Goal: Transaction & Acquisition: Subscribe to service/newsletter

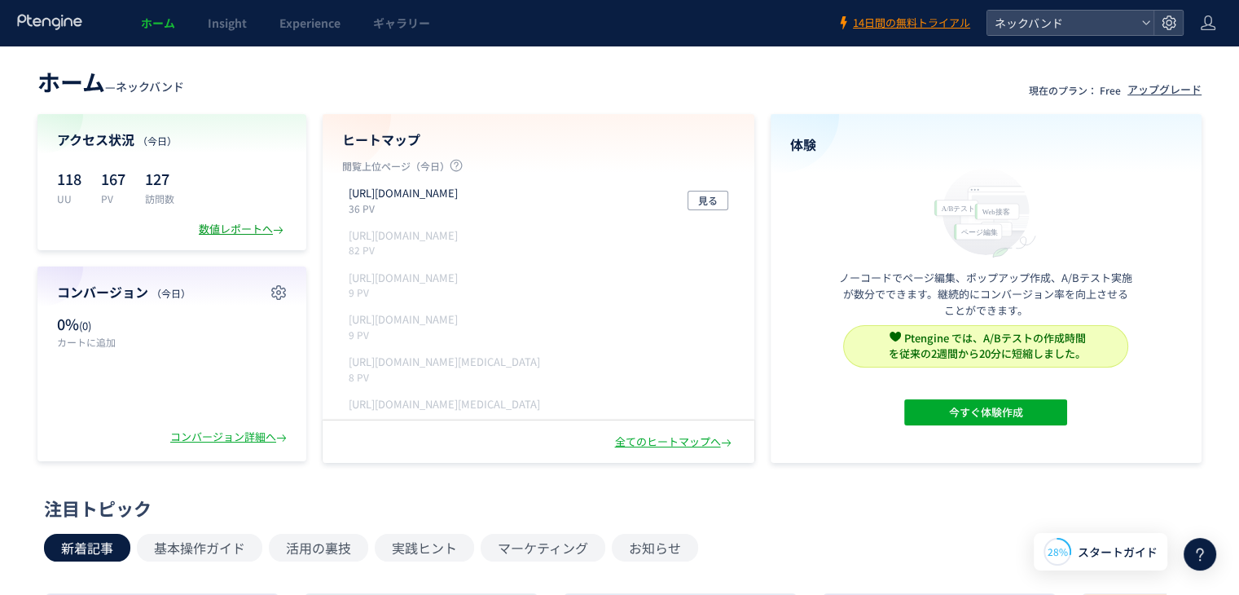
click at [242, 230] on div "数値レポートへ" at bounding box center [243, 229] width 88 height 15
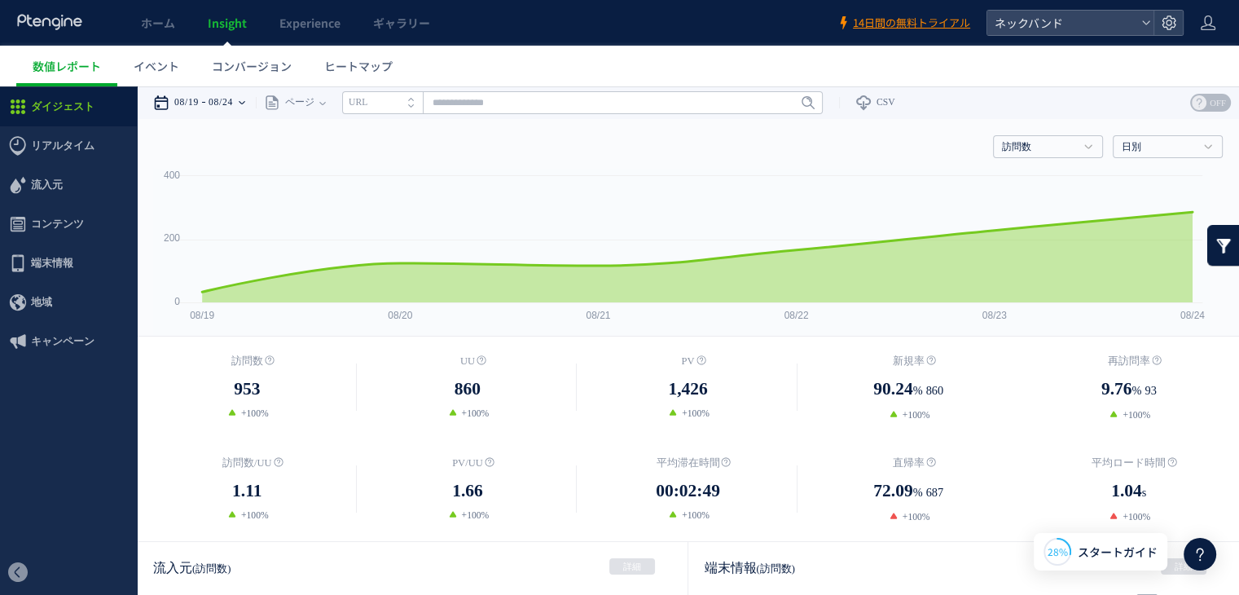
click at [222, 107] on time "08/24" at bounding box center [221, 102] width 24 height 33
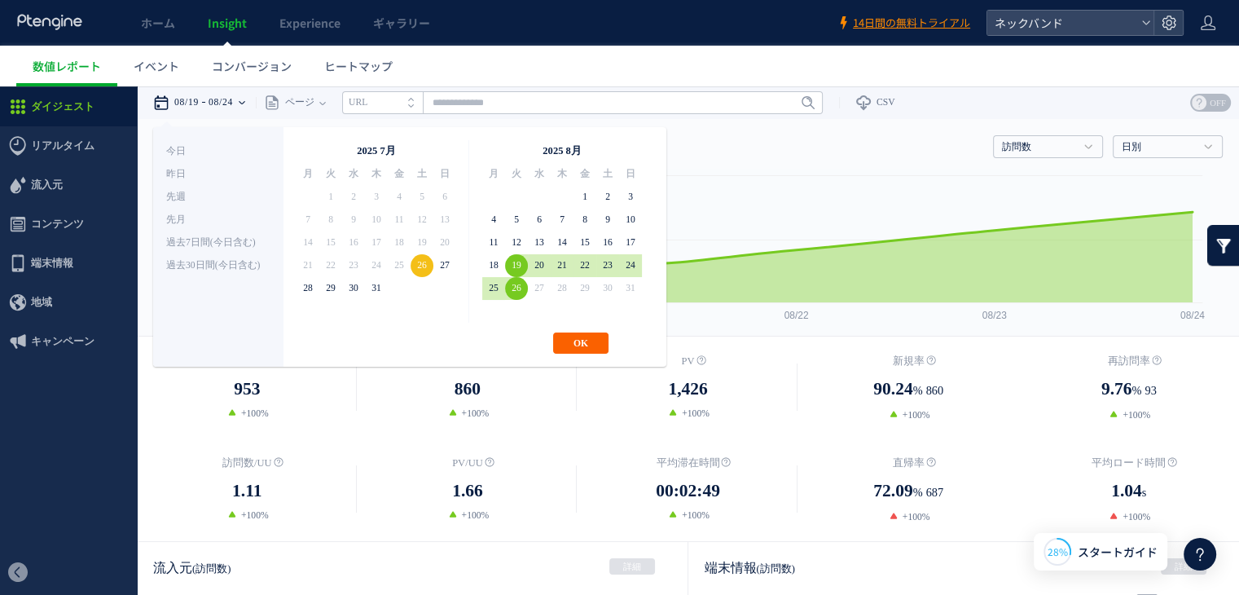
click at [574, 347] on button "OK" at bounding box center [580, 342] width 55 height 21
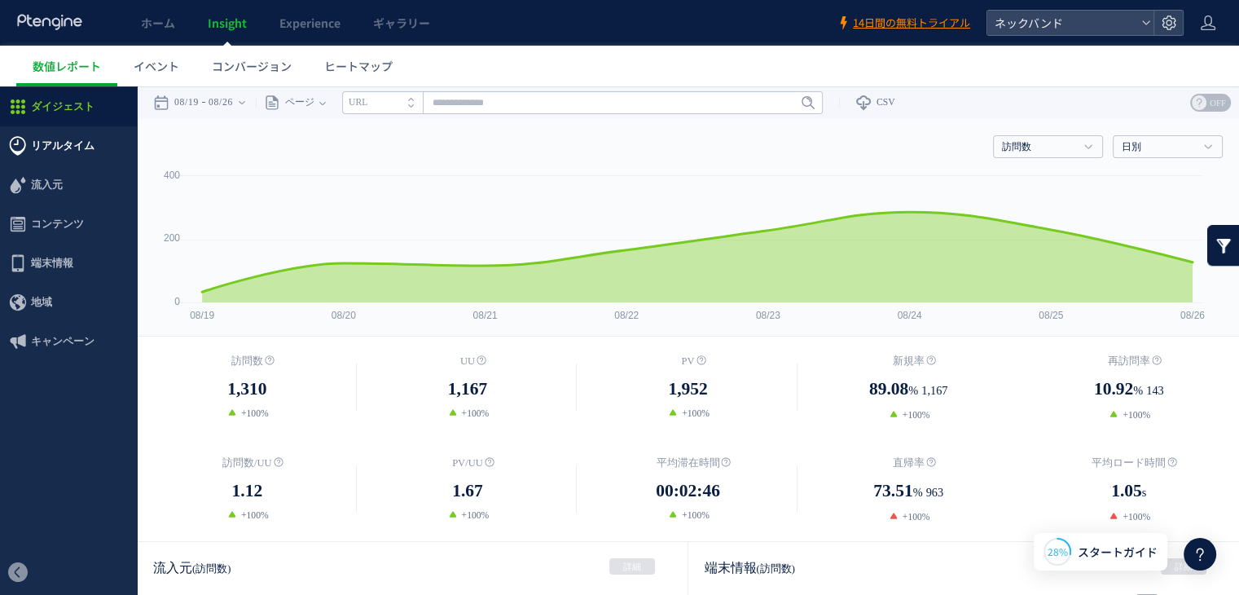
click at [86, 149] on span "リアルタイム" at bounding box center [63, 145] width 64 height 39
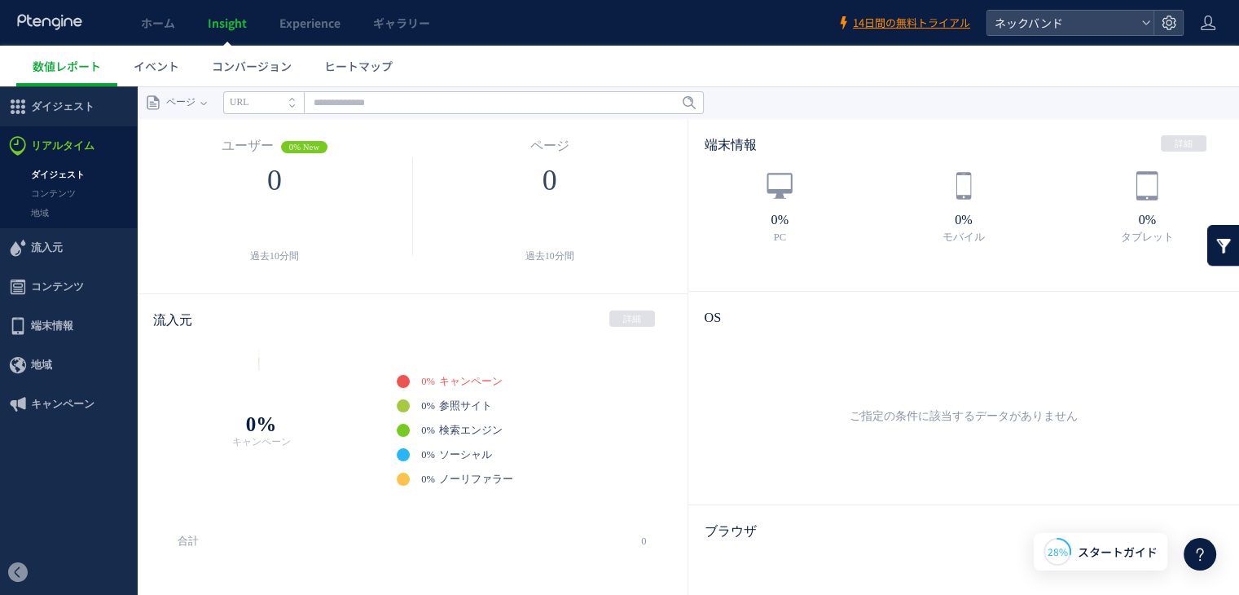
click at [90, 172] on link "ダイジェスト" at bounding box center [68, 174] width 137 height 19
click at [86, 192] on link "コンテンツ" at bounding box center [68, 193] width 137 height 19
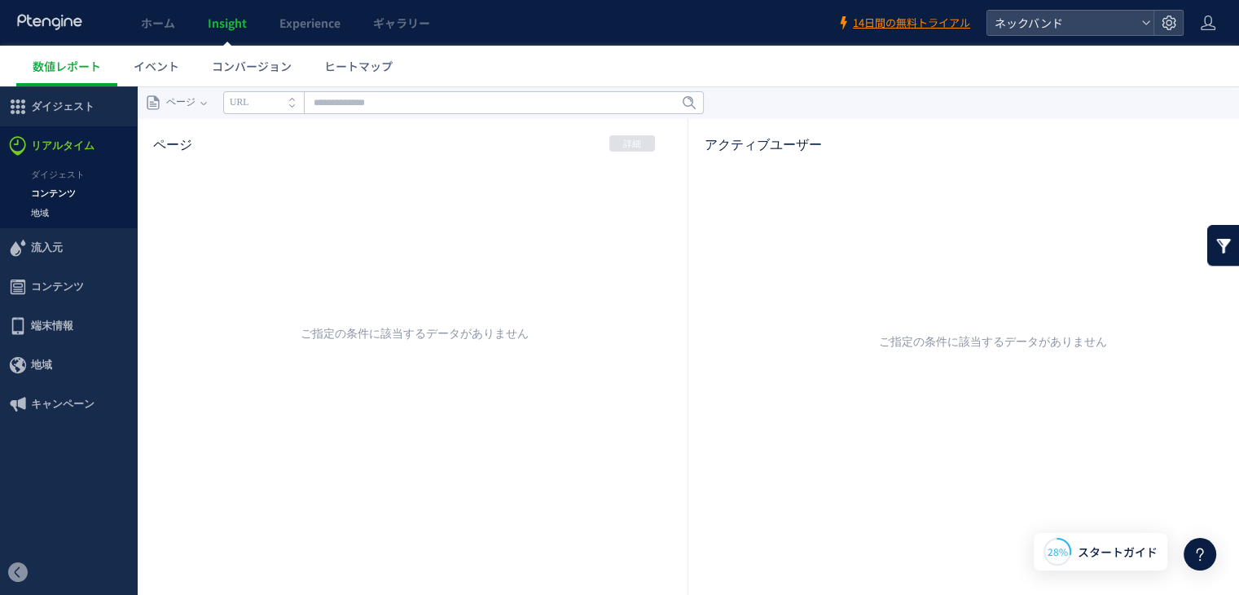
click at [55, 219] on link "地域" at bounding box center [68, 213] width 137 height 19
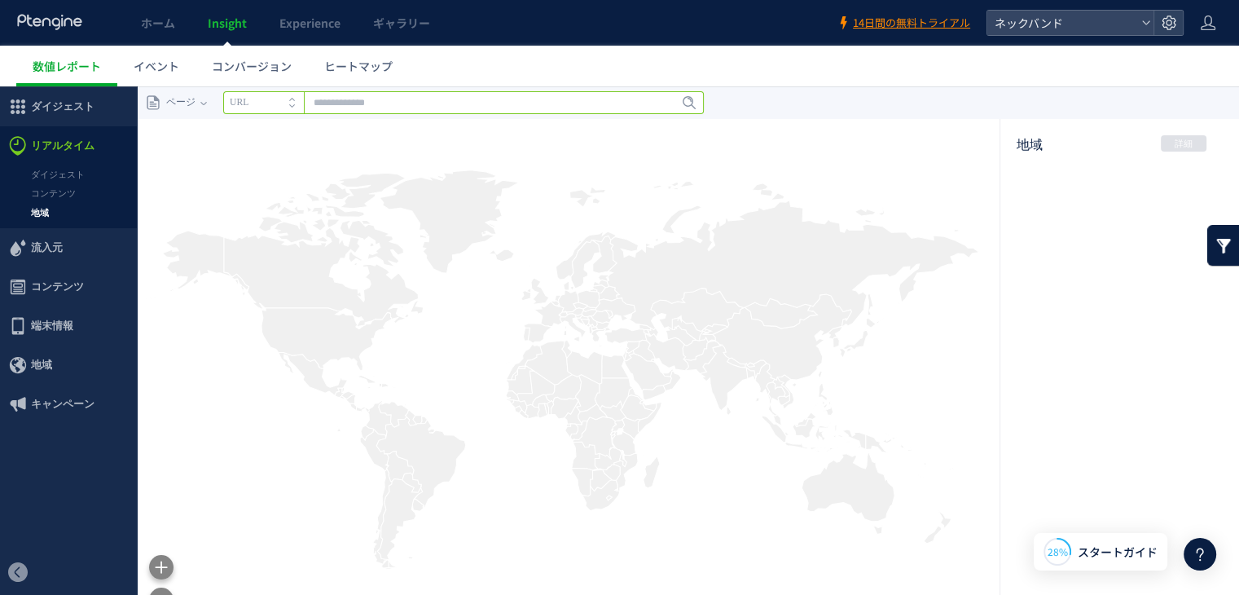
click at [352, 99] on input "text" at bounding box center [463, 102] width 481 height 23
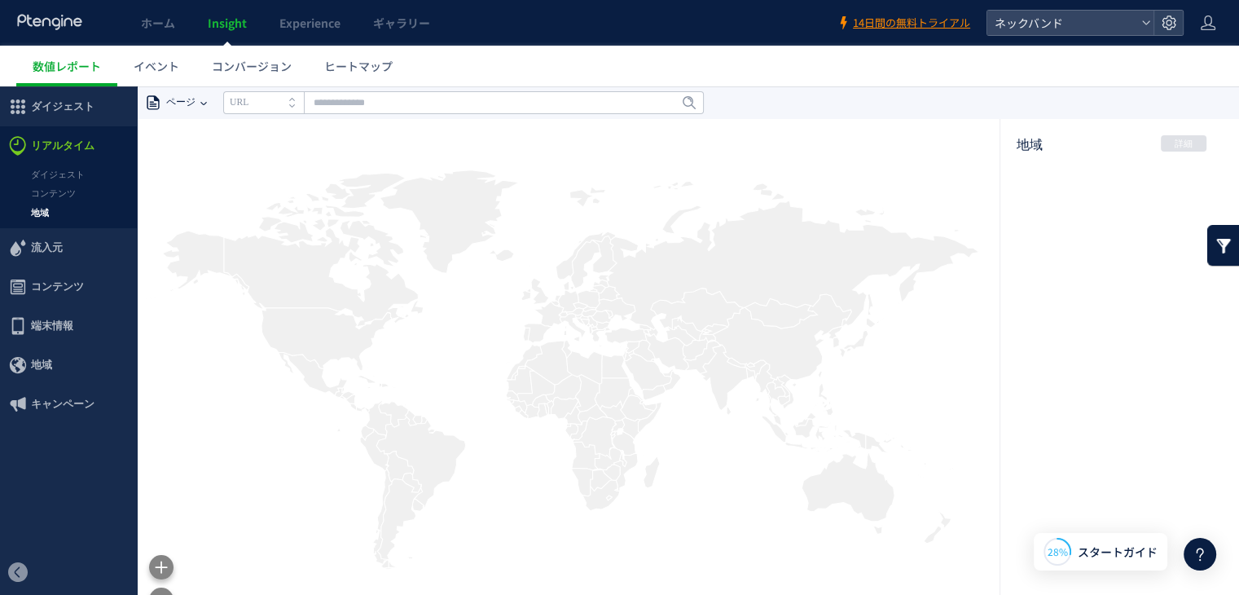
click at [169, 107] on span "ページ" at bounding box center [178, 102] width 34 height 33
click at [83, 245] on span "流入元" at bounding box center [68, 247] width 137 height 39
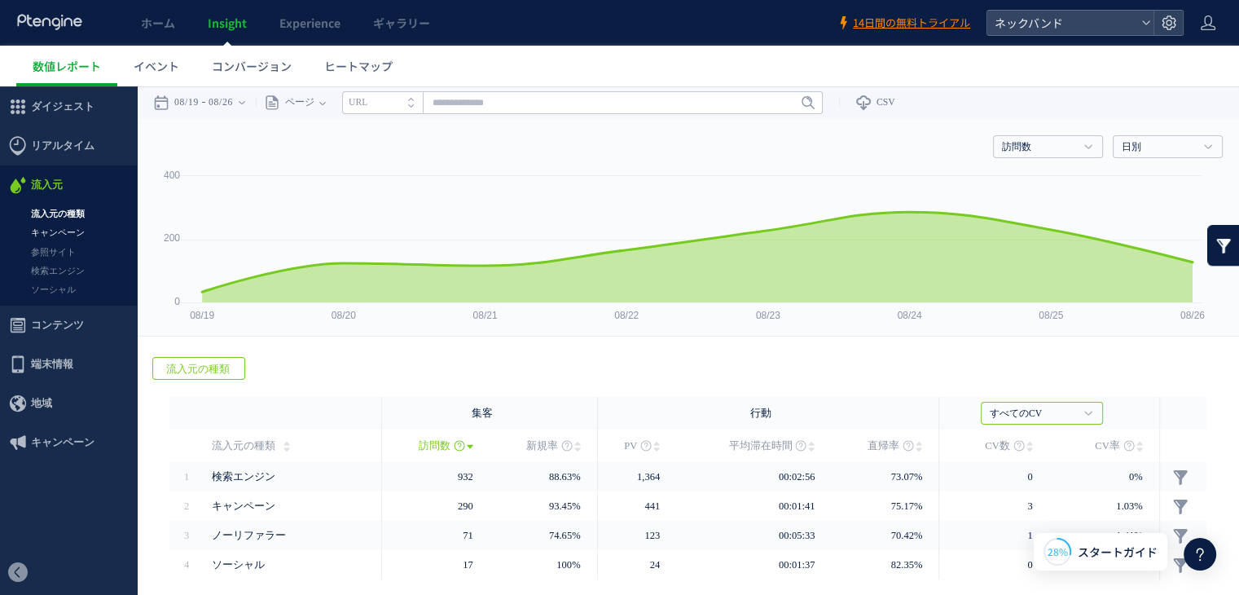
click at [59, 234] on link "キャンペーン" at bounding box center [68, 232] width 137 height 19
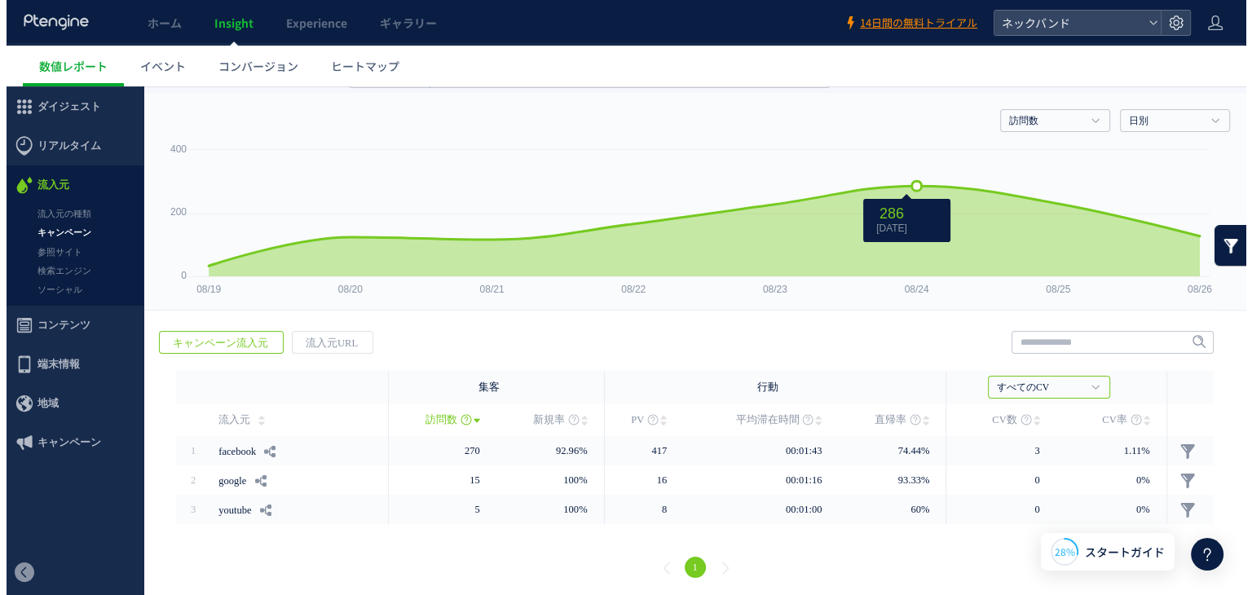
scroll to position [29, 0]
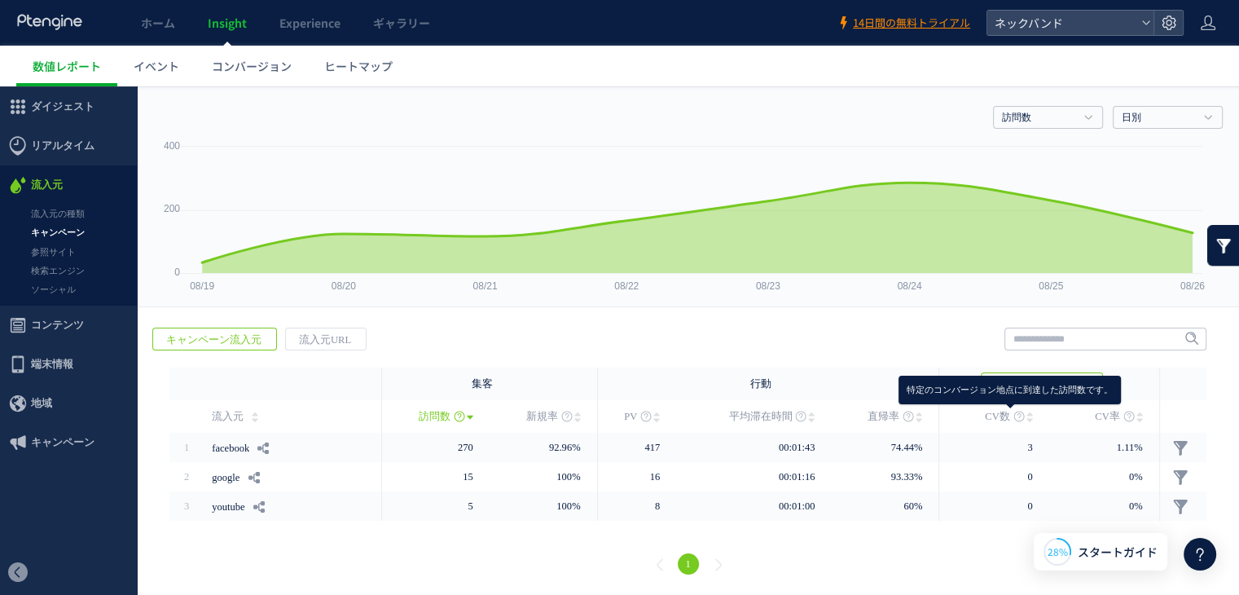
click at [1014, 418] on icon at bounding box center [1019, 416] width 11 height 11
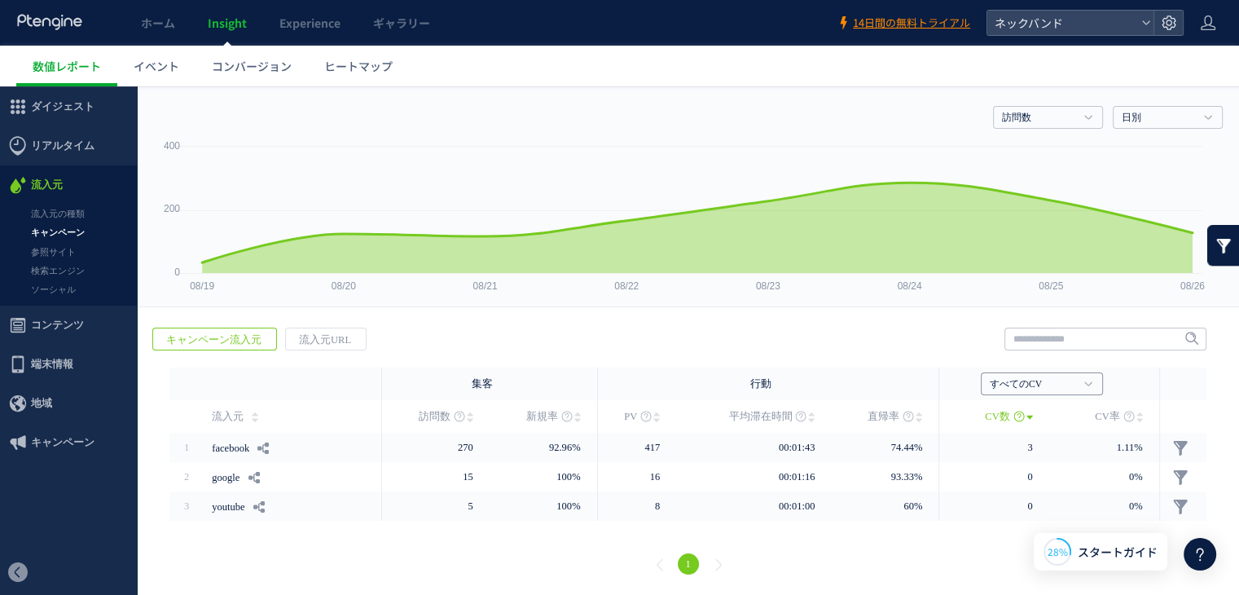
click at [1022, 377] on link "すべてのCV" at bounding box center [1033, 384] width 86 height 15
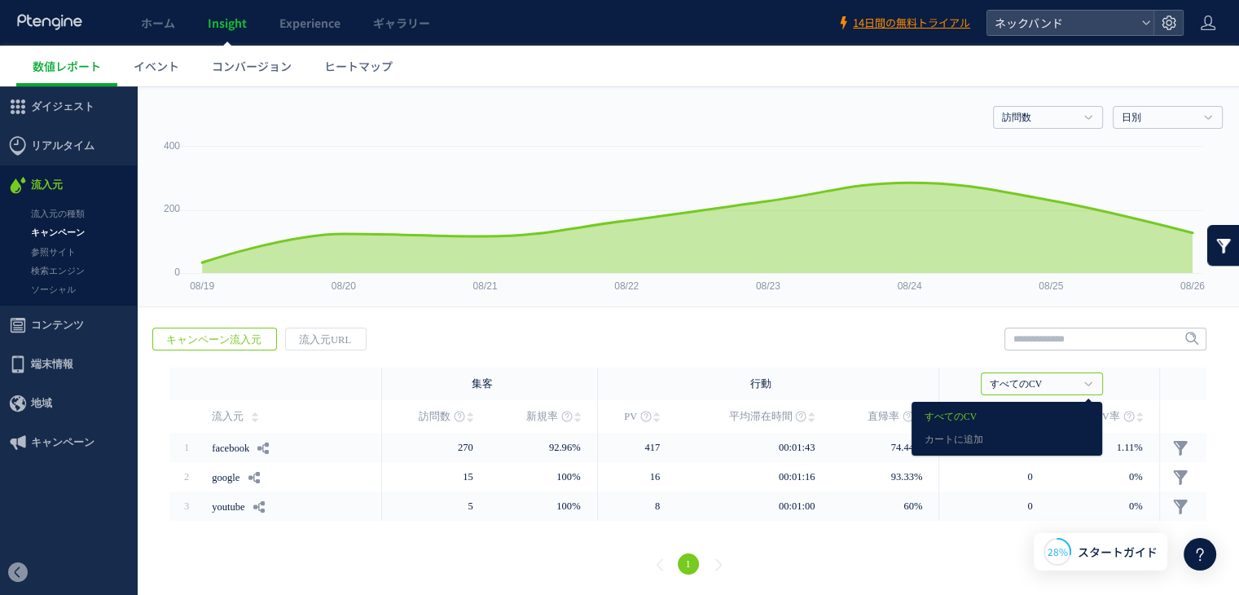
click at [1022, 366] on div "戻る キャンペーン流入元 流入元URL ヒートマップを計測させるには、解析コードを実装してください。 実装 URL" at bounding box center [688, 453] width 1102 height 284
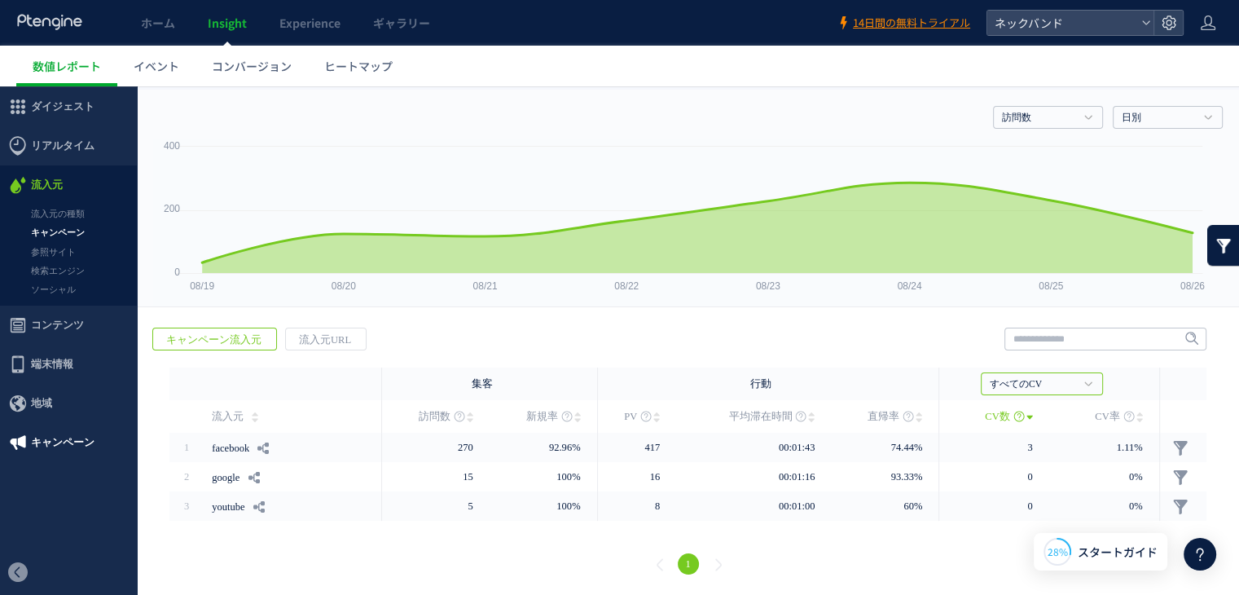
click at [65, 439] on span "キャンペーン" at bounding box center [63, 442] width 64 height 39
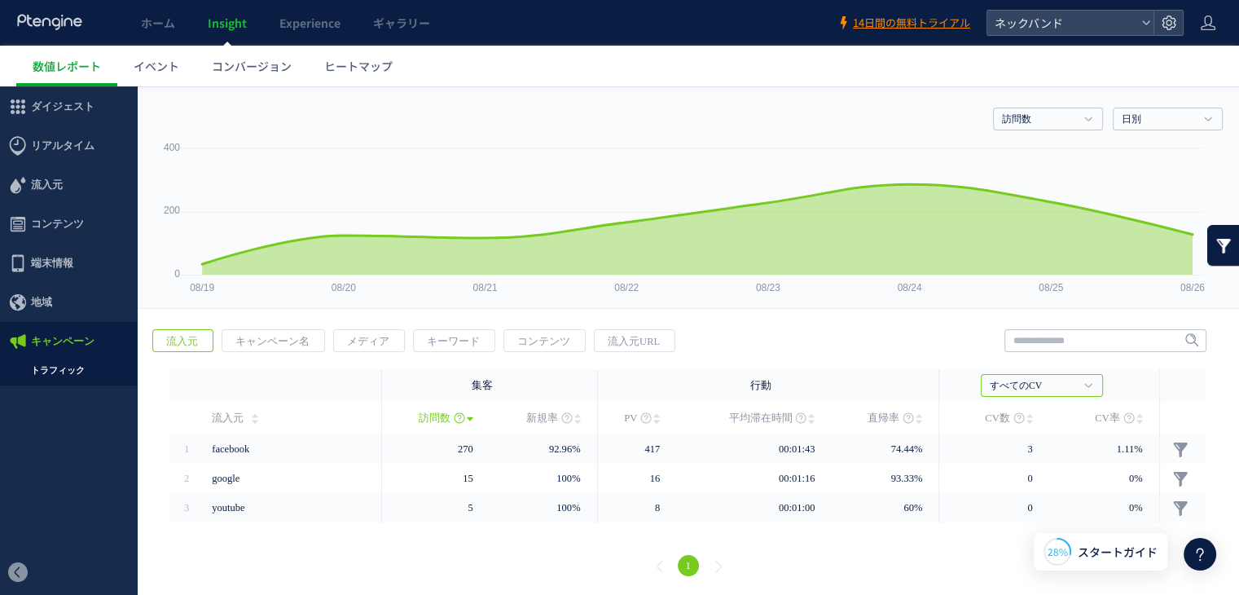
scroll to position [29, 0]
click at [48, 95] on span "ダイジェスト" at bounding box center [63, 106] width 64 height 39
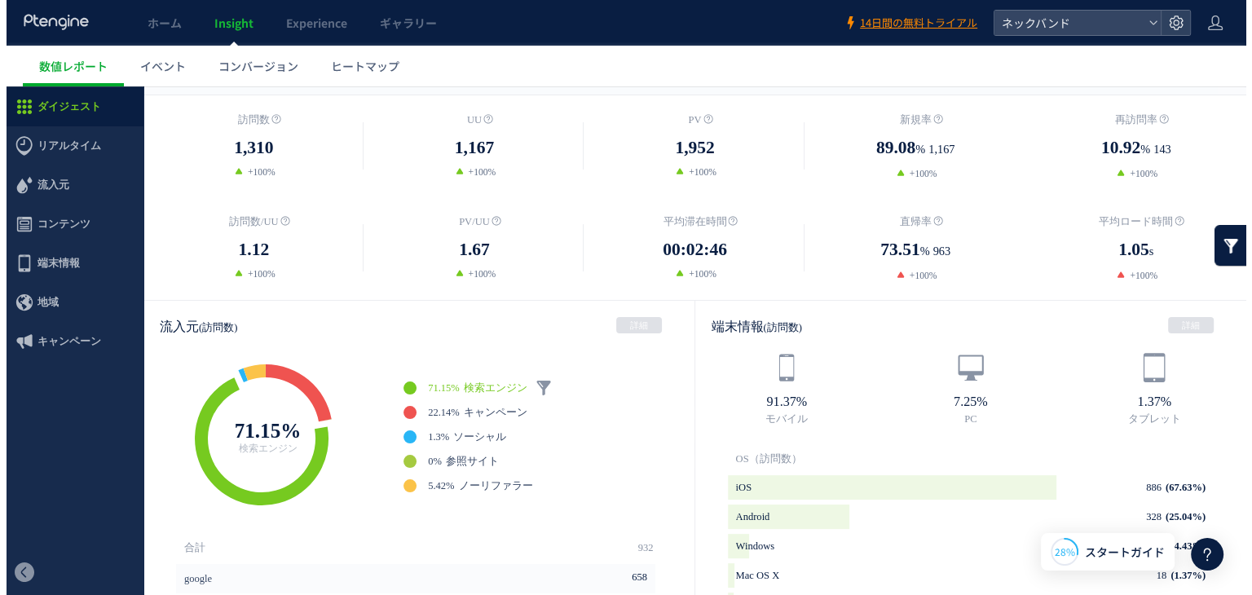
scroll to position [244, 0]
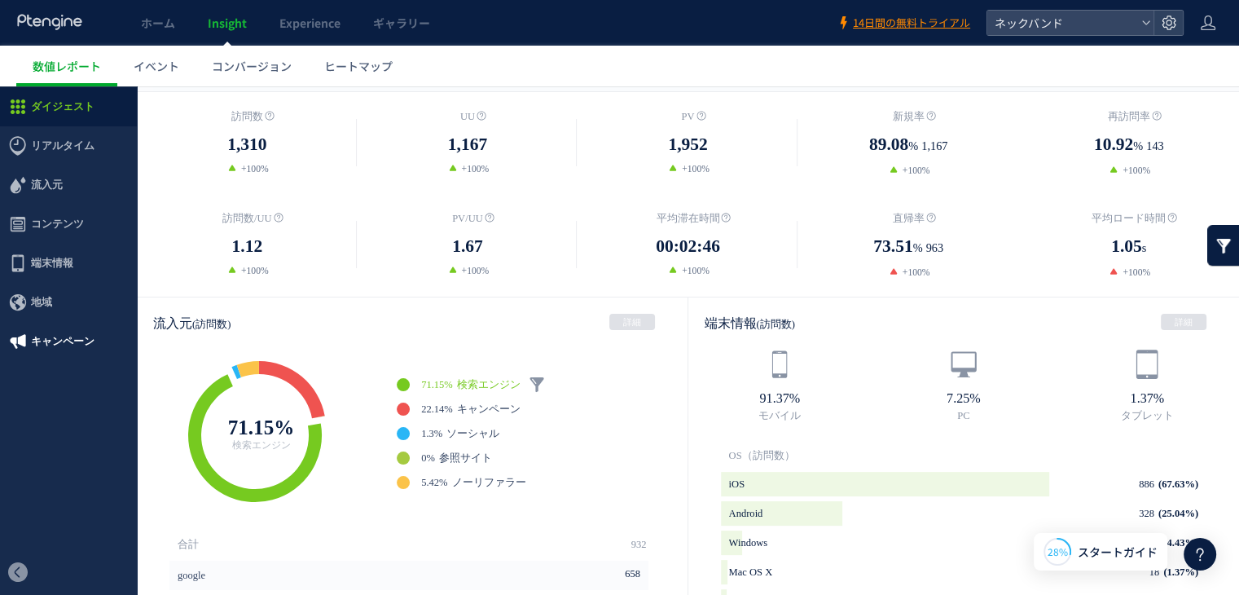
click at [71, 345] on span "キャンペーン" at bounding box center [63, 341] width 64 height 39
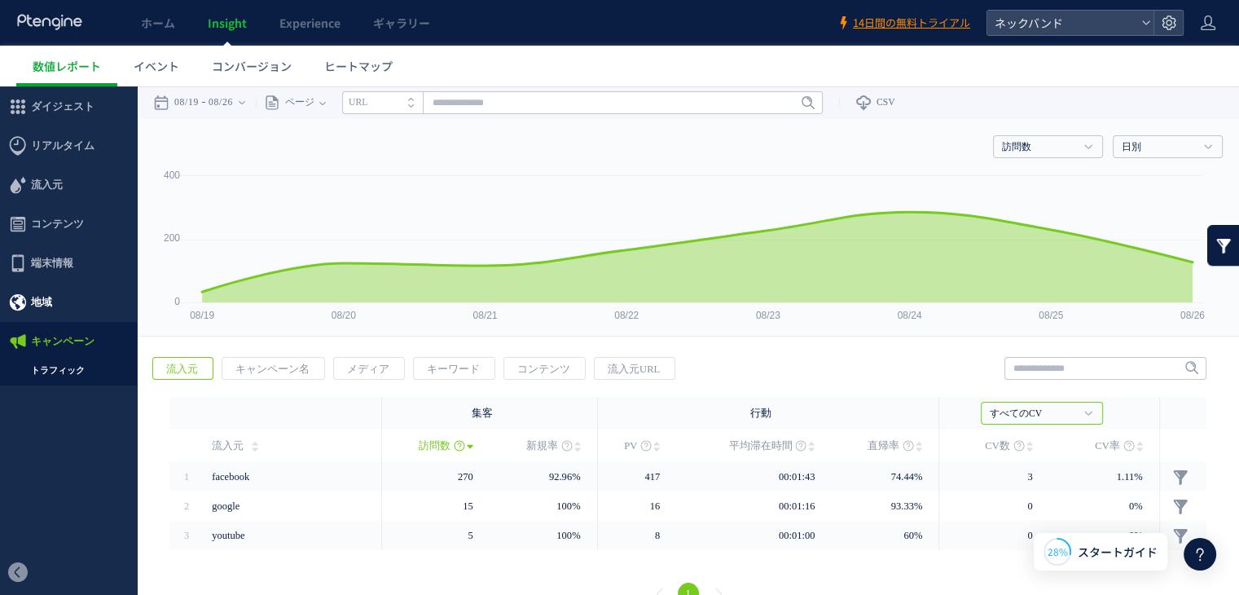
click at [62, 294] on span "地域" at bounding box center [68, 302] width 137 height 39
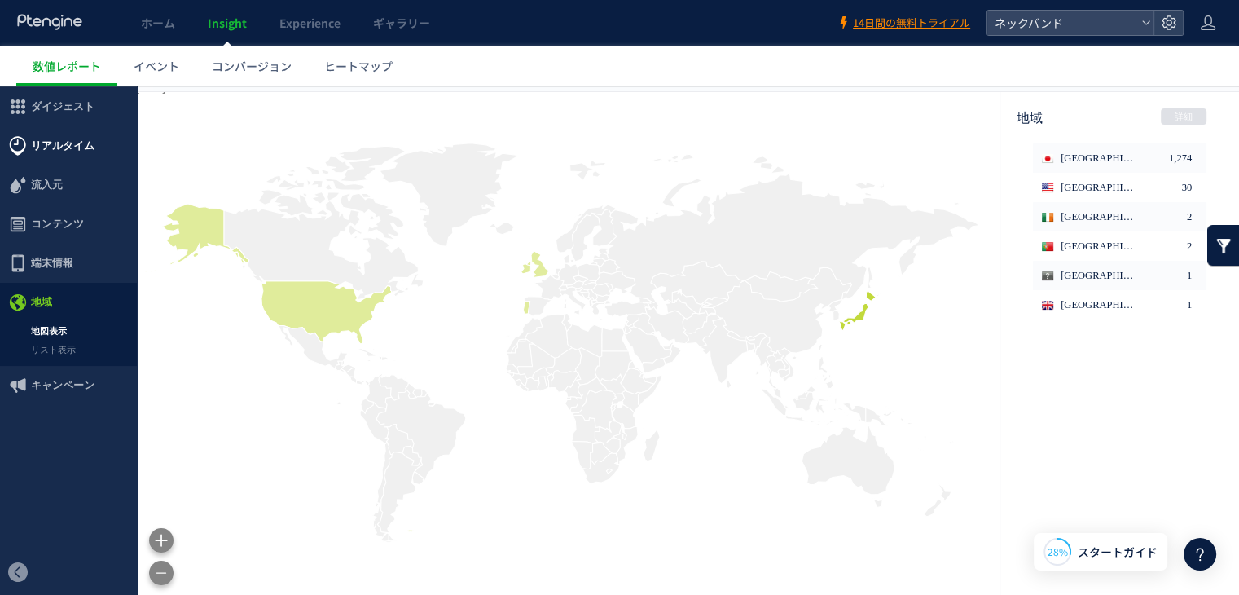
scroll to position [81, 0]
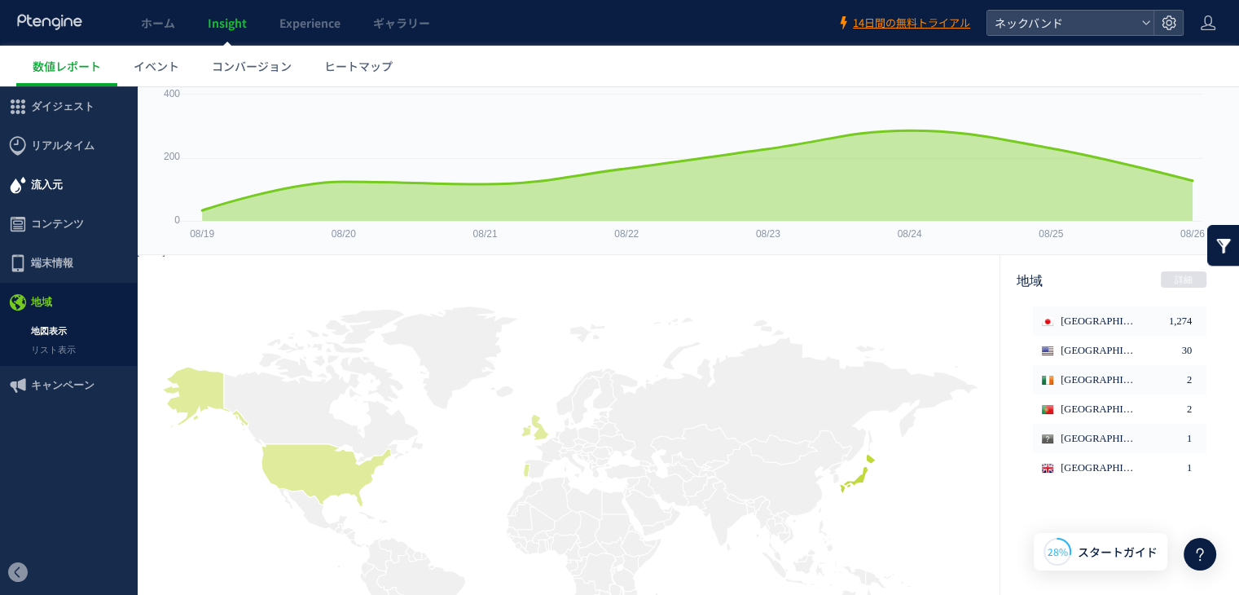
click at [51, 182] on span "流入元" at bounding box center [47, 184] width 32 height 39
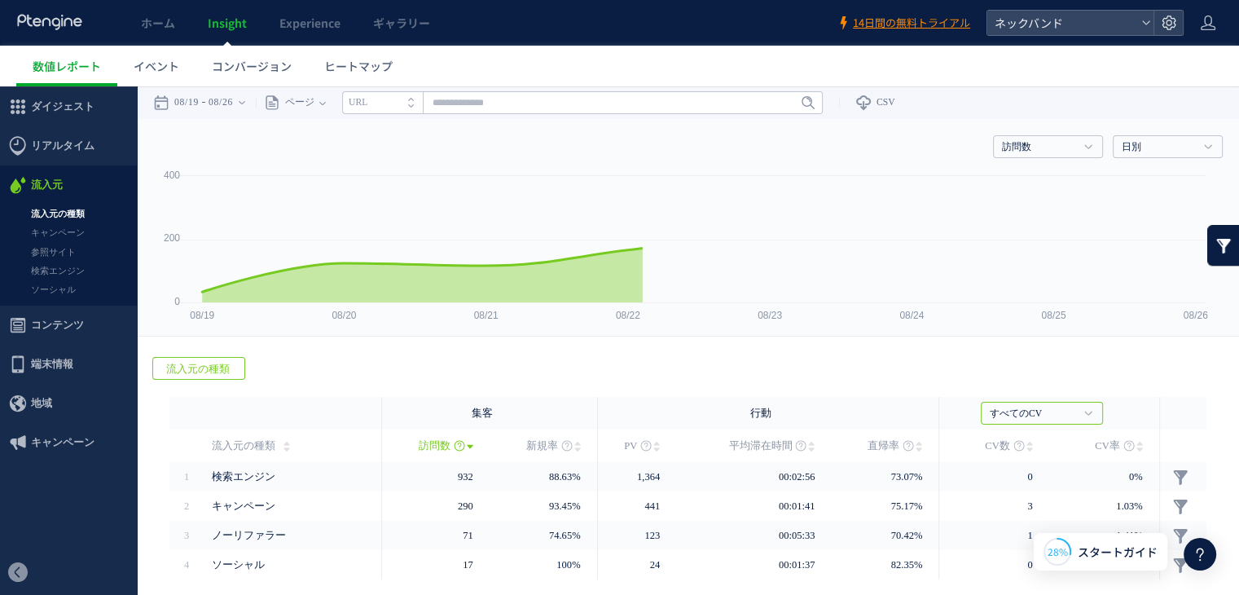
click at [62, 231] on link "キャンペーン" at bounding box center [68, 232] width 137 height 19
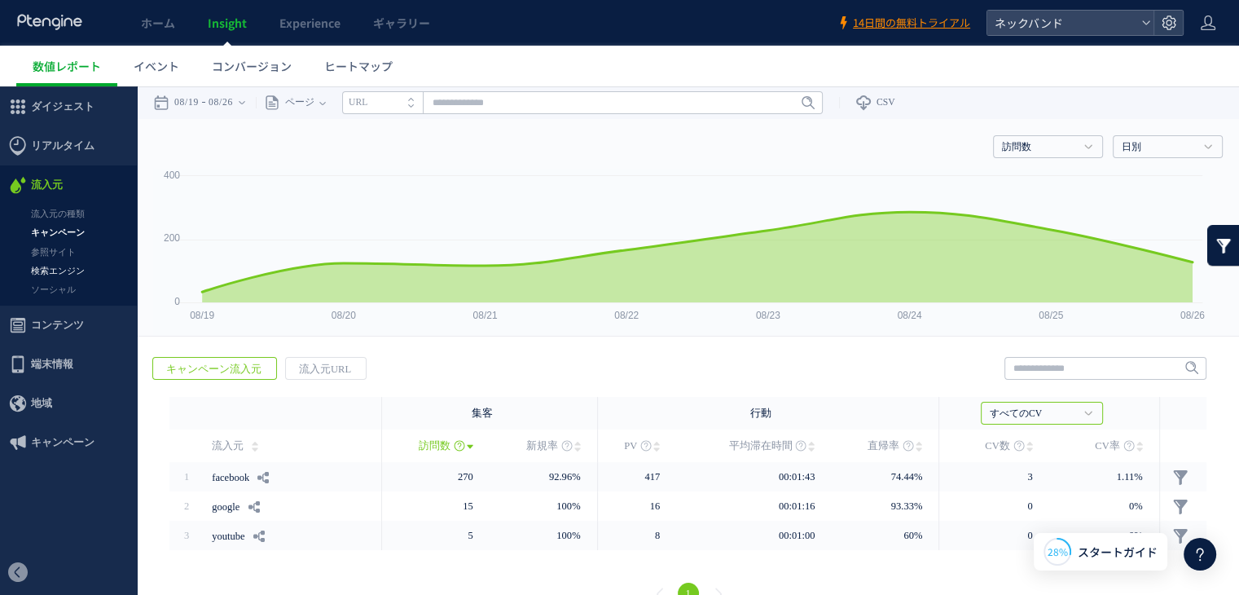
click at [66, 266] on link "検索エンジン" at bounding box center [68, 271] width 137 height 19
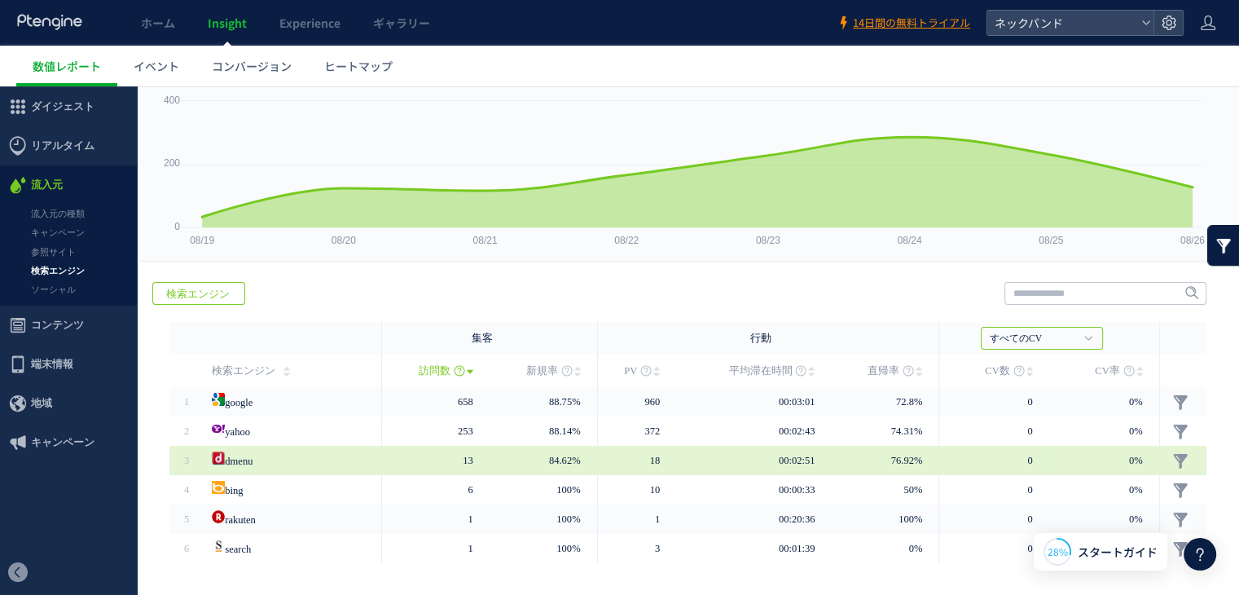
scroll to position [81, 0]
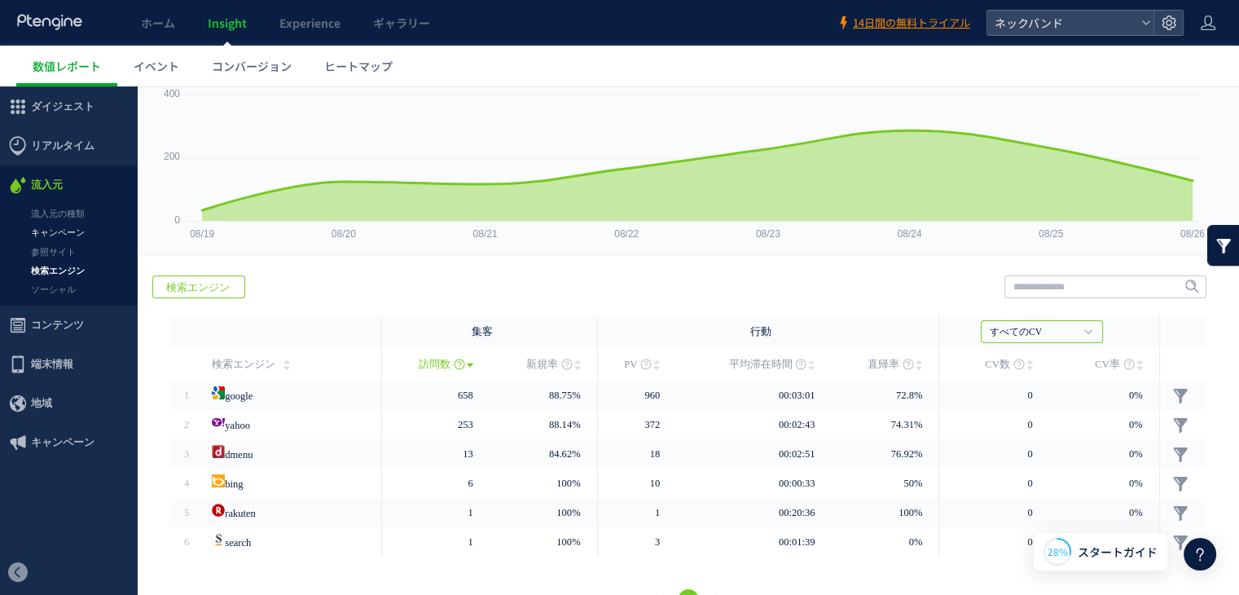
click at [60, 231] on link "キャンペーン" at bounding box center [68, 232] width 137 height 19
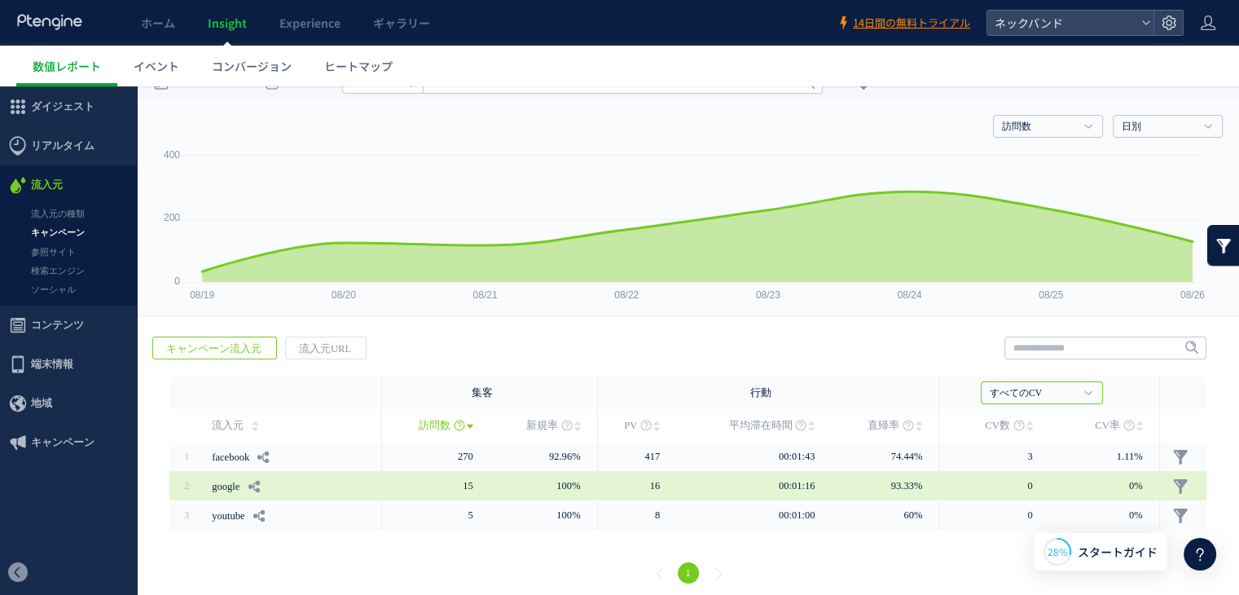
scroll to position [29, 0]
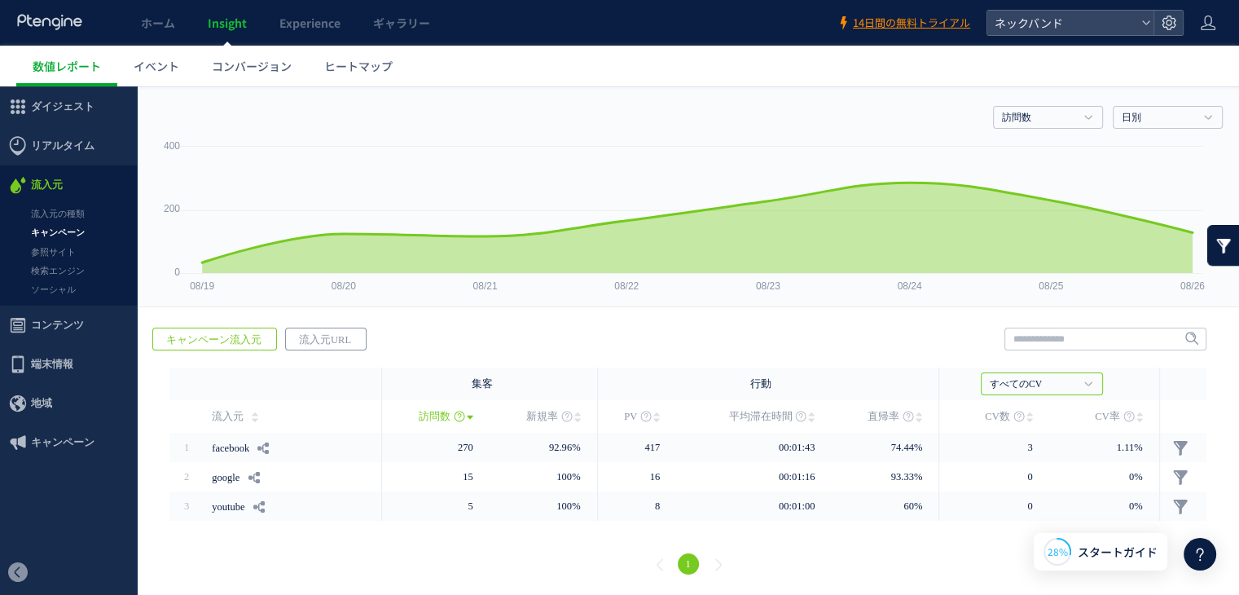
click at [319, 338] on span "流入元URL" at bounding box center [325, 339] width 78 height 23
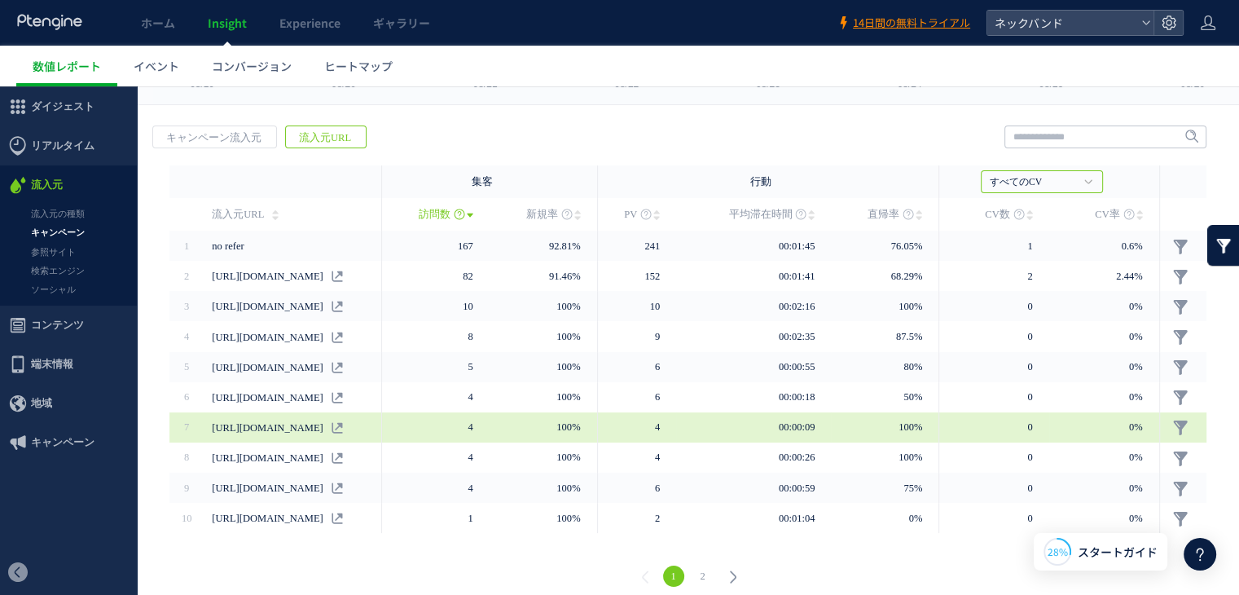
scroll to position [235, 0]
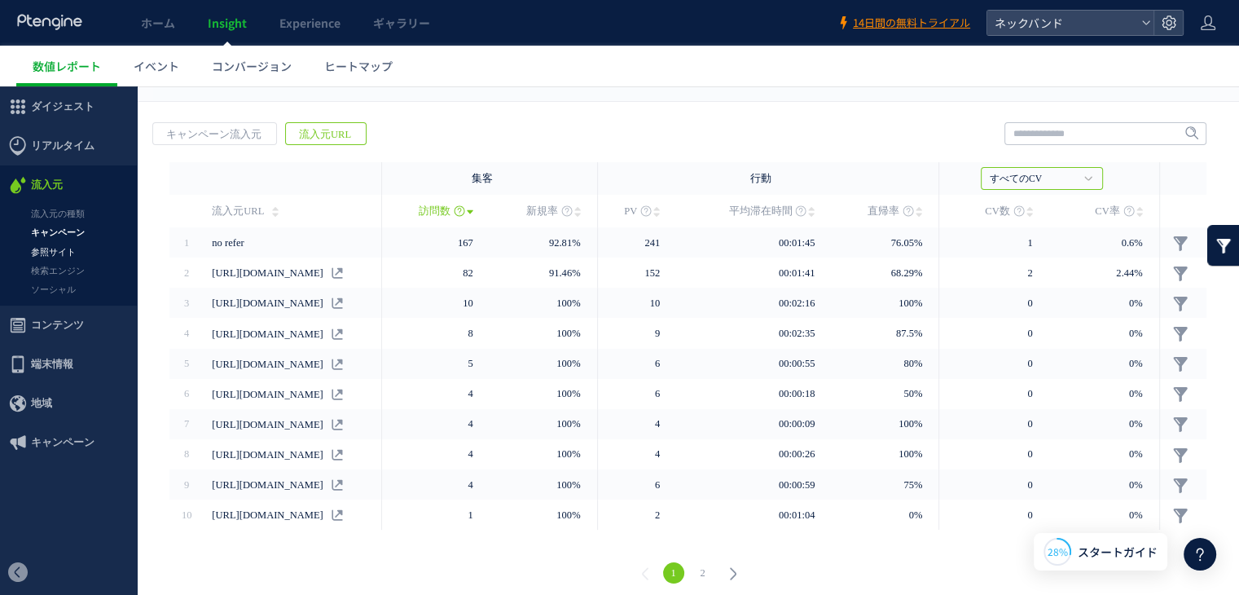
click at [68, 256] on link "参照サイト" at bounding box center [68, 252] width 137 height 19
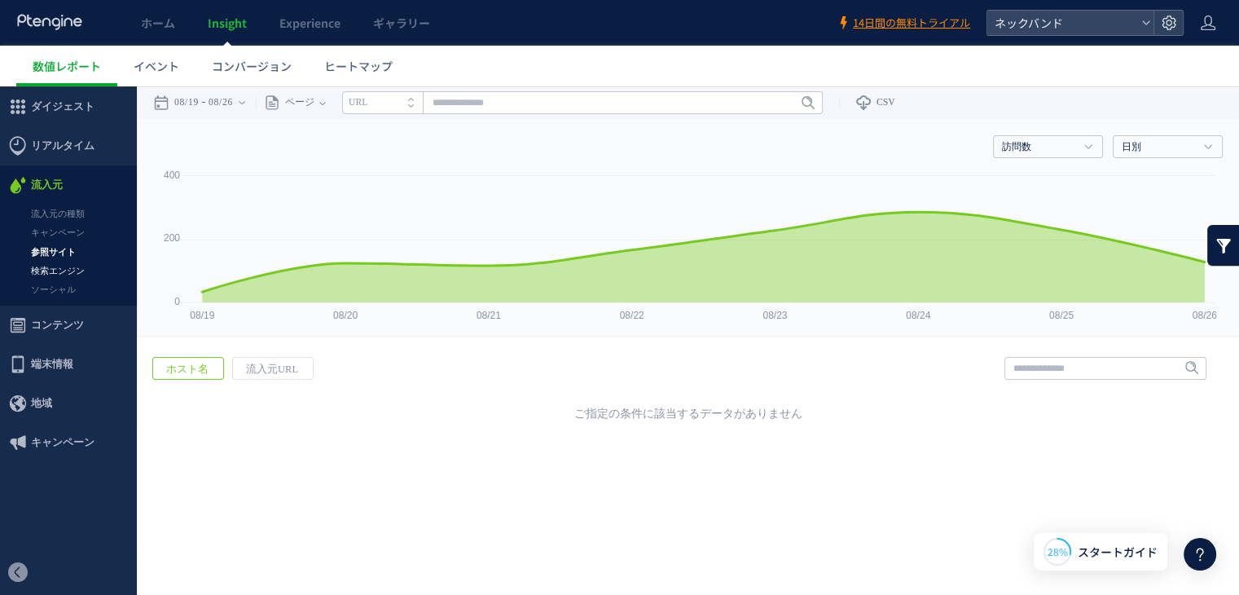
click at [68, 271] on link "検索エンジン" at bounding box center [68, 271] width 137 height 19
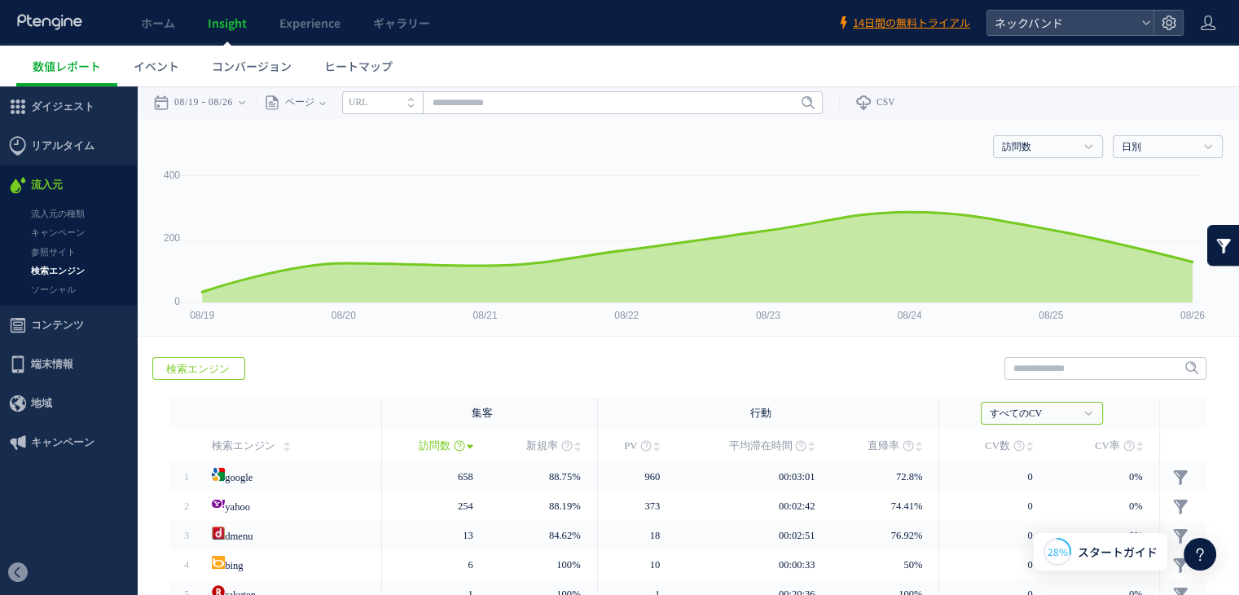
click at [74, 303] on ul "流入元の種類 キャンペーン 参照サイト 検索エンジン ソーシャル" at bounding box center [68, 255] width 137 height 101
click at [48, 297] on link "ソーシャル" at bounding box center [68, 289] width 137 height 19
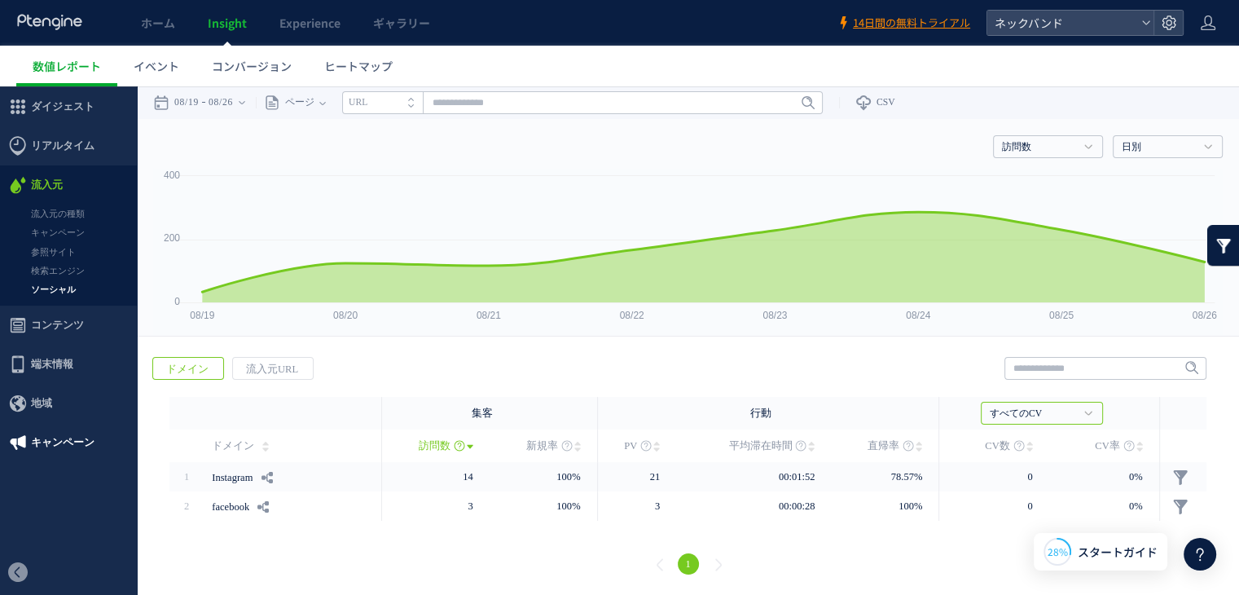
click at [51, 451] on span "キャンペーン" at bounding box center [63, 442] width 64 height 39
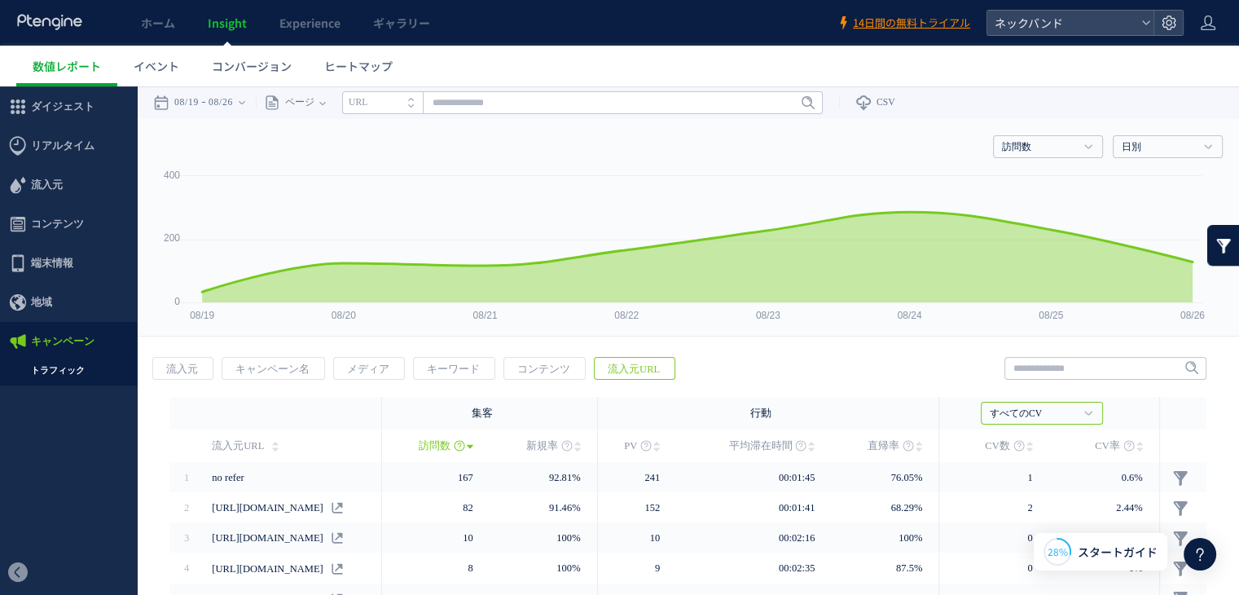
click at [65, 369] on link "トラフィック" at bounding box center [68, 370] width 137 height 19
click at [275, 370] on span "キャンペーン名" at bounding box center [272, 369] width 100 height 23
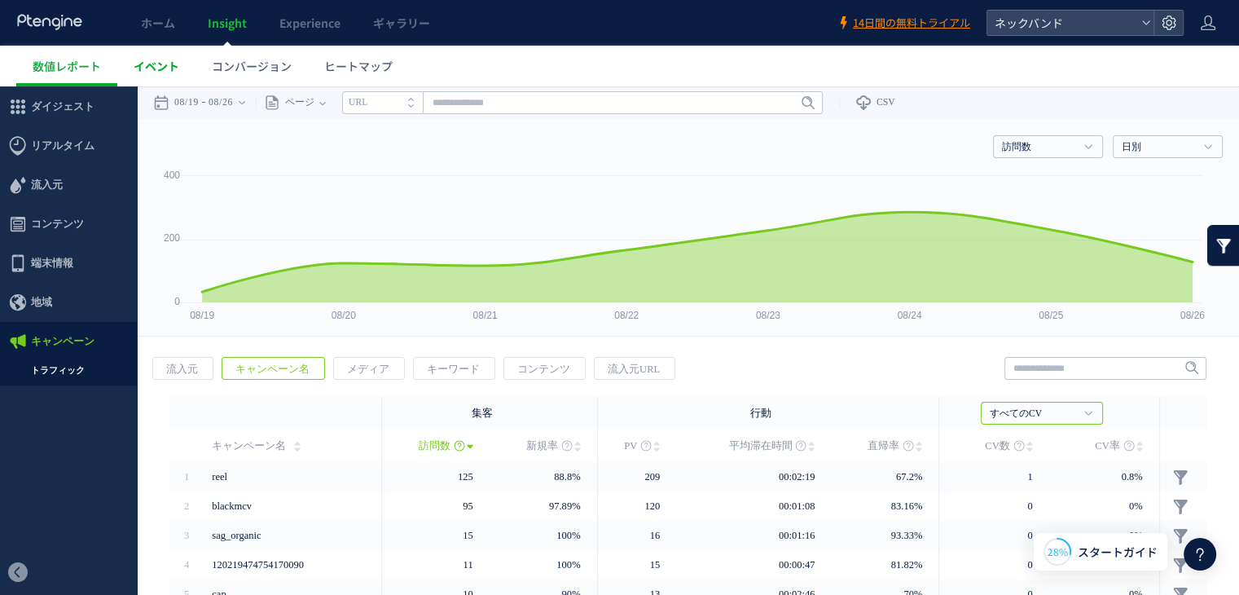
click at [160, 71] on span "イベント" at bounding box center [157, 66] width 46 height 16
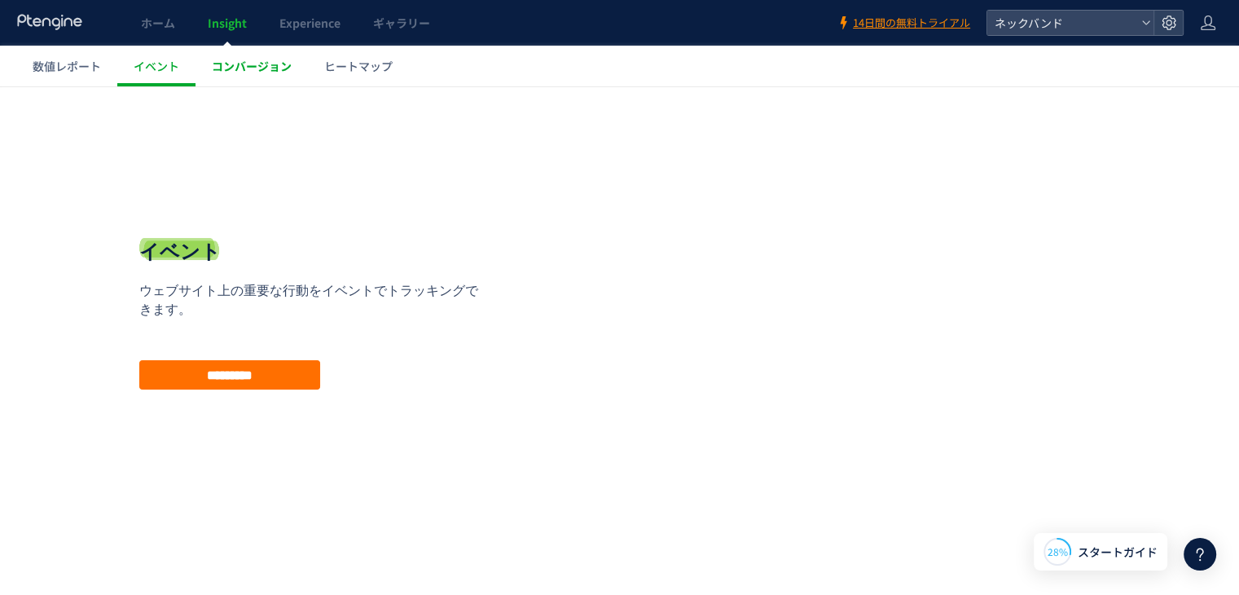
click at [262, 66] on span "コンバージョン" at bounding box center [252, 66] width 80 height 16
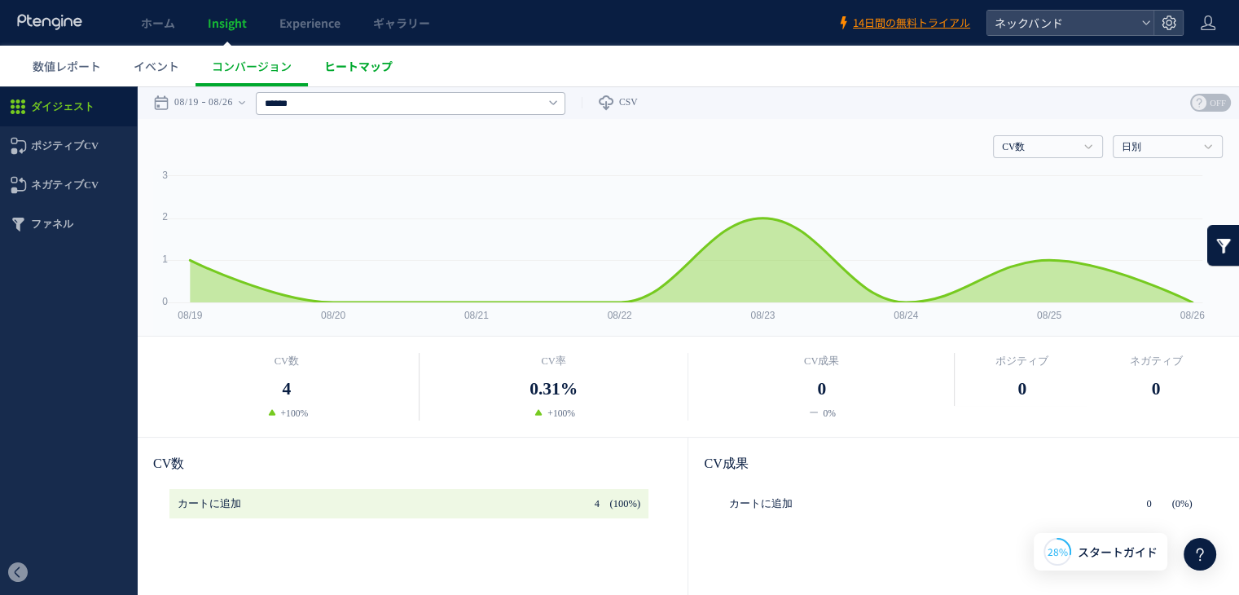
click at [357, 63] on span "ヒートマップ" at bounding box center [358, 66] width 68 height 16
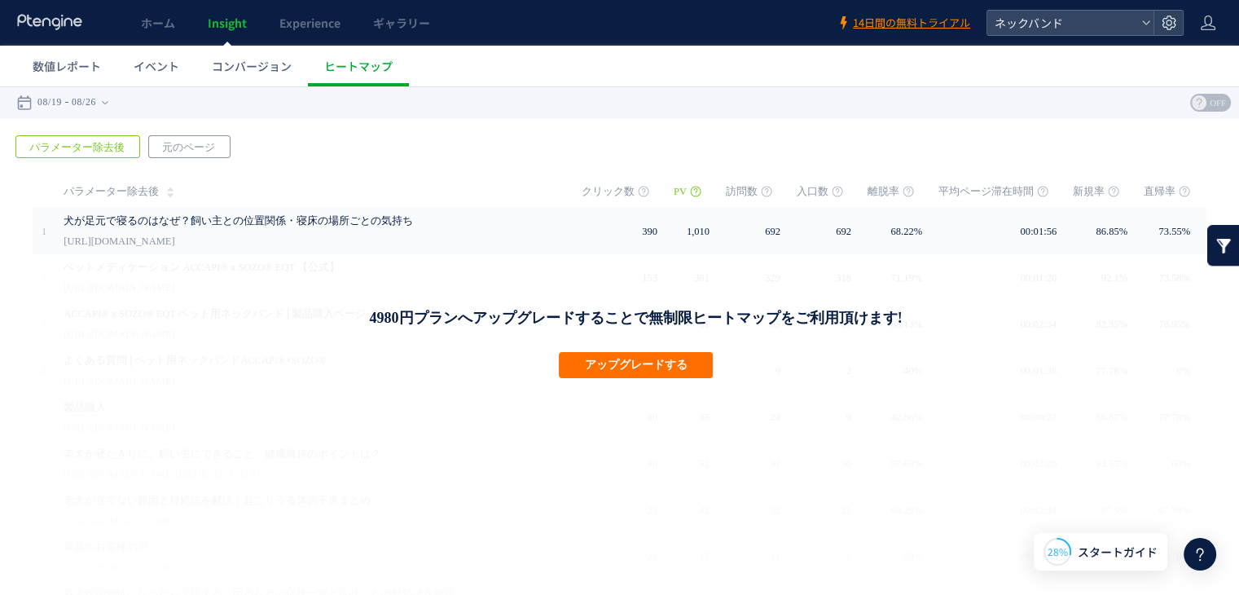
click at [176, 142] on span "元のページ" at bounding box center [188, 147] width 79 height 23
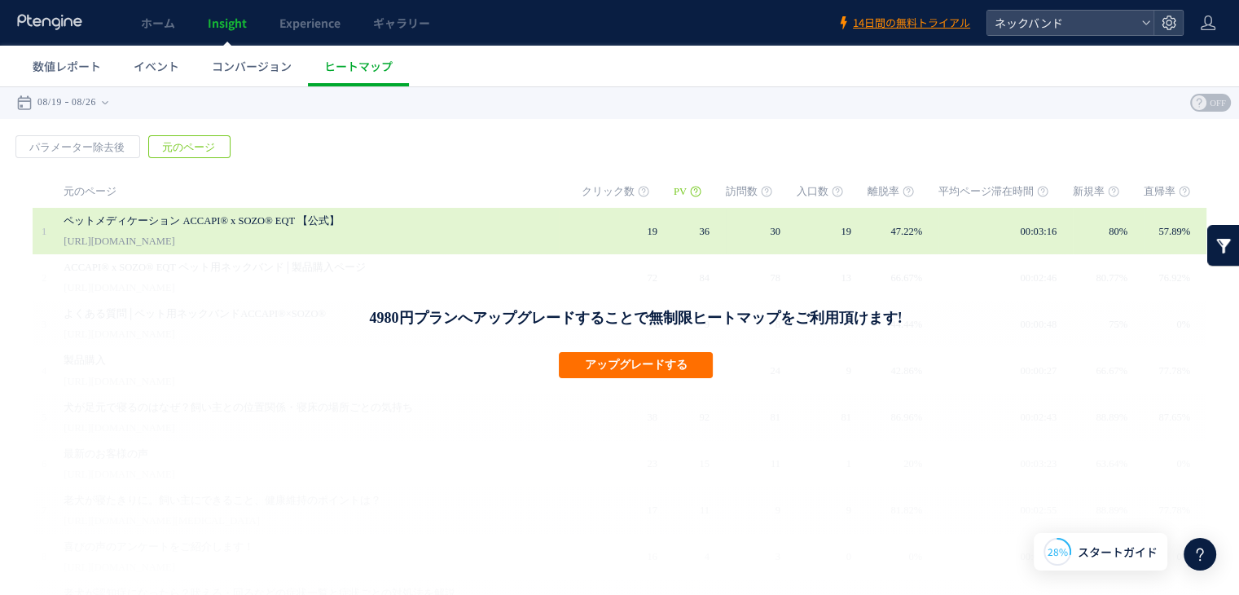
click at [131, 222] on link "ペットメディケーション ACCAPI® x SOZO® EQT 【公式】" at bounding box center [304, 221] width 481 height 20
click at [181, 237] on div "ペットメディケーション ACCAPI® x SOZO® EQT 【公式】 https://pet-med.jp" at bounding box center [311, 231] width 495 height 46
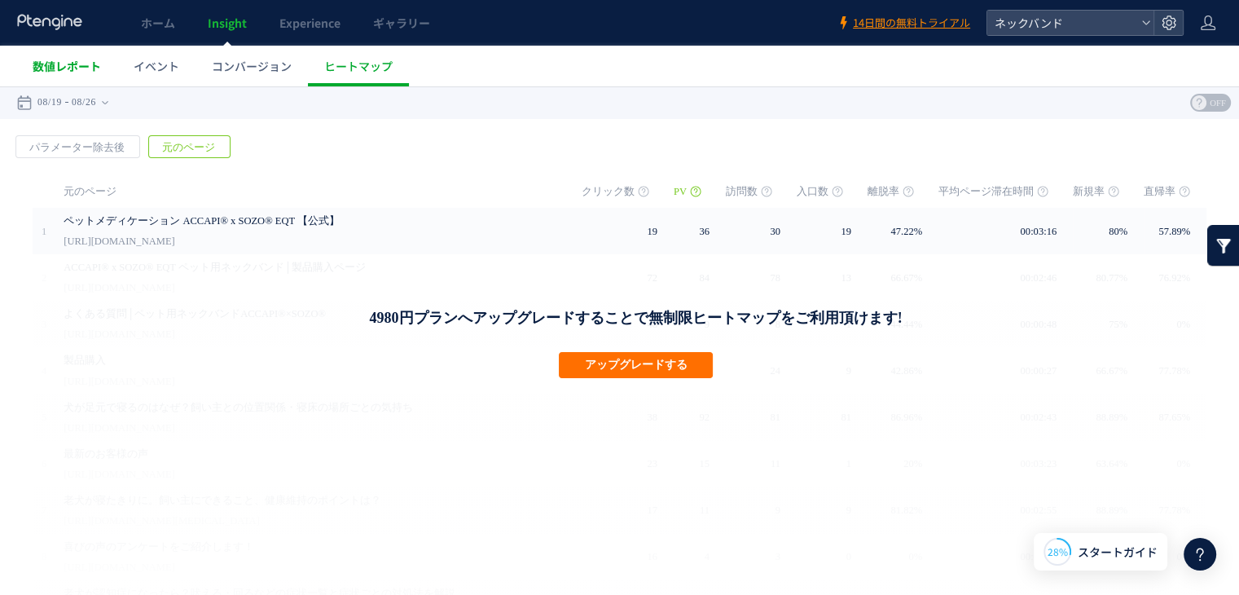
click at [73, 73] on span "数値レポート" at bounding box center [67, 66] width 68 height 16
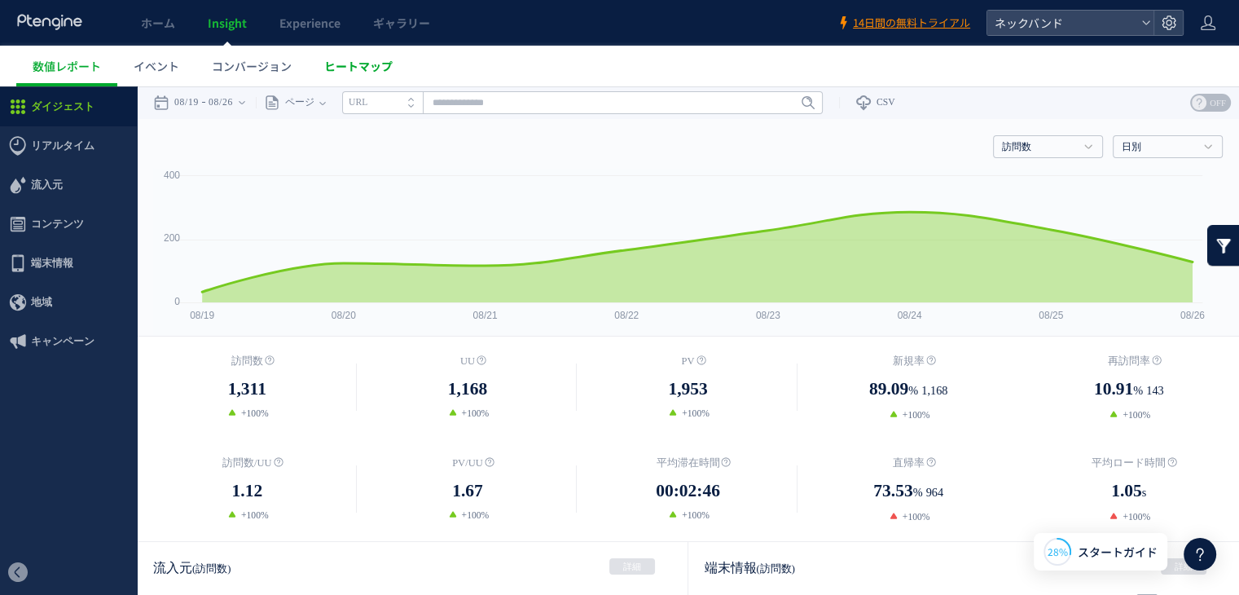
click at [367, 71] on span "ヒートマップ" at bounding box center [358, 66] width 68 height 16
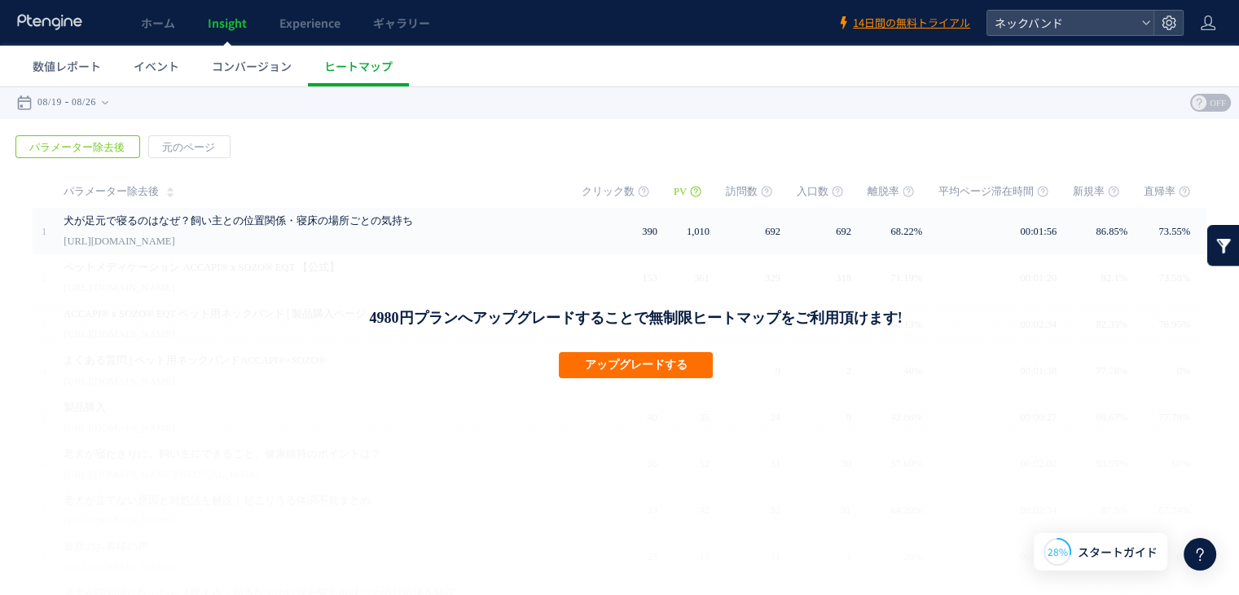
click at [97, 152] on span "パラメーター除去後" at bounding box center [76, 147] width 121 height 23
click at [198, 143] on span "元のページ" at bounding box center [188, 147] width 79 height 23
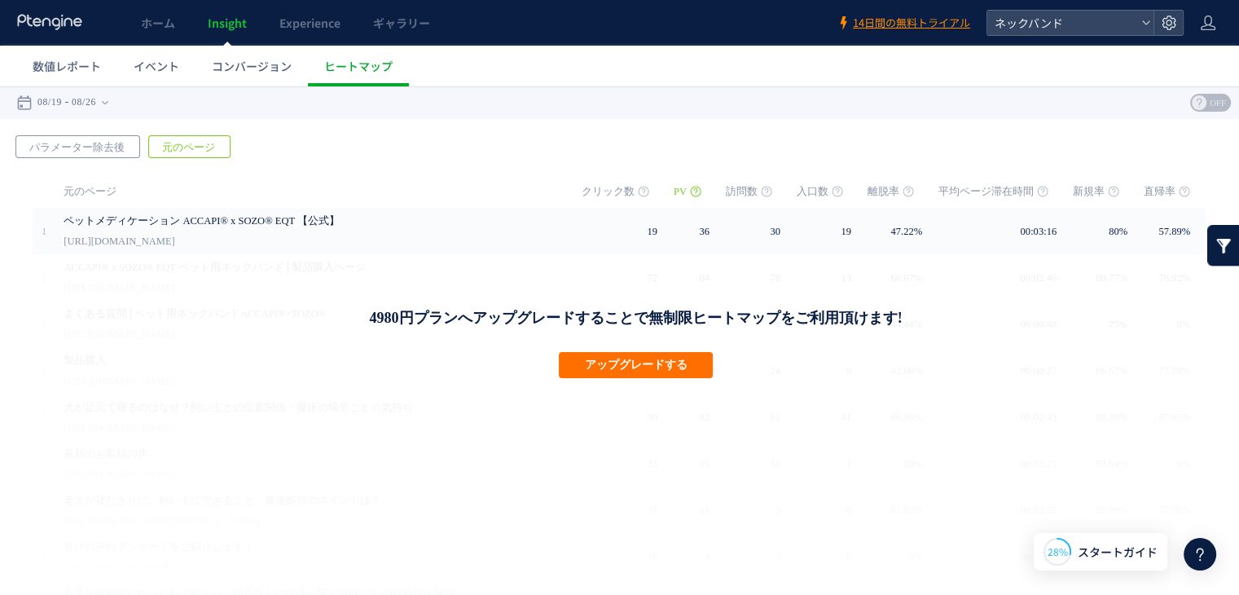
click at [88, 148] on span "パラメーター除去後" at bounding box center [76, 147] width 121 height 23
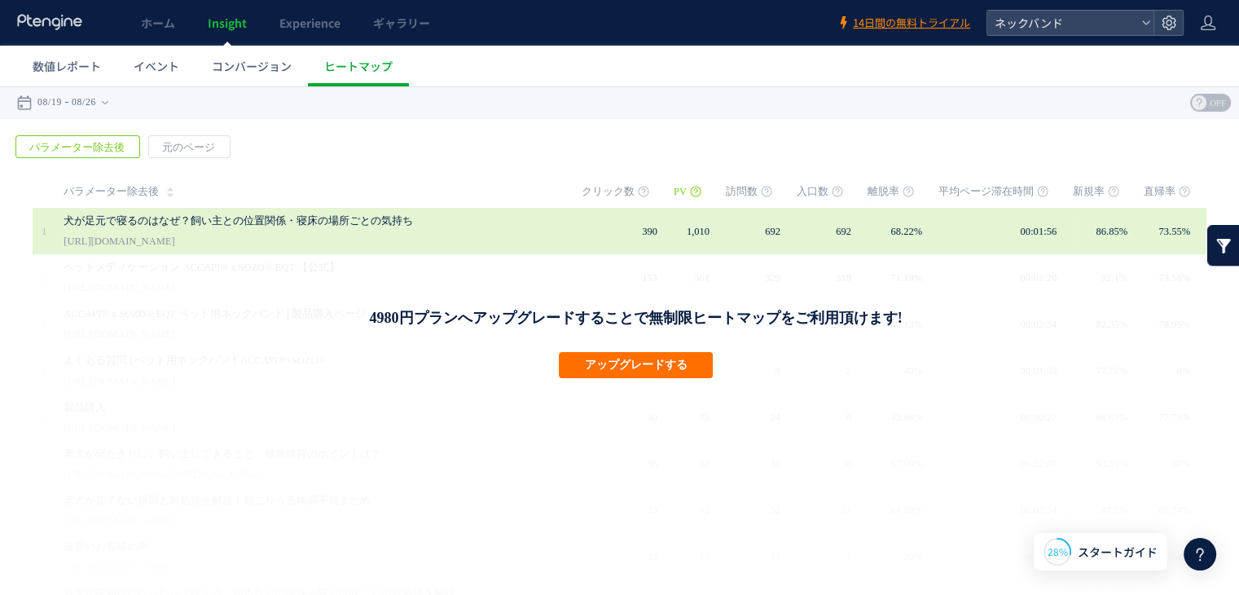
click at [192, 228] on link "犬が足元で寝るのはなぜ？飼い主との位置関係・寝床の場所ごとの気持ち" at bounding box center [304, 221] width 481 height 20
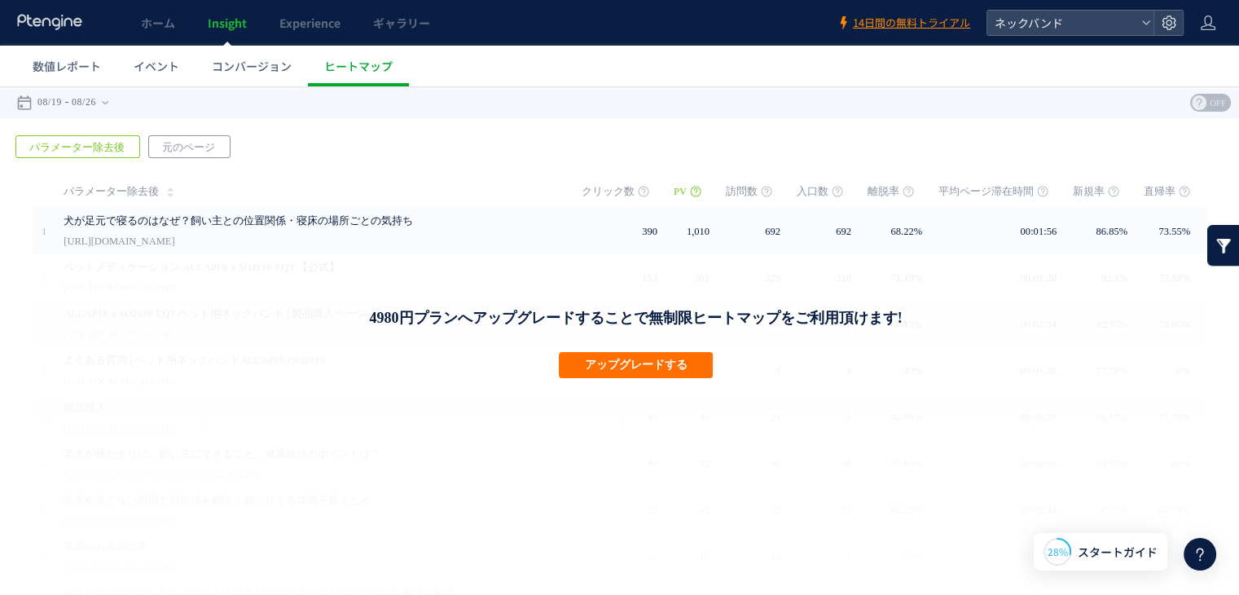
click at [196, 152] on span "元のページ" at bounding box center [188, 147] width 79 height 23
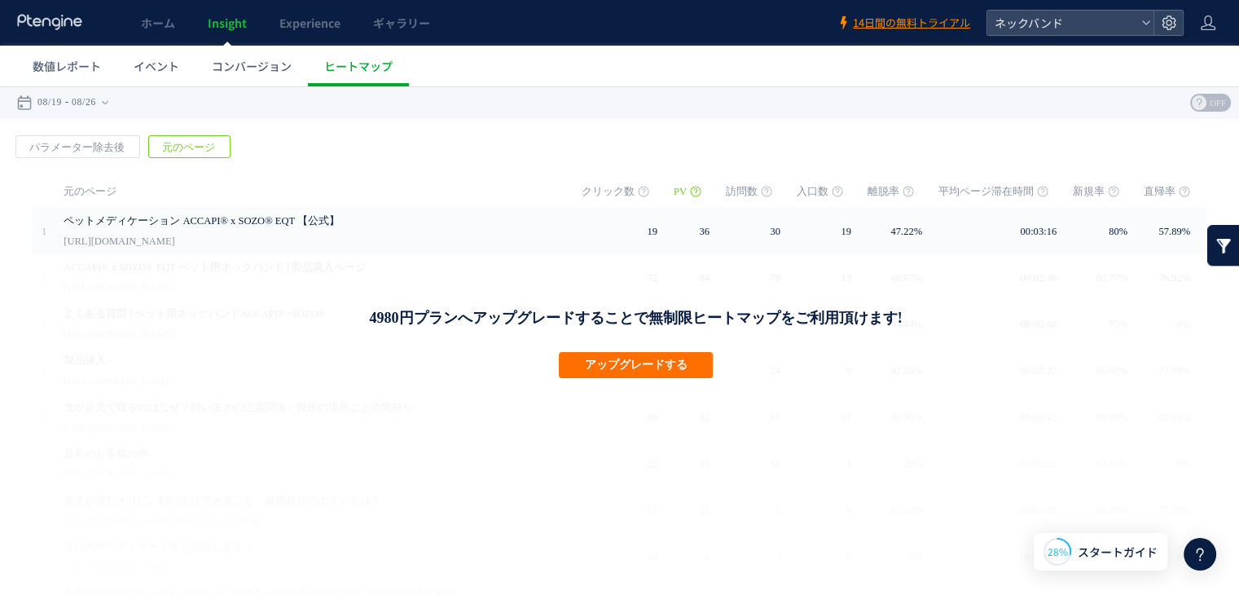
click at [57, 164] on div "戻る パラメーター除去後 元のページ ページグループ 実装" at bounding box center [619, 433] width 1239 height 629
click at [75, 154] on span "パラメーター除去後" at bounding box center [76, 147] width 121 height 23
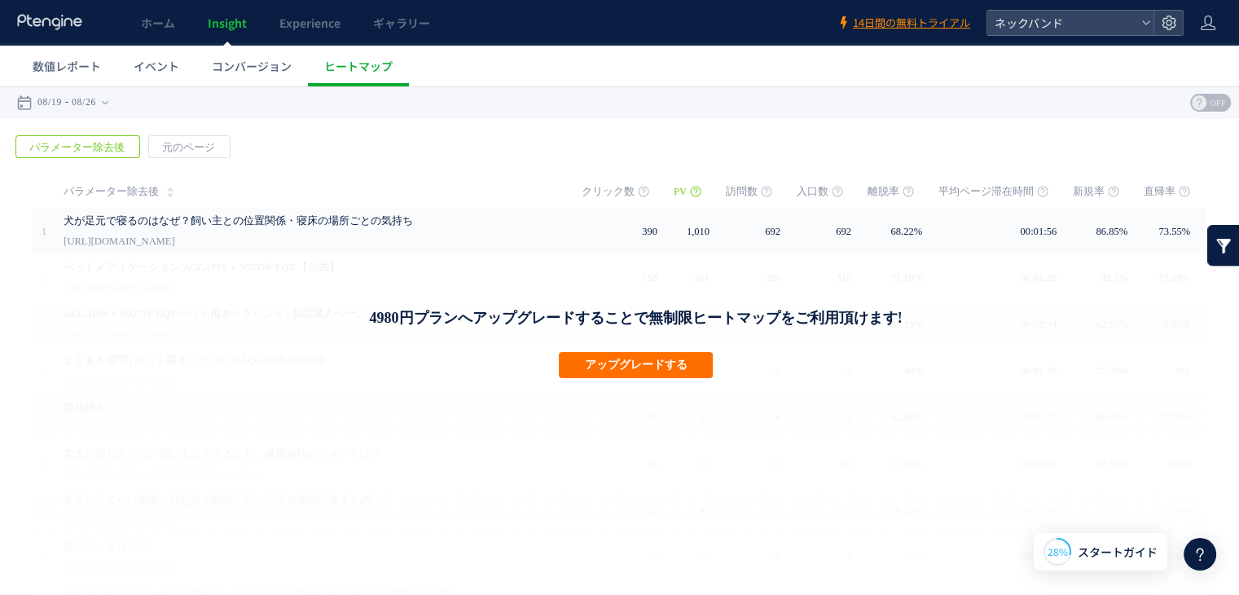
click at [1209, 230] on link at bounding box center [1224, 245] width 33 height 41
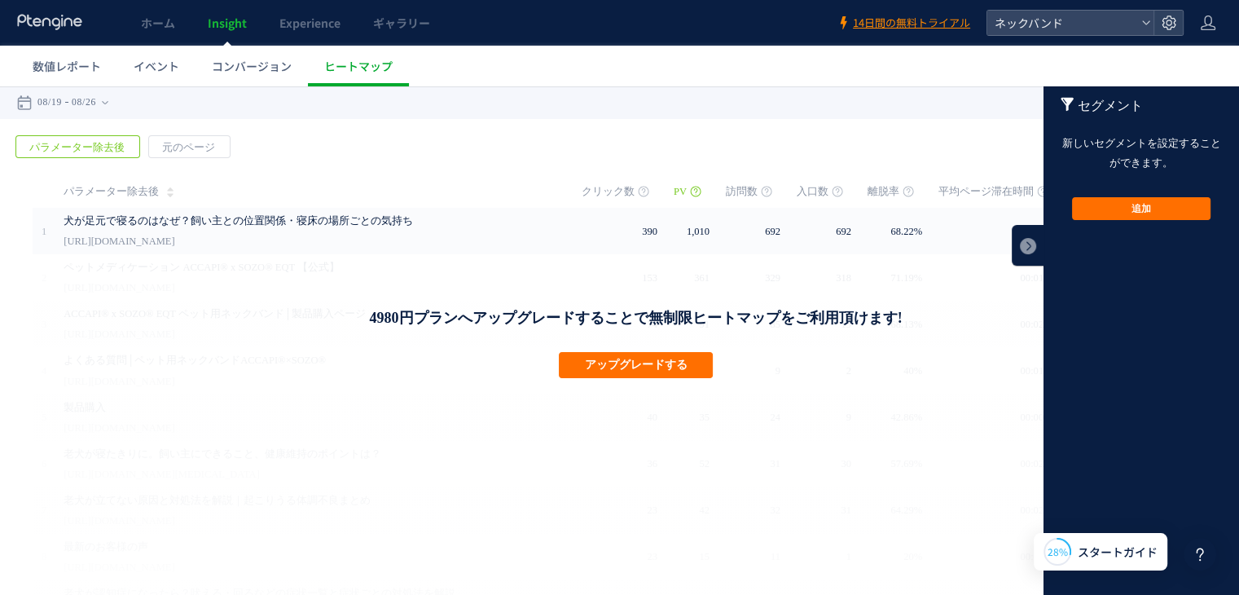
click at [1196, 545] on icon at bounding box center [1200, 554] width 20 height 20
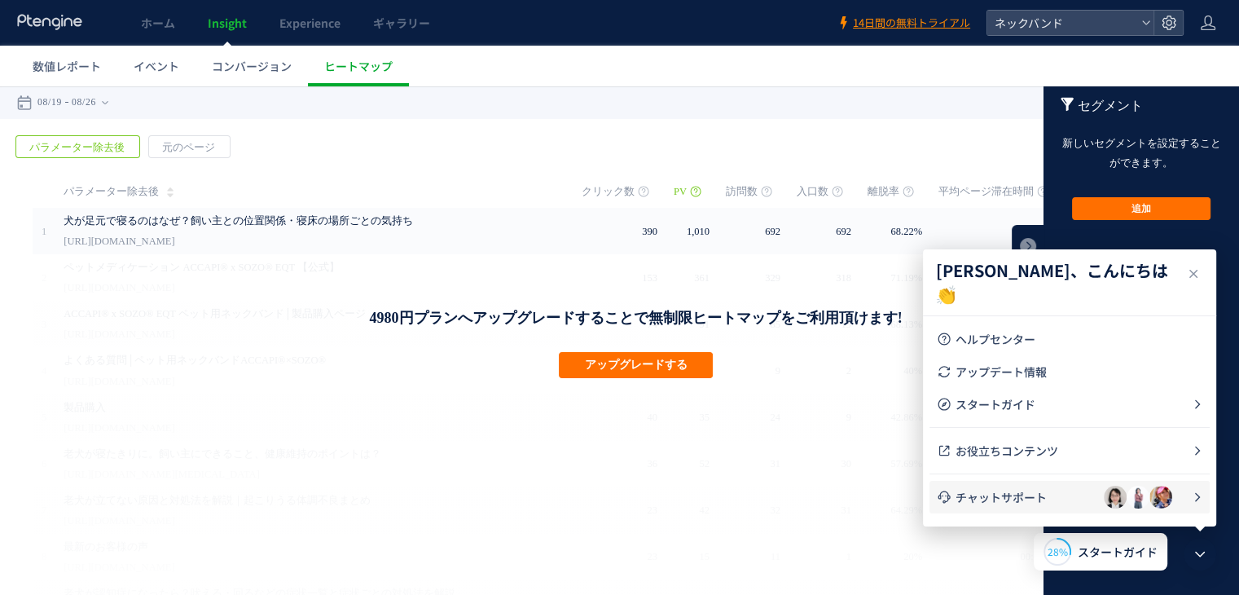
click at [1064, 489] on span "チャットサポート" at bounding box center [1030, 497] width 148 height 16
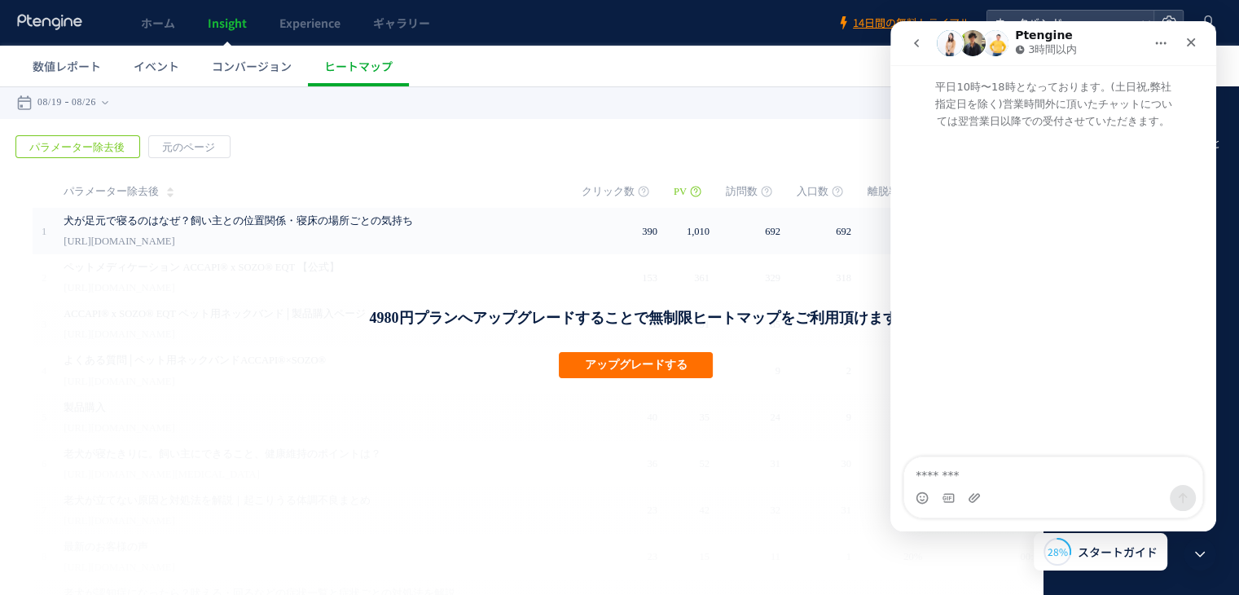
click at [918, 50] on button "go back" at bounding box center [916, 43] width 31 height 31
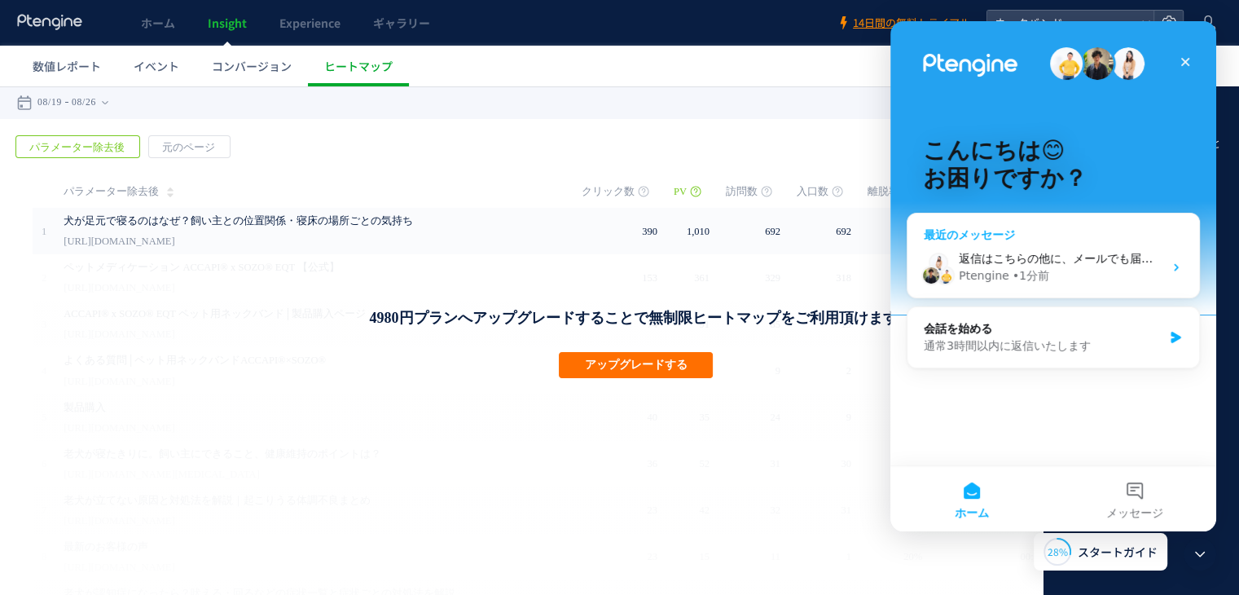
click at [1060, 271] on div "Ptengine • 1分前" at bounding box center [1061, 275] width 205 height 17
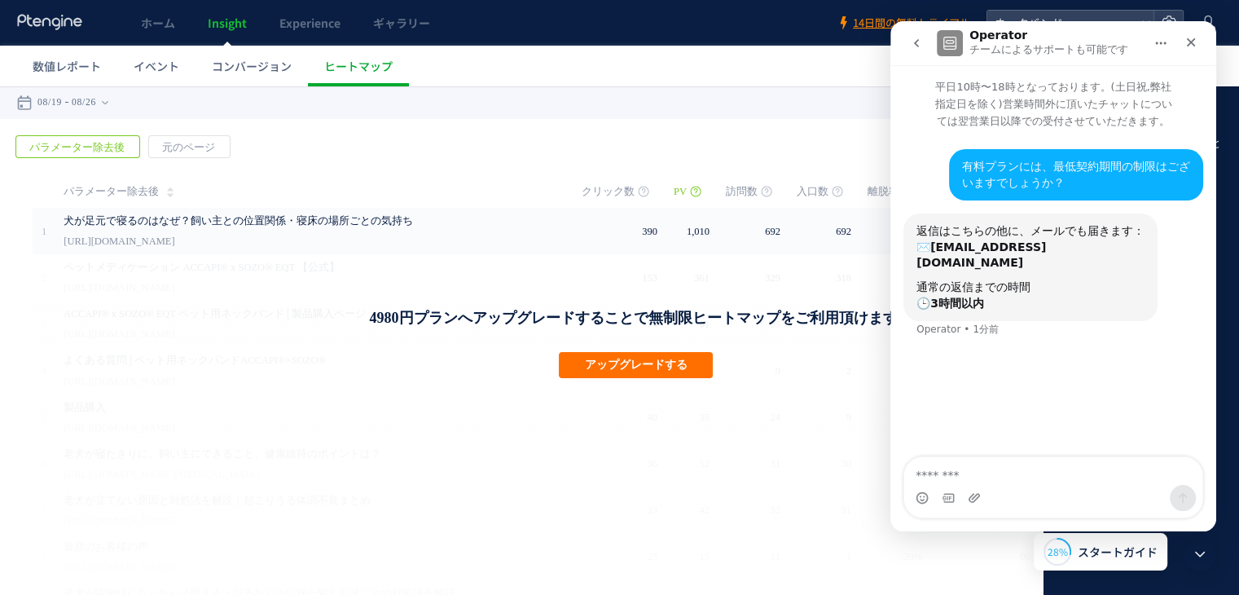
click at [921, 43] on icon "go back" at bounding box center [916, 43] width 13 height 13
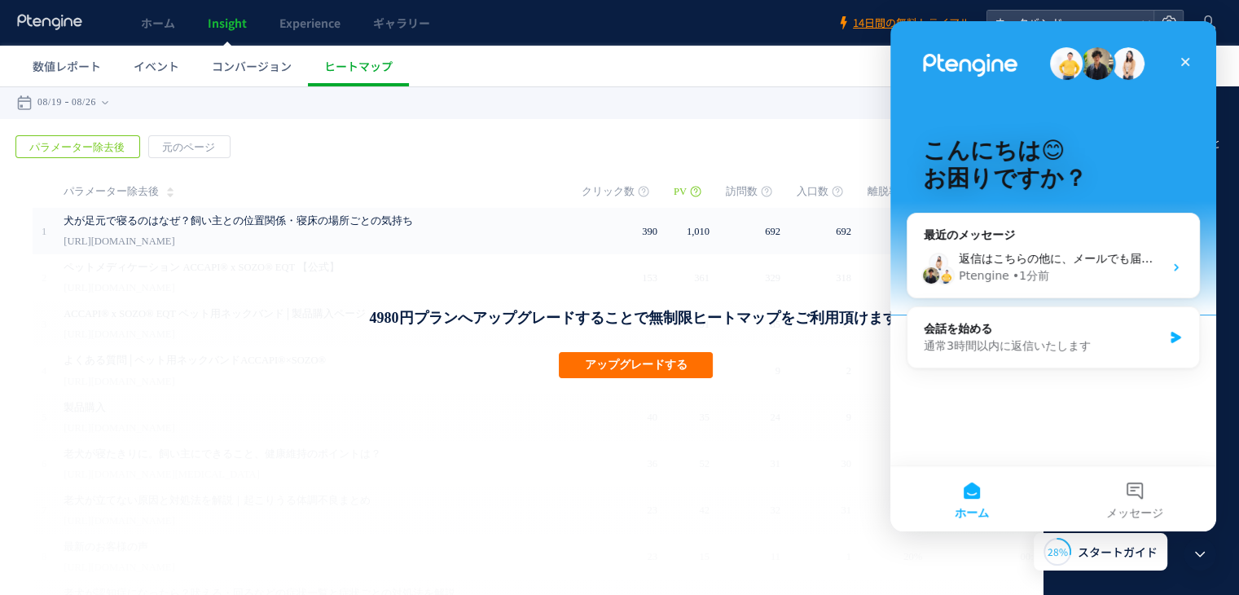
click at [460, 280] on div "4980円プランへアップグレードすることで無制限ヒートマップをご利用頂けます! アップグレードする" at bounding box center [636, 503] width 1207 height 498
click at [1184, 65] on icon "クローズ" at bounding box center [1185, 61] width 13 height 13
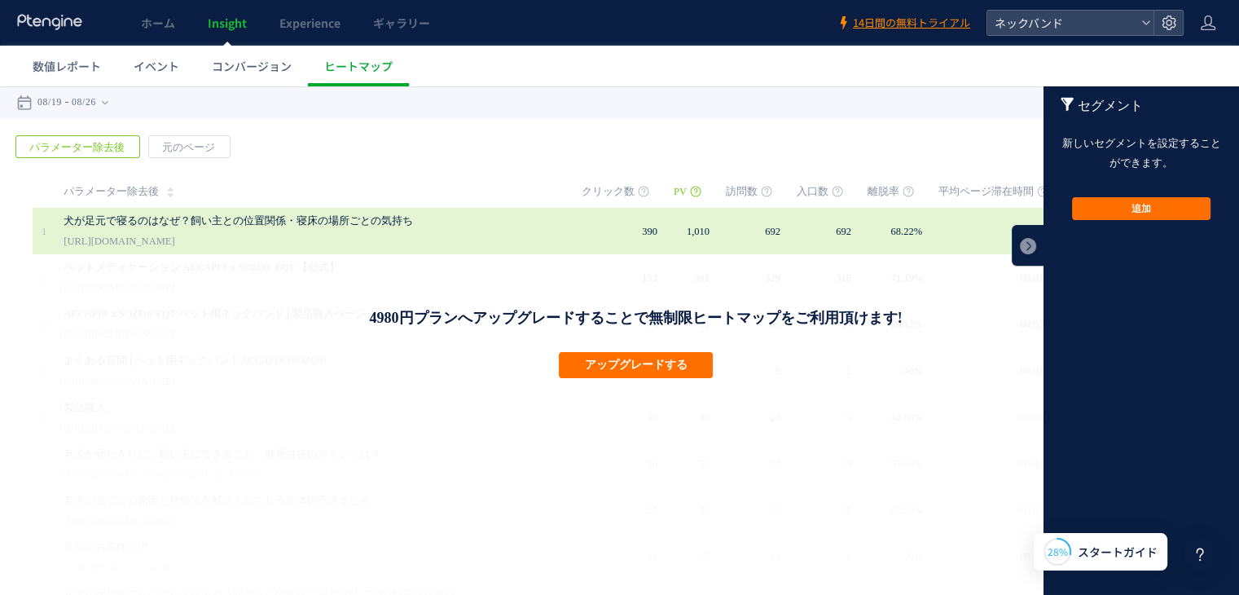
click at [348, 238] on div "犬が足元で寝るのはなぜ？飼い主との位置関係・寝床の場所ごとの気持ち https://pet-med.jp/blogs/media/dog-sleep-at-y…" at bounding box center [311, 231] width 495 height 46
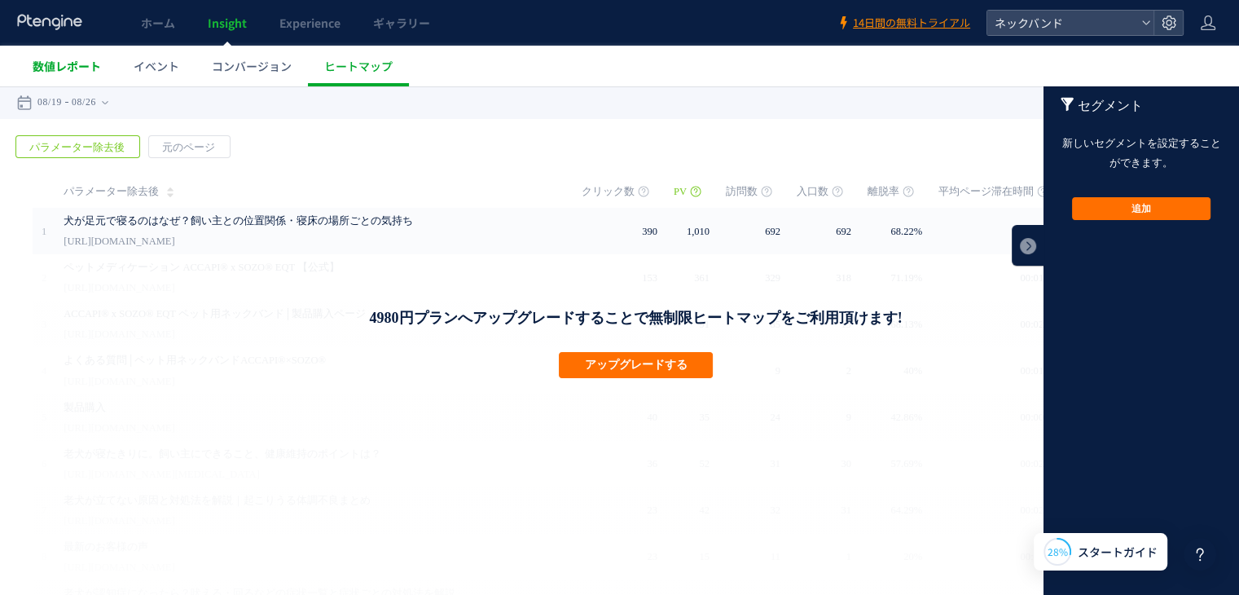
click at [71, 71] on span "数値レポート" at bounding box center [67, 66] width 68 height 16
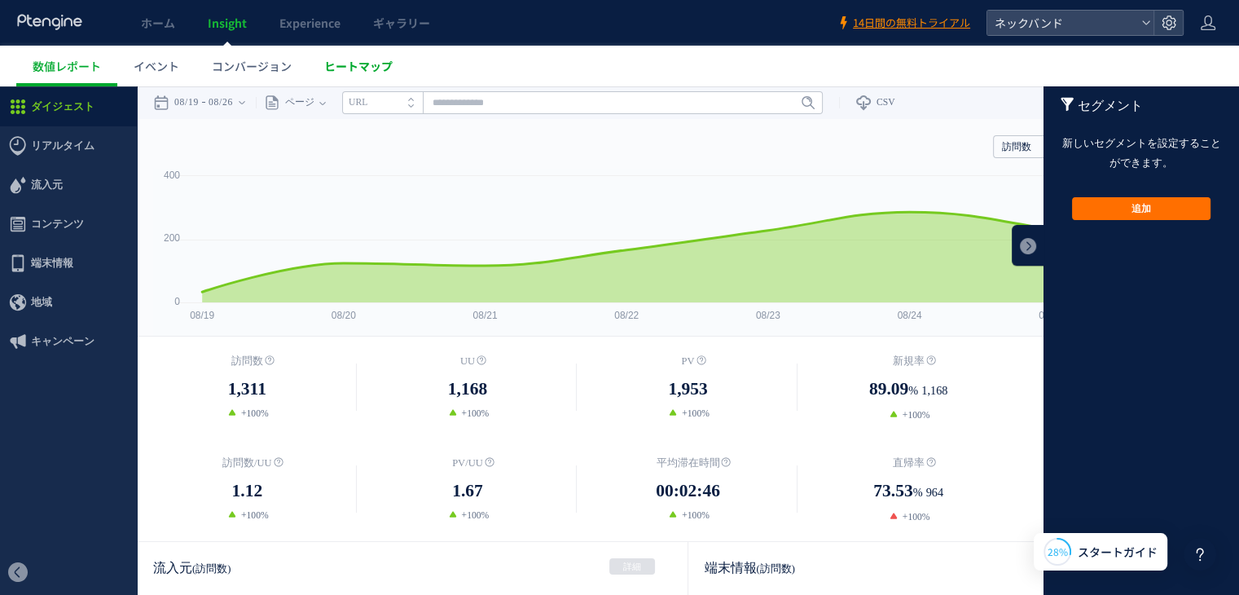
click at [365, 69] on span "ヒートマップ" at bounding box center [358, 66] width 68 height 16
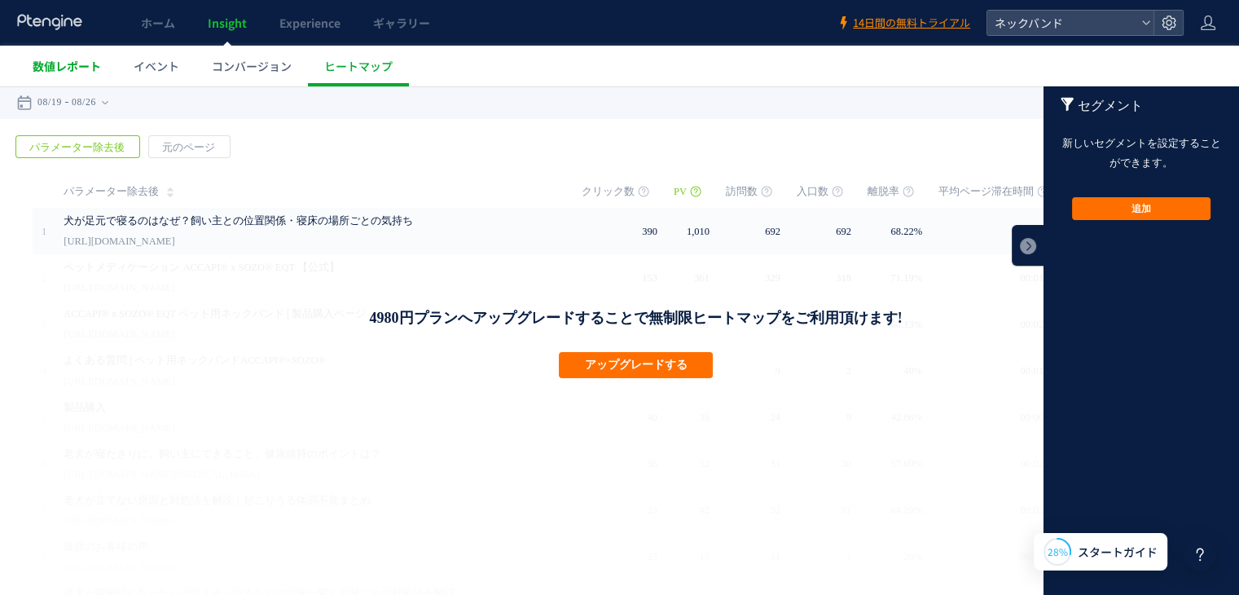
click at [33, 79] on link "数値レポート" at bounding box center [66, 66] width 101 height 41
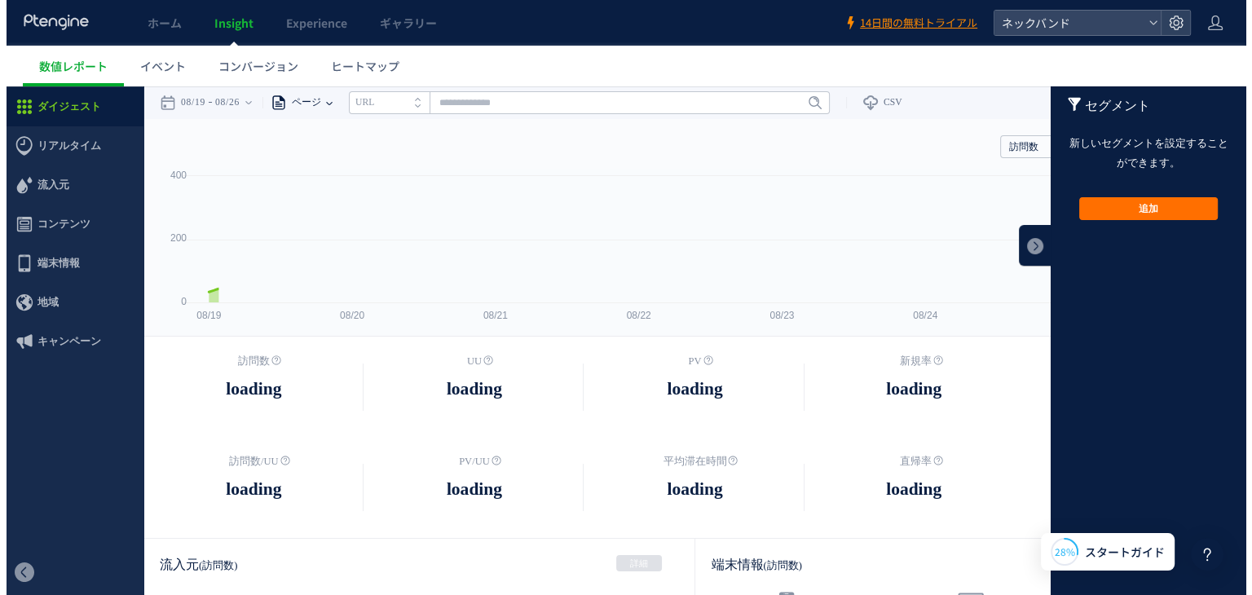
click at [310, 107] on span "ページ" at bounding box center [303, 102] width 34 height 33
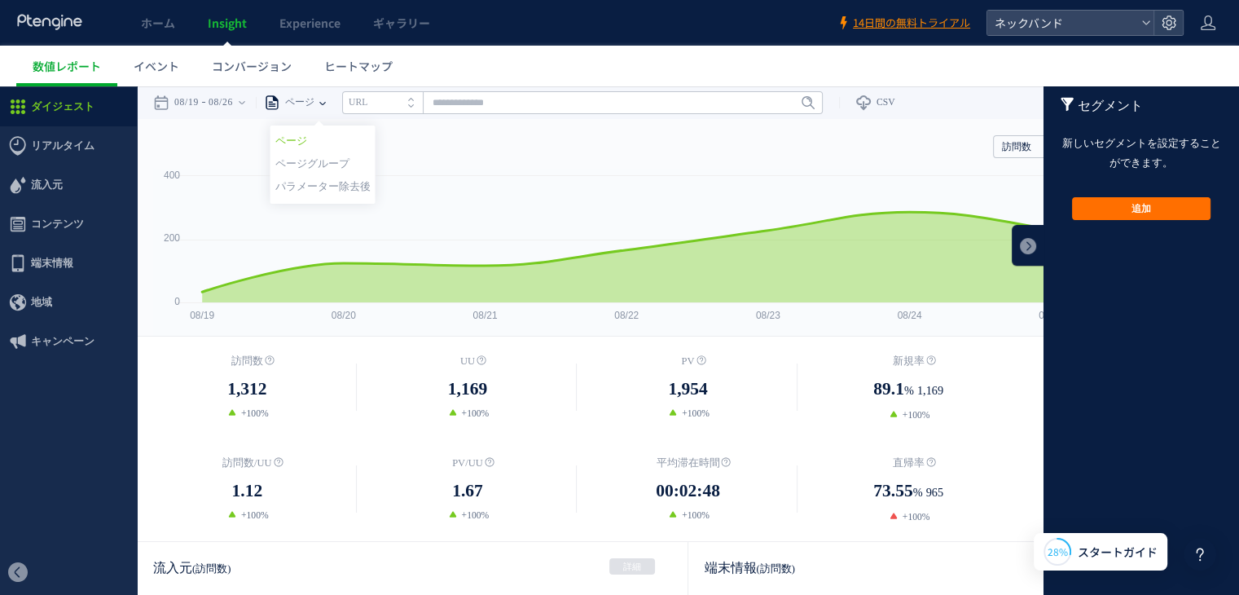
click at [339, 140] on li "ページ" at bounding box center [322, 140] width 95 height 21
click at [315, 106] on span "ページ" at bounding box center [297, 102] width 34 height 33
click at [345, 187] on li "パラメーター除去後" at bounding box center [322, 186] width 95 height 21
click at [352, 107] on span "パラメーター除去後" at bounding box center [326, 102] width 93 height 33
click at [366, 163] on li "ページグループ" at bounding box center [380, 163] width 95 height 21
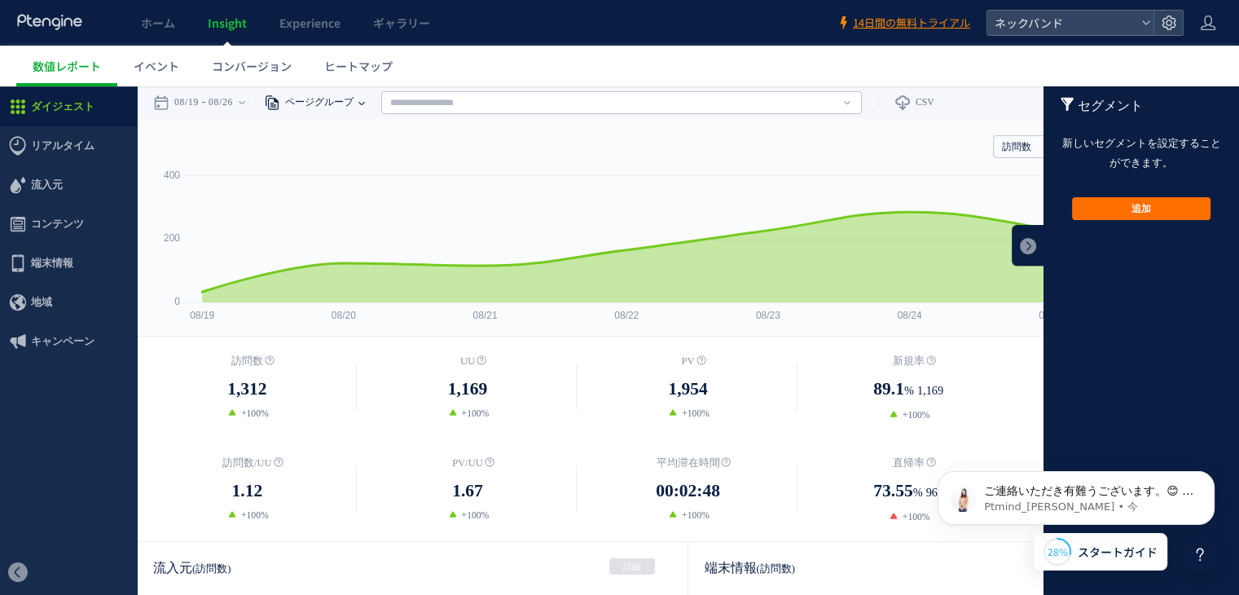
click at [329, 95] on span "ページグループ" at bounding box center [316, 102] width 73 height 33
click at [352, 137] on li "ページ" at bounding box center [361, 140] width 95 height 21
click at [1094, 484] on p "ご連絡いただき有難うございます。😊 最短のご契約期間は１ヶ月（月契約）となります。 下記料金表をご確認ください。 ​https://www.ptengine.…" at bounding box center [1089, 491] width 210 height 16
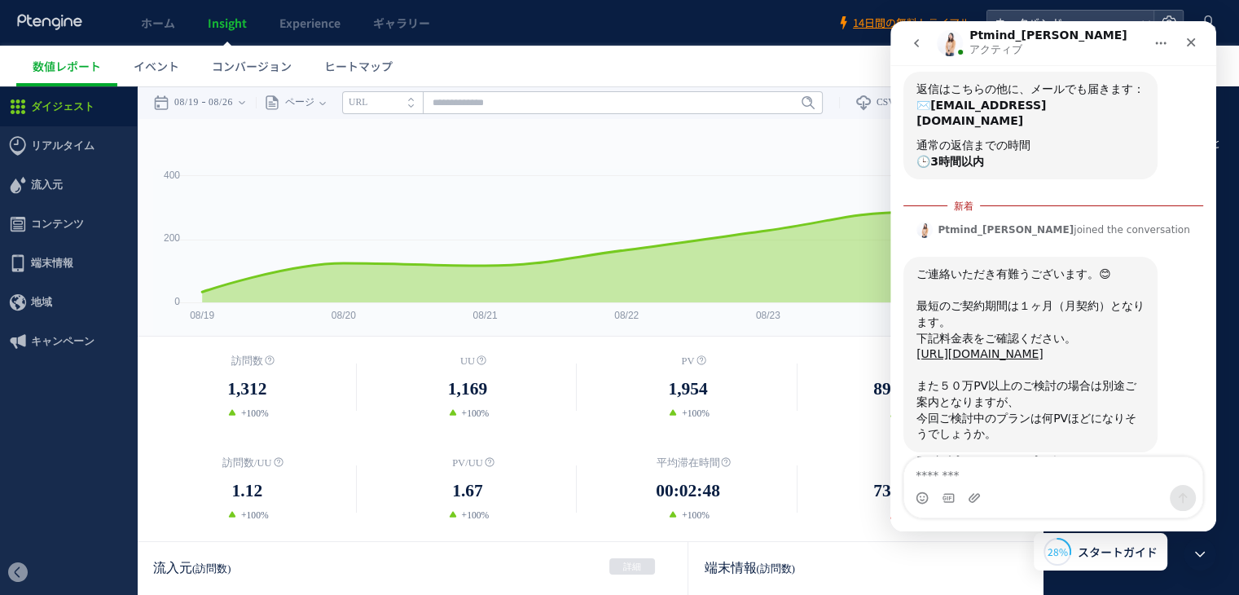
scroll to position [155, 0]
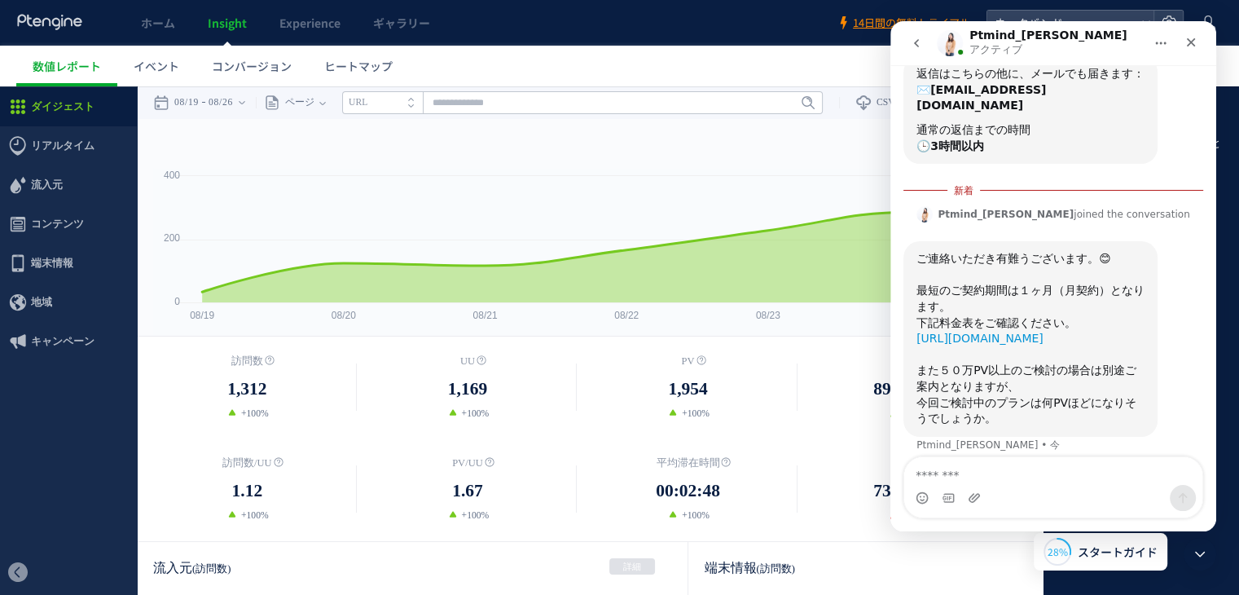
click at [1008, 332] on link "[URL][DOMAIN_NAME]" at bounding box center [980, 338] width 127 height 13
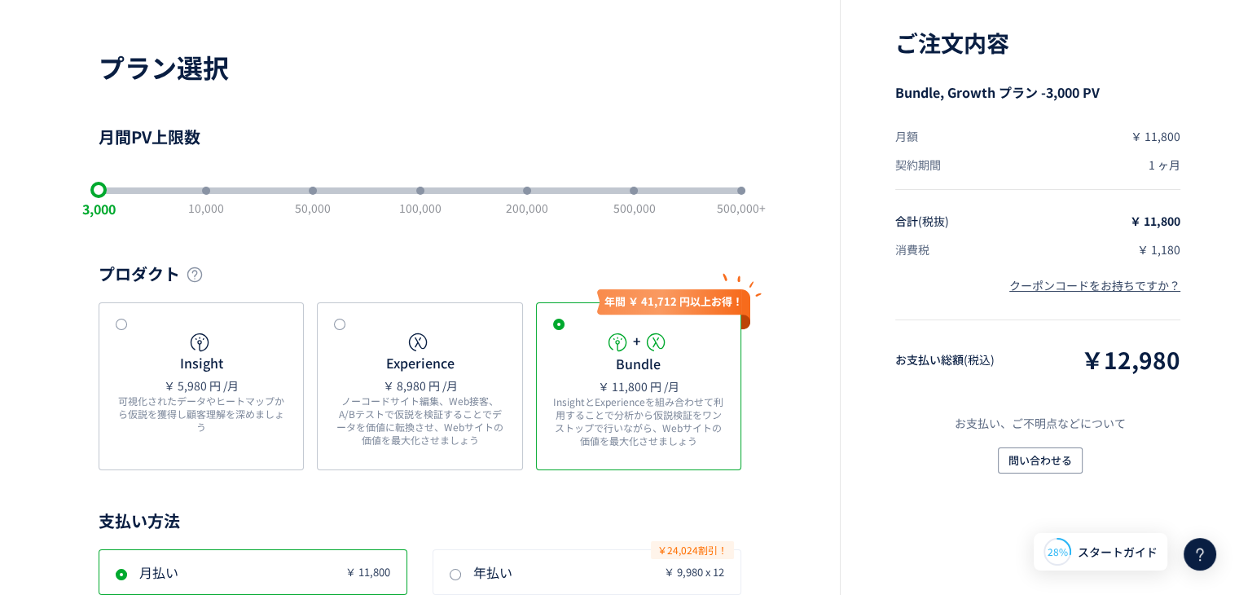
scroll to position [163, 0]
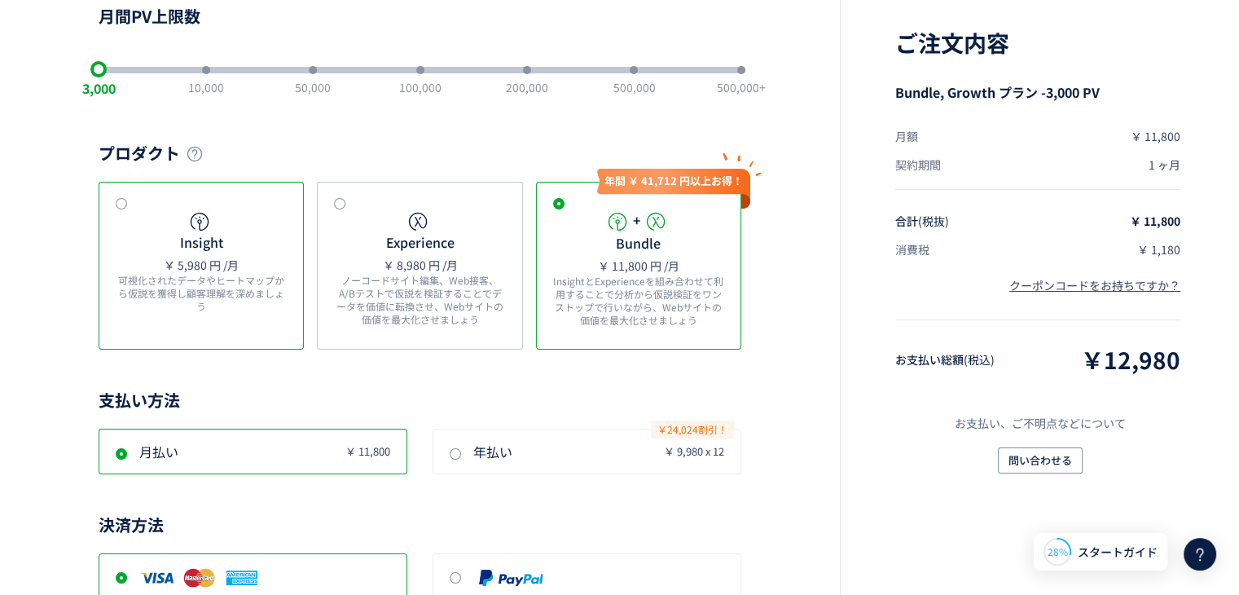
click at [173, 297] on p "可視化されたデータやヒートマップから仮説を獲得し顧客理解を深めましょう" at bounding box center [201, 293] width 171 height 39
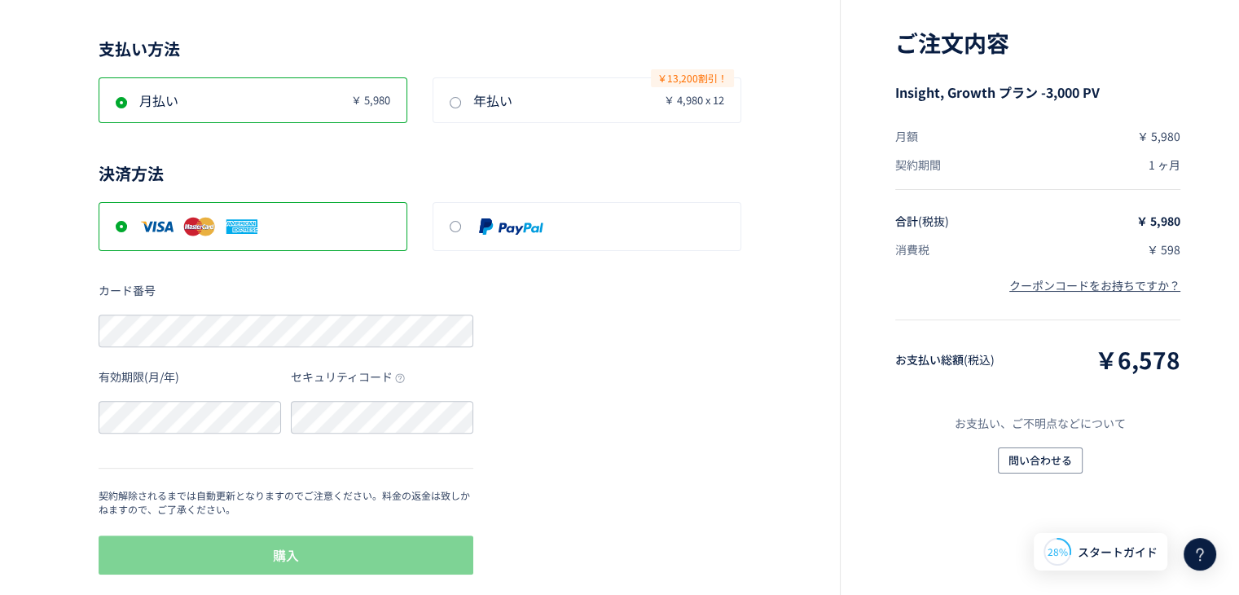
scroll to position [528, 0]
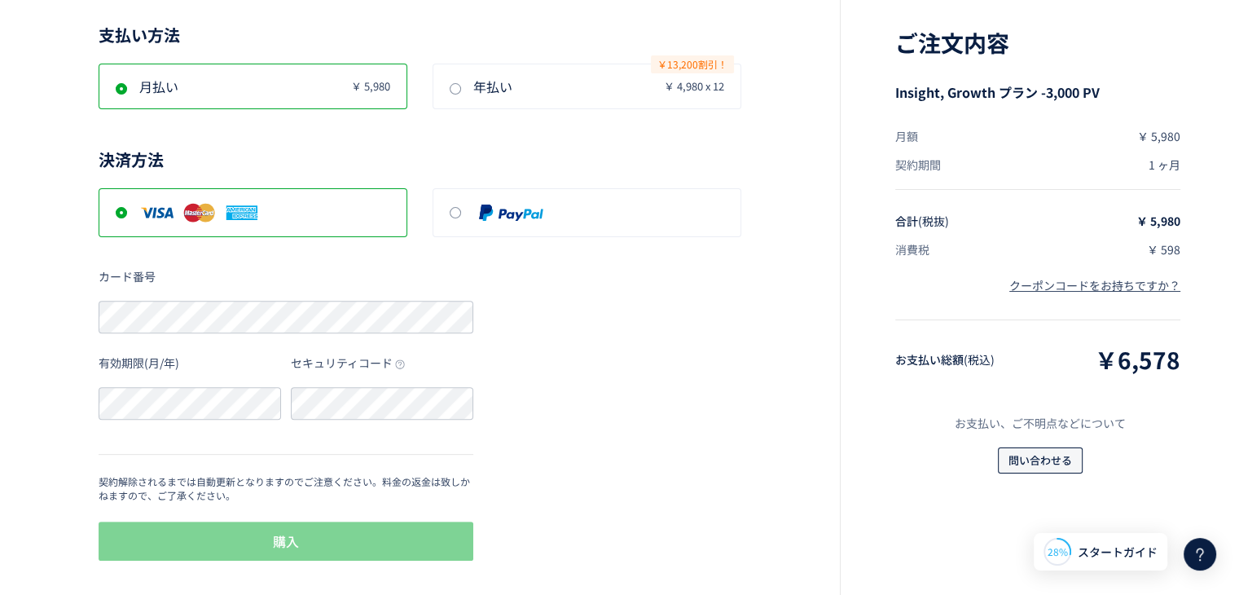
click at [1046, 454] on span "問い合わせる" at bounding box center [1041, 460] width 64 height 26
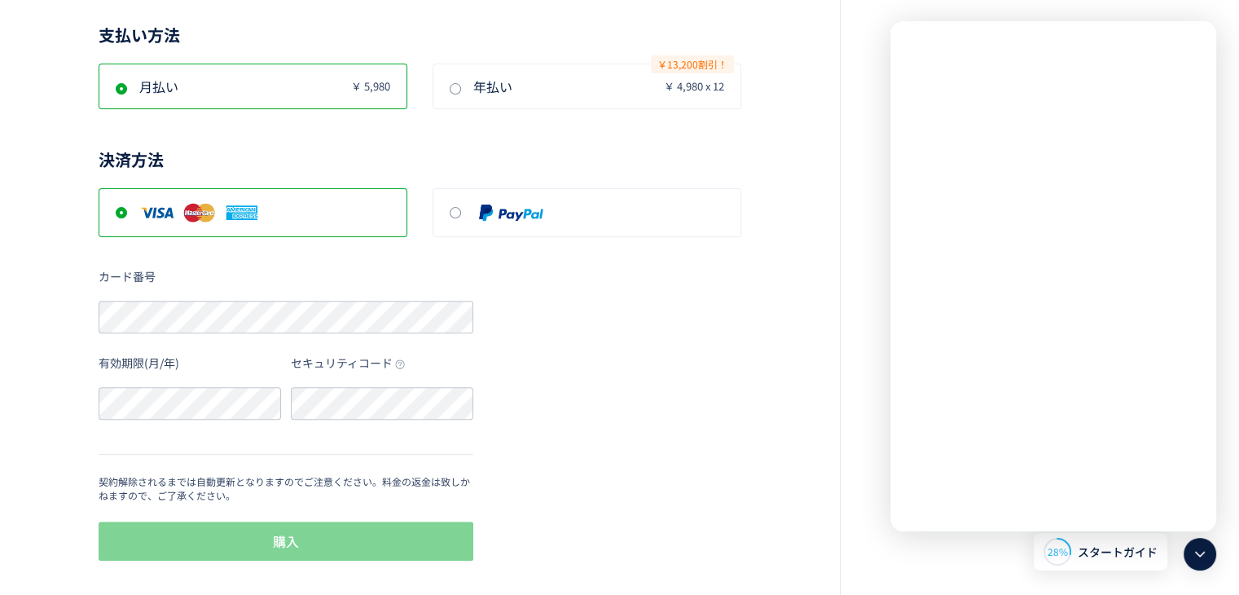
scroll to position [0, 0]
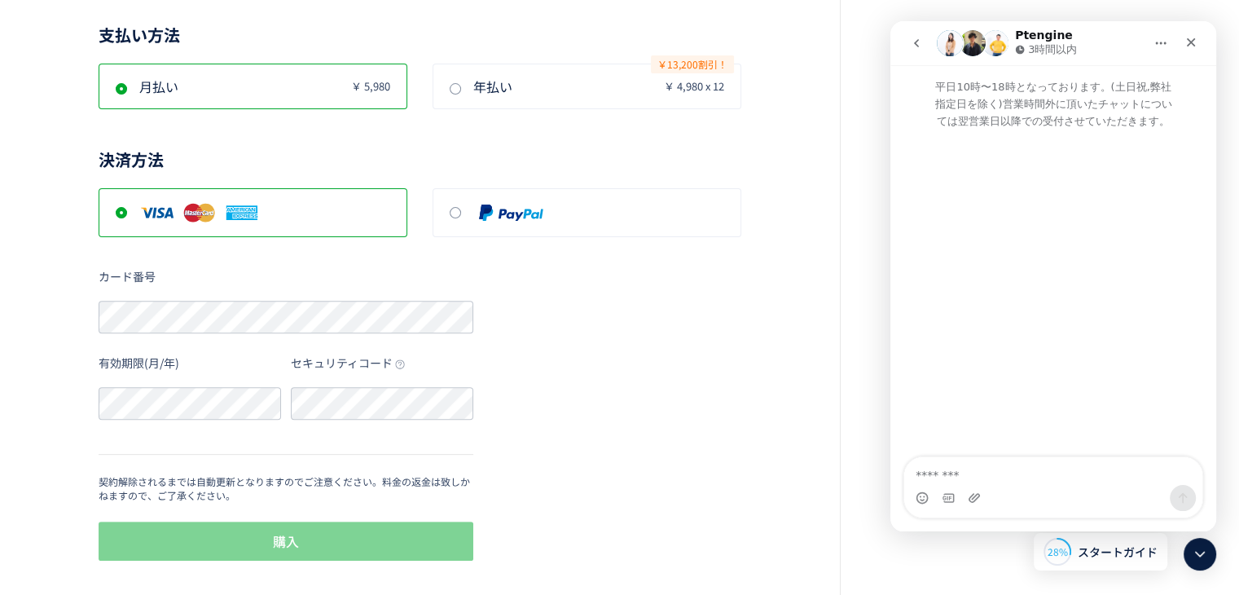
click at [966, 477] on textarea "メッセージ..." at bounding box center [1053, 471] width 298 height 28
type textarea "*"
type textarea "**********"
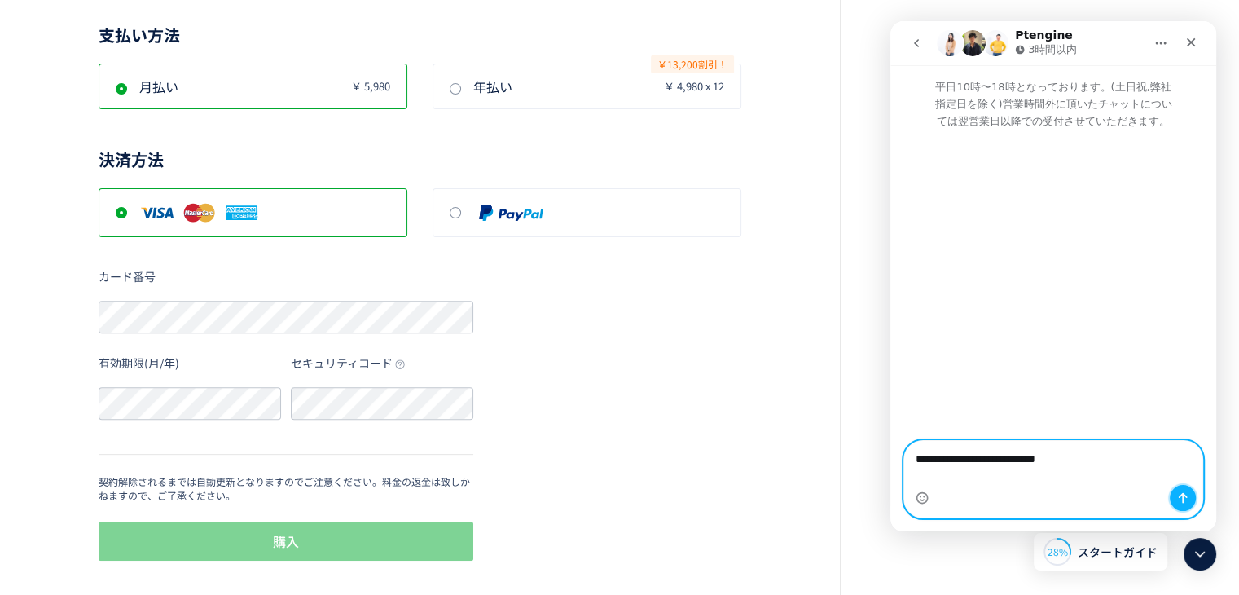
click at [1183, 502] on icon "メッセージを送信…" at bounding box center [1183, 498] width 9 height 11
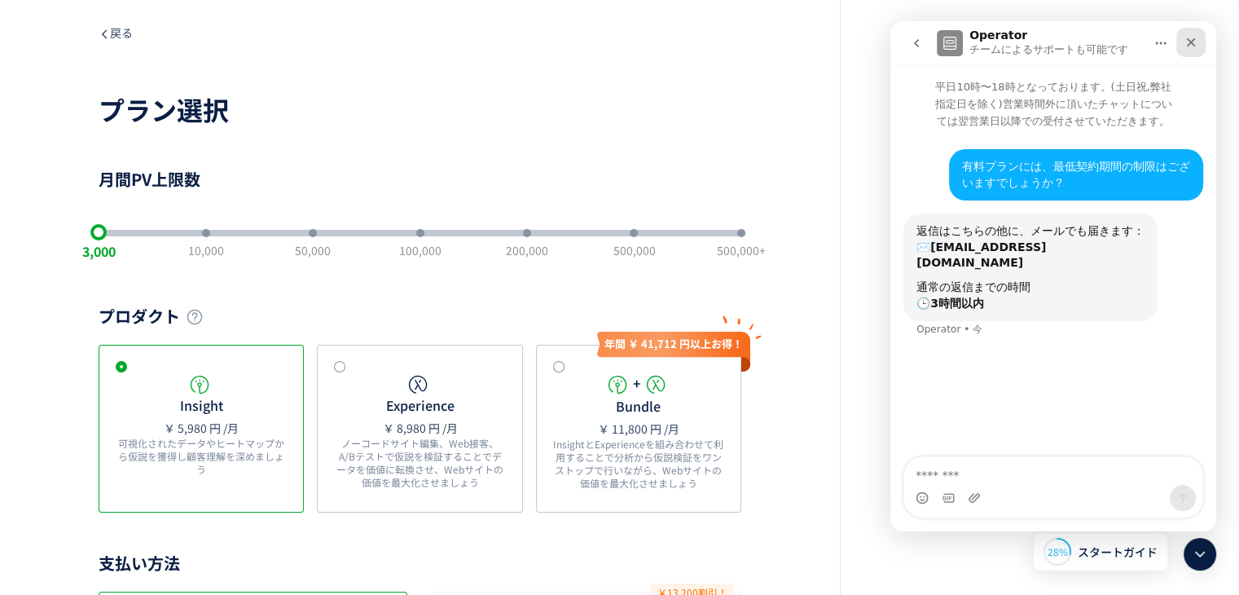
click at [1202, 37] on div "クローズ" at bounding box center [1191, 42] width 29 height 29
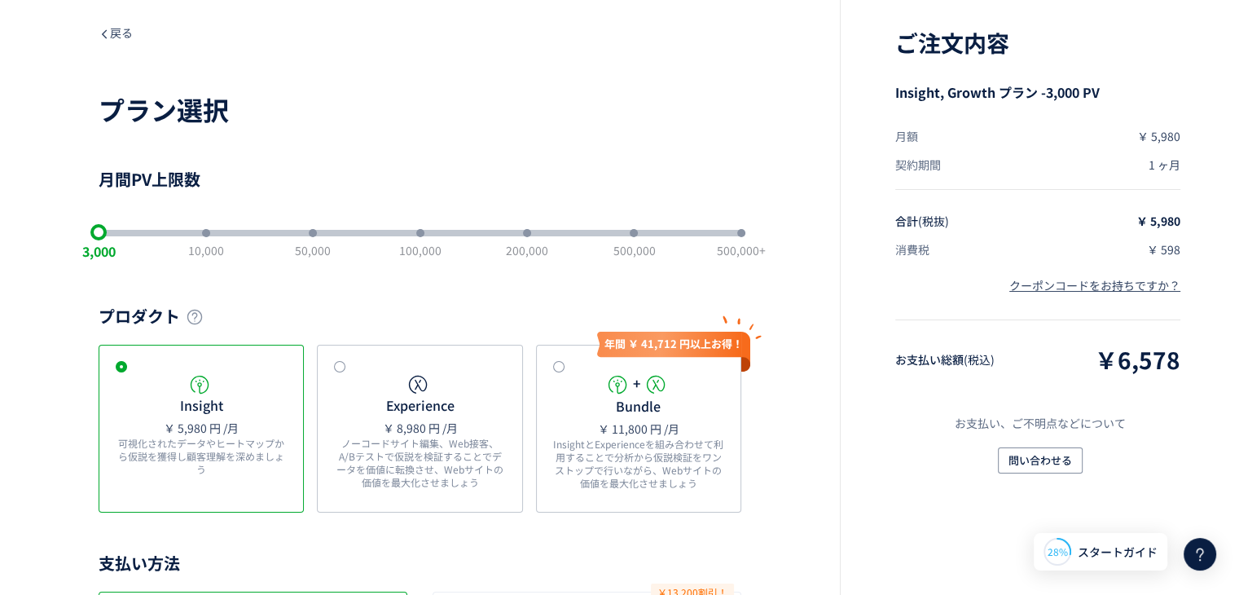
click at [1196, 547] on icon at bounding box center [1200, 554] width 20 height 20
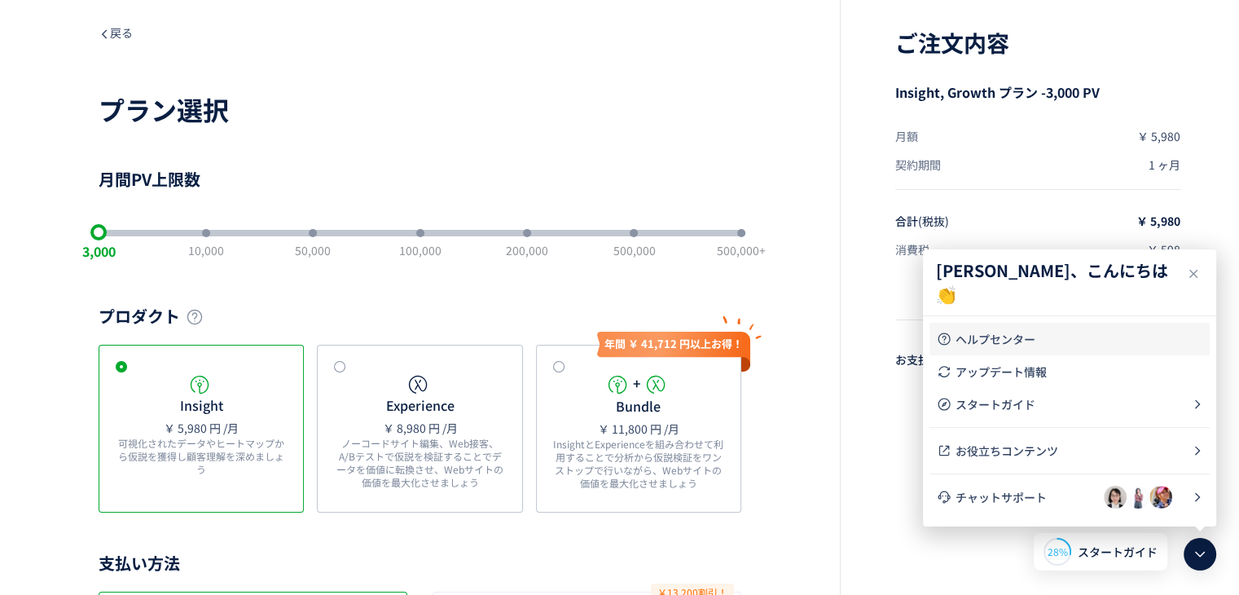
click at [1022, 340] on span "ヘルプセンター" at bounding box center [1080, 339] width 248 height 16
click at [0, 0] on li "チャットサポート" at bounding box center [0, 0] width 0 height 0
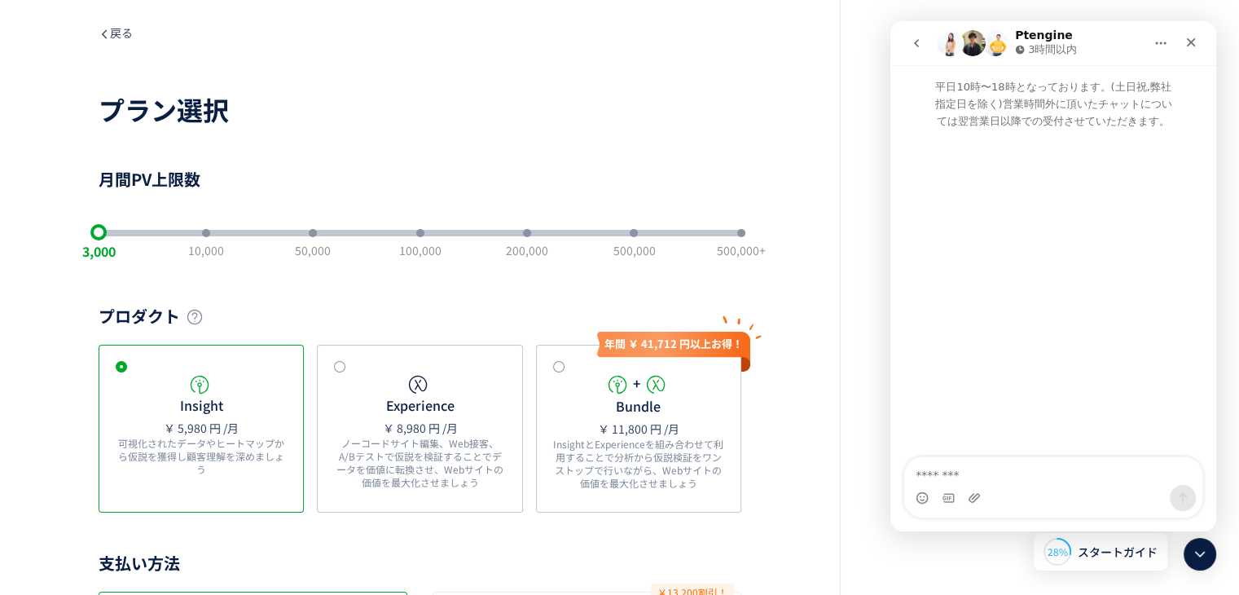
click at [910, 46] on icon "go back" at bounding box center [916, 43] width 13 height 13
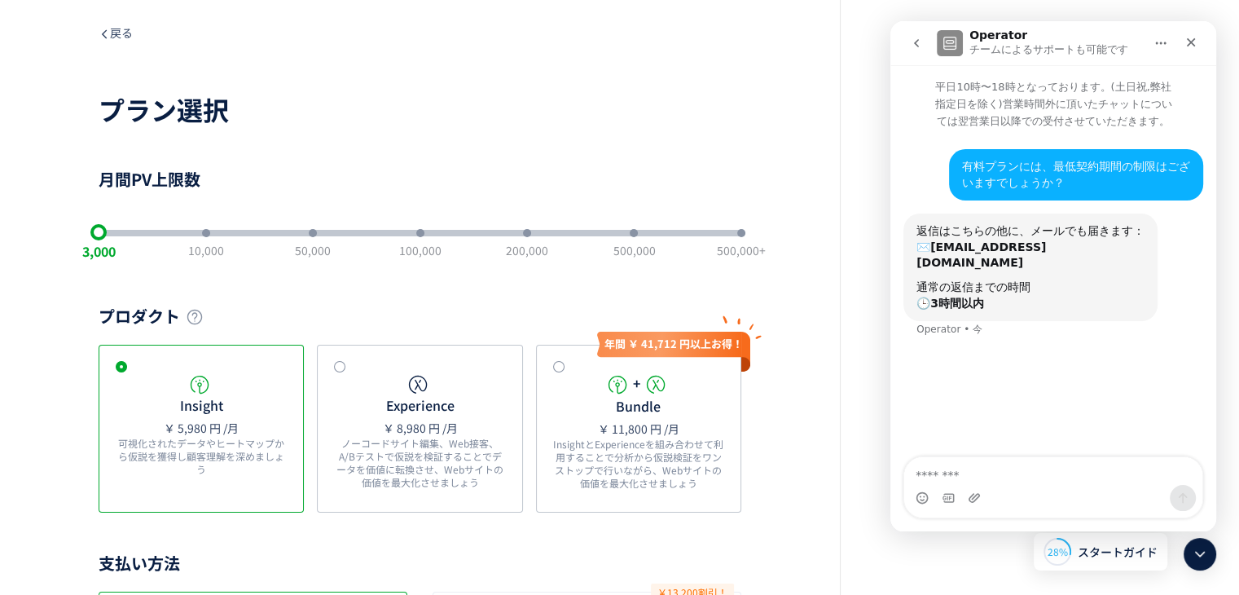
click at [911, 37] on icon "go back" at bounding box center [916, 43] width 13 height 13
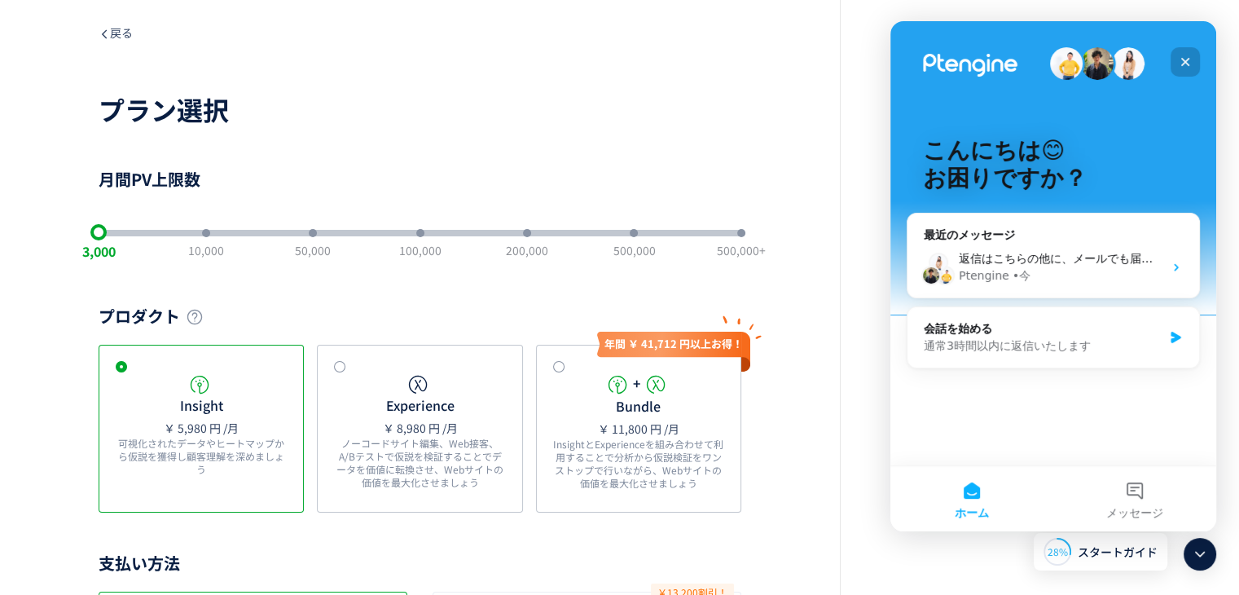
click at [1185, 60] on icon "クローズ" at bounding box center [1186, 62] width 9 height 9
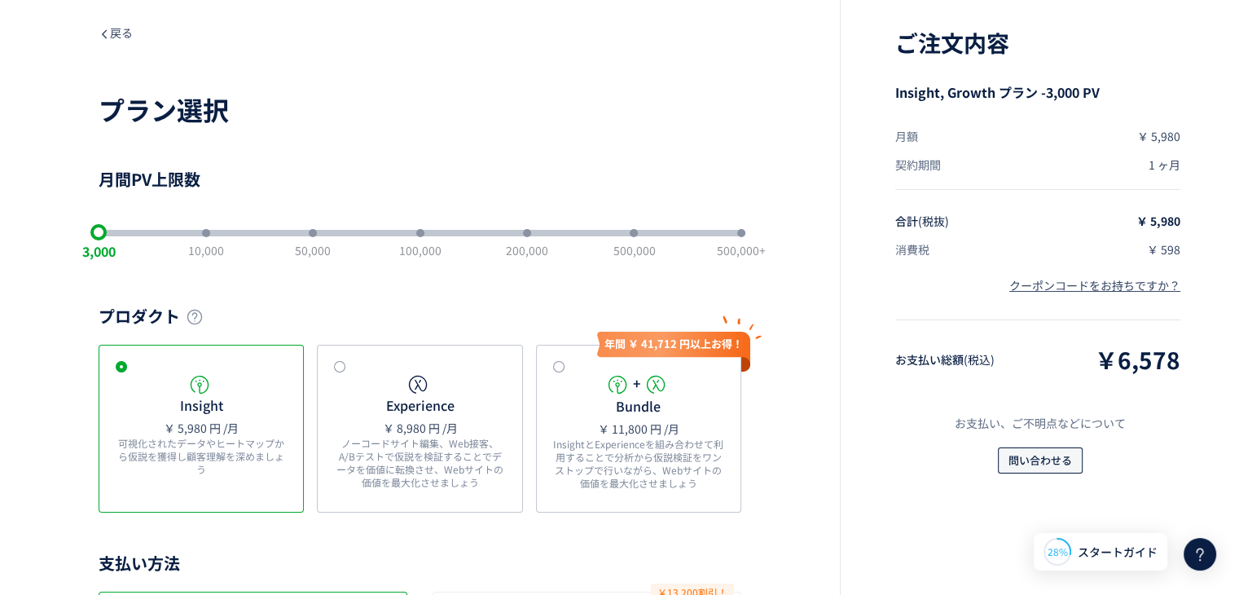
click at [1039, 459] on span "問い合わせる" at bounding box center [1041, 460] width 64 height 26
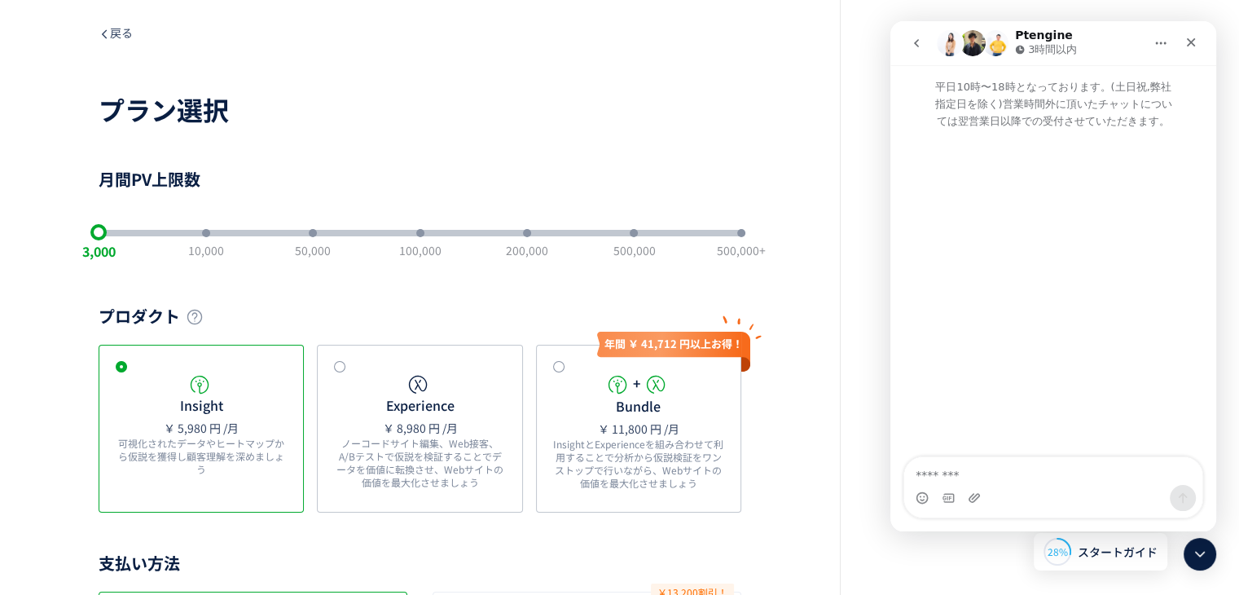
click at [907, 37] on button "go back" at bounding box center [916, 43] width 31 height 31
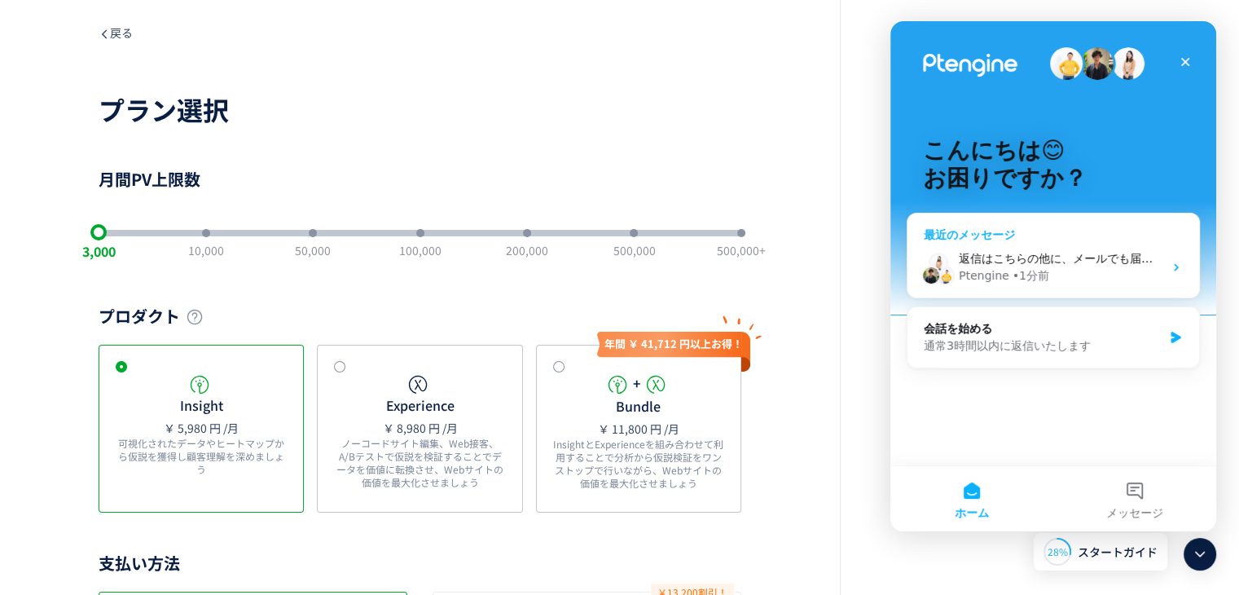
click at [1083, 243] on div "返信はこちらの他に、メールでも届きます： ✉️ bluevalkoinen@gmail.com 通常の返信までの時間 🕒 3時間以内 Ptengine • 1…" at bounding box center [1054, 267] width 292 height 60
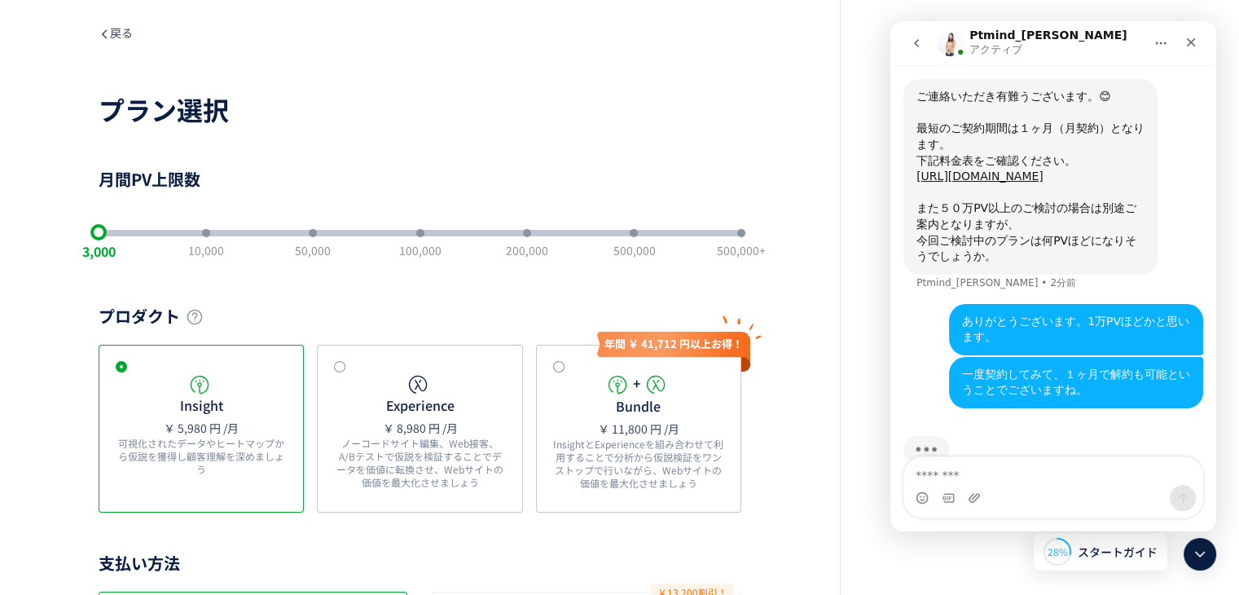
click at [309, 232] on div "slider between 1 and 7" at bounding box center [313, 233] width 8 height 8
click at [104, 234] on div "slider between 1 and 7" at bounding box center [153, 233] width 108 height 7
click at [178, 222] on div "3,000 10,000 50,000 100,000 200,000 500,000 500,000+" at bounding box center [420, 233] width 643 height 33
click at [178, 233] on div "3,000 10,000 50,000 100,000 200,000 500,000 500,000+" at bounding box center [420, 233] width 643 height 7
click at [124, 232] on div "slider between 1 and 7" at bounding box center [153, 233] width 108 height 7
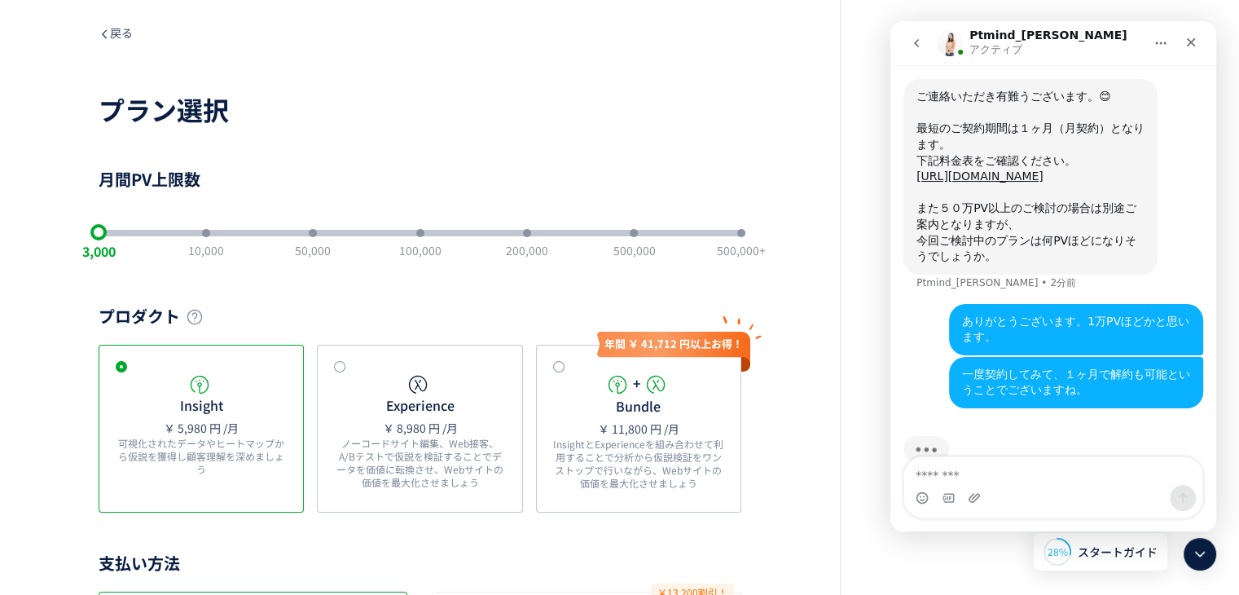
click at [126, 232] on div "3,000 10,000 50,000 100,000 200,000 500,000 500,000+" at bounding box center [420, 233] width 643 height 7
click at [140, 230] on div "3,000 10,000 50,000 100,000 200,000 500,000 500,000+" at bounding box center [420, 233] width 643 height 7
click at [152, 230] on div "3,000 10,000 50,000 100,000 200,000 500,000 500,000+" at bounding box center [420, 233] width 643 height 7
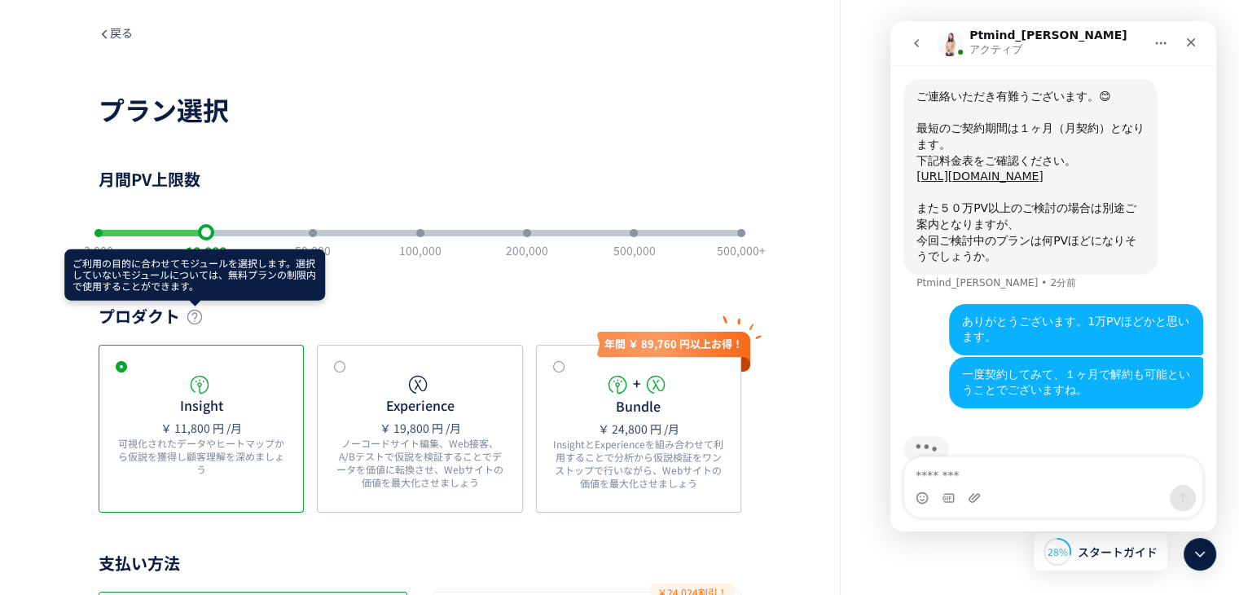
click at [194, 314] on icon at bounding box center [195, 317] width 16 height 16
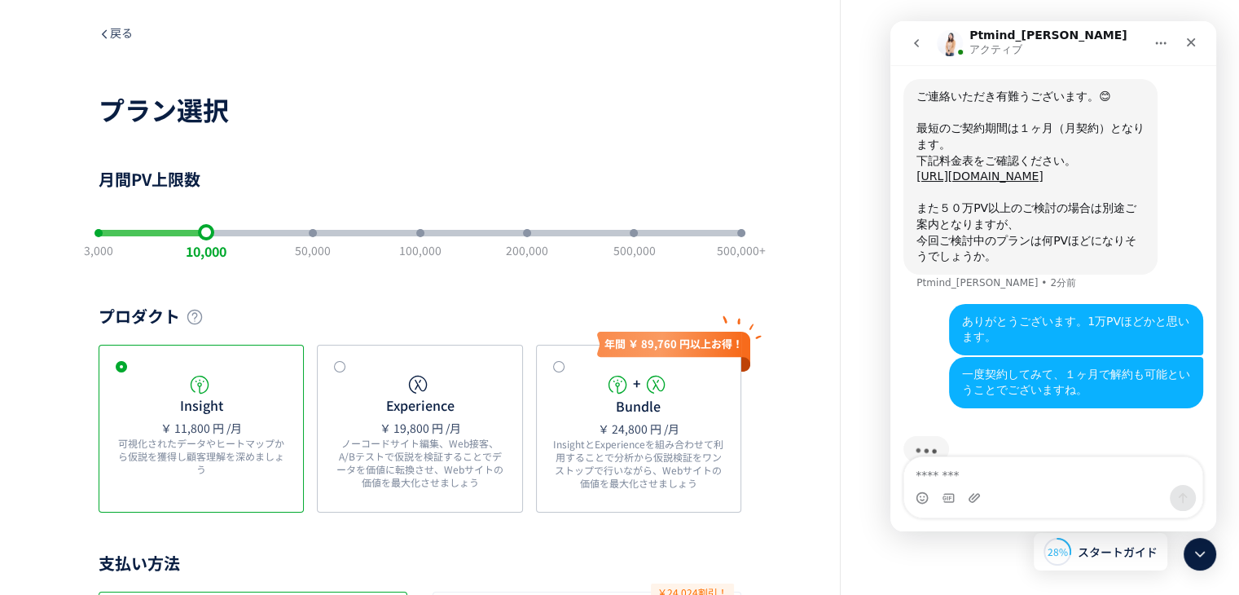
click at [101, 237] on div "3,000 10,000 50,000 100,000 200,000 500,000 500,000+" at bounding box center [420, 233] width 643 height 33
click at [202, 232] on div "slider between 1 and 7" at bounding box center [206, 233] width 8 height 8
click at [121, 37] on span "戻る" at bounding box center [116, 32] width 34 height 16
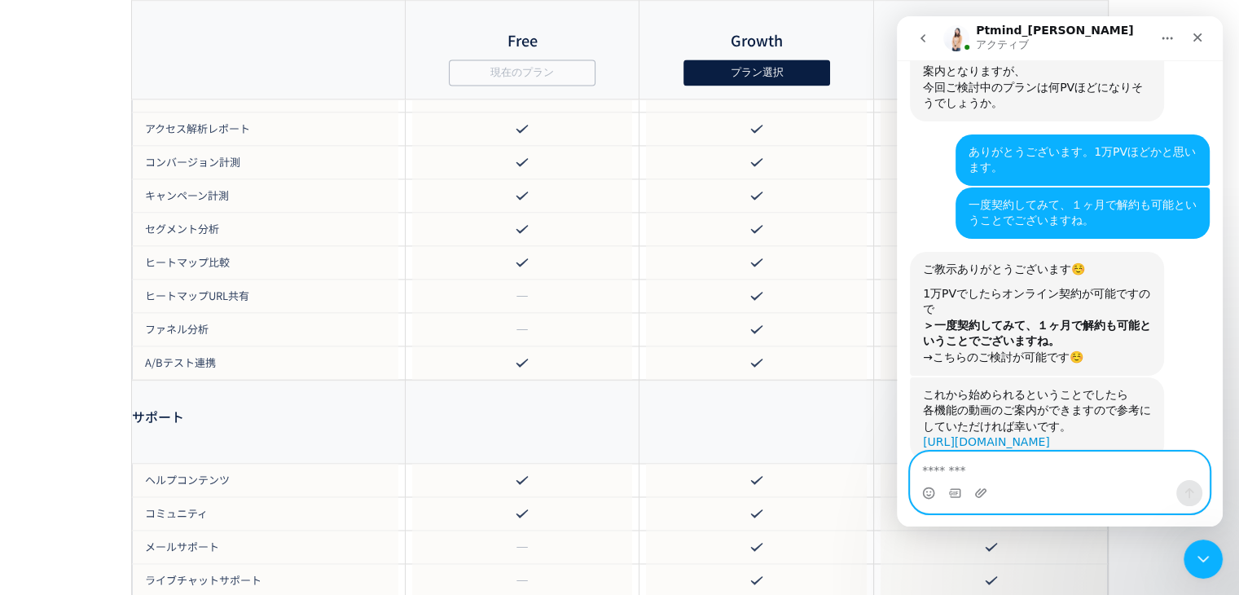
scroll to position [451, 0]
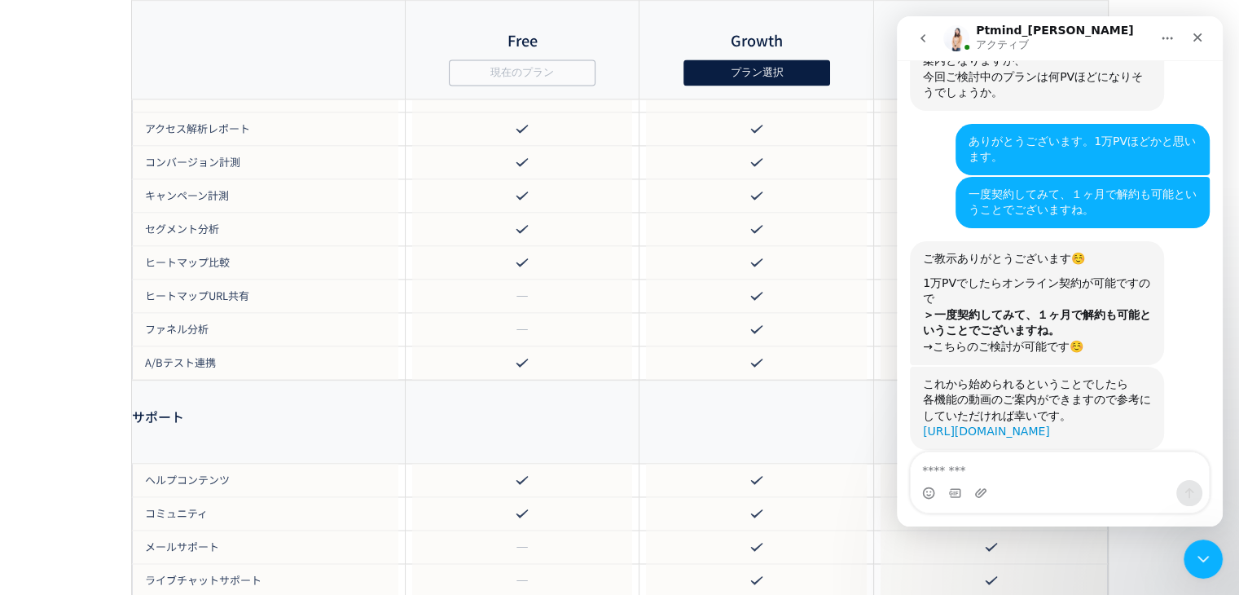
click at [1027, 425] on link "https://ptmafia.notion.site/Ptengine-57800238702b4586aa81cfac1cfe28cf" at bounding box center [986, 431] width 127 height 13
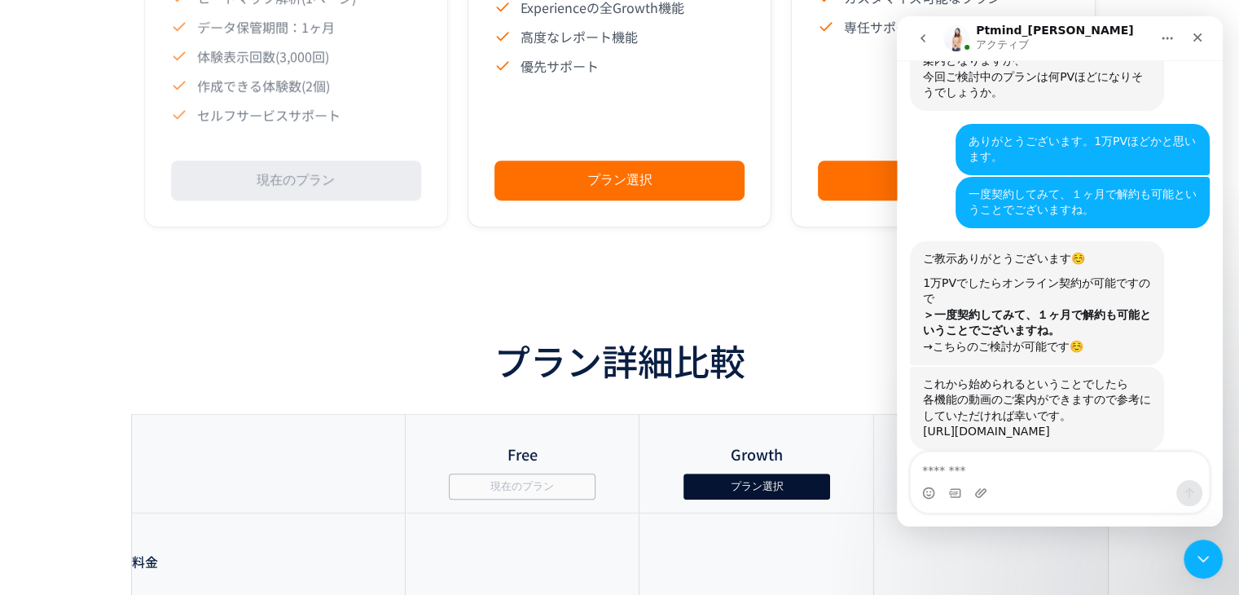
scroll to position [1304, 0]
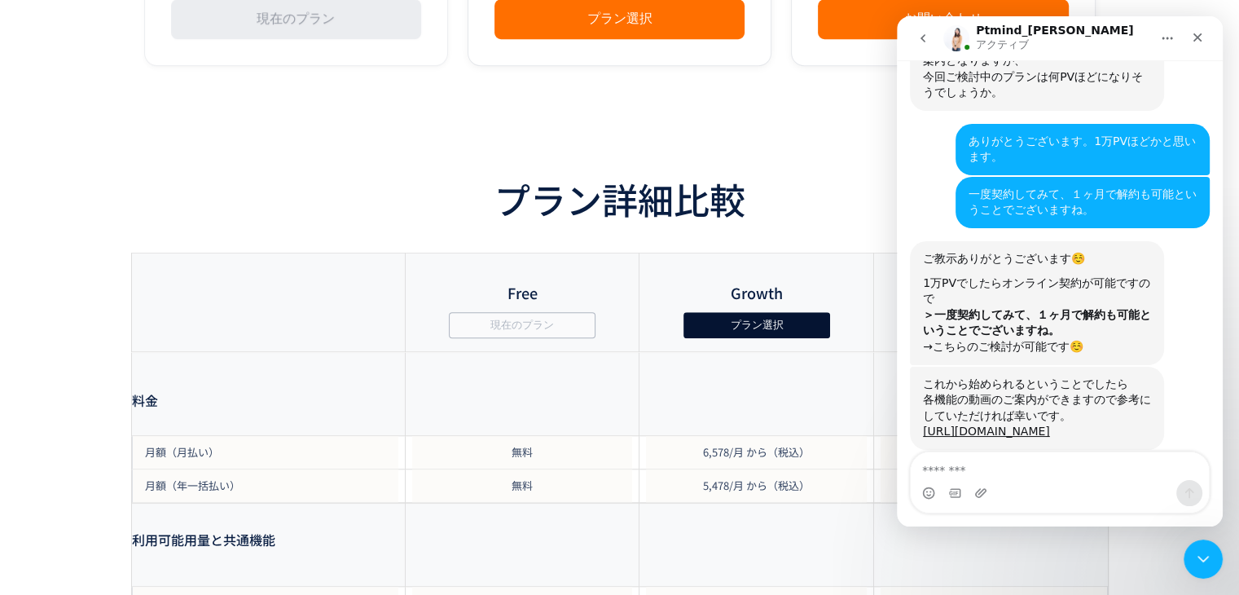
click at [769, 337] on button "プラン選択" at bounding box center [756, 325] width 147 height 26
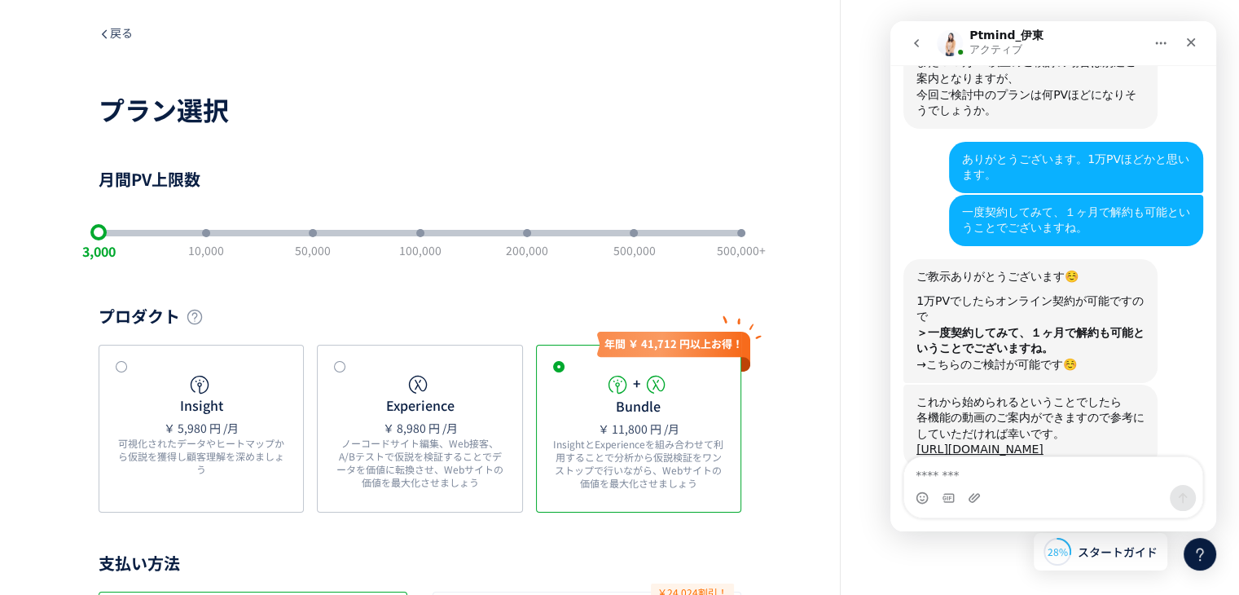
scroll to position [451, 0]
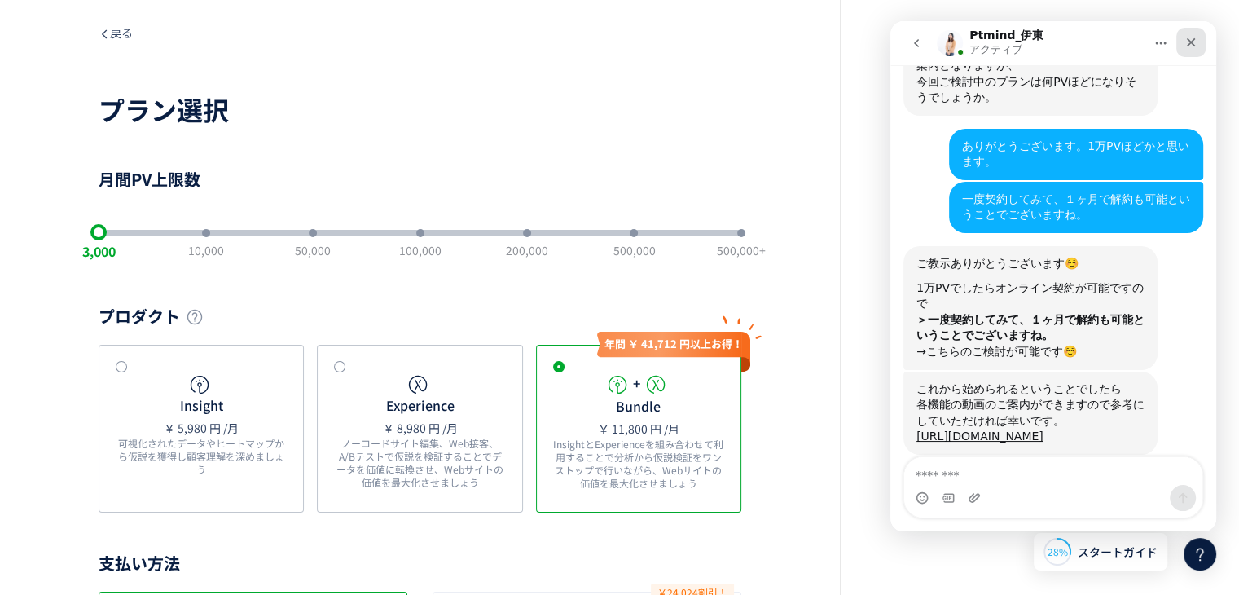
click at [1194, 43] on icon "クローズ" at bounding box center [1191, 42] width 13 height 13
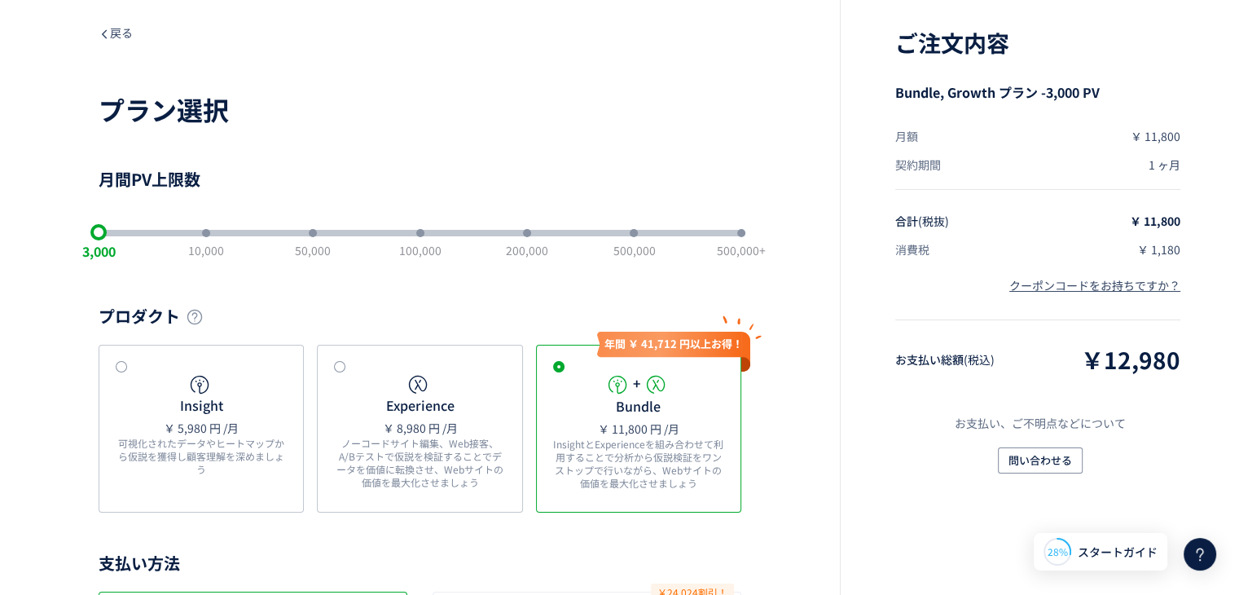
scroll to position [451, 0]
click at [124, 382] on div "Insight ￥ 5,980 円 /月 可視化されたデータやヒートマップから仮説を獲得し顧客理解を深めましょう" at bounding box center [201, 429] width 171 height 112
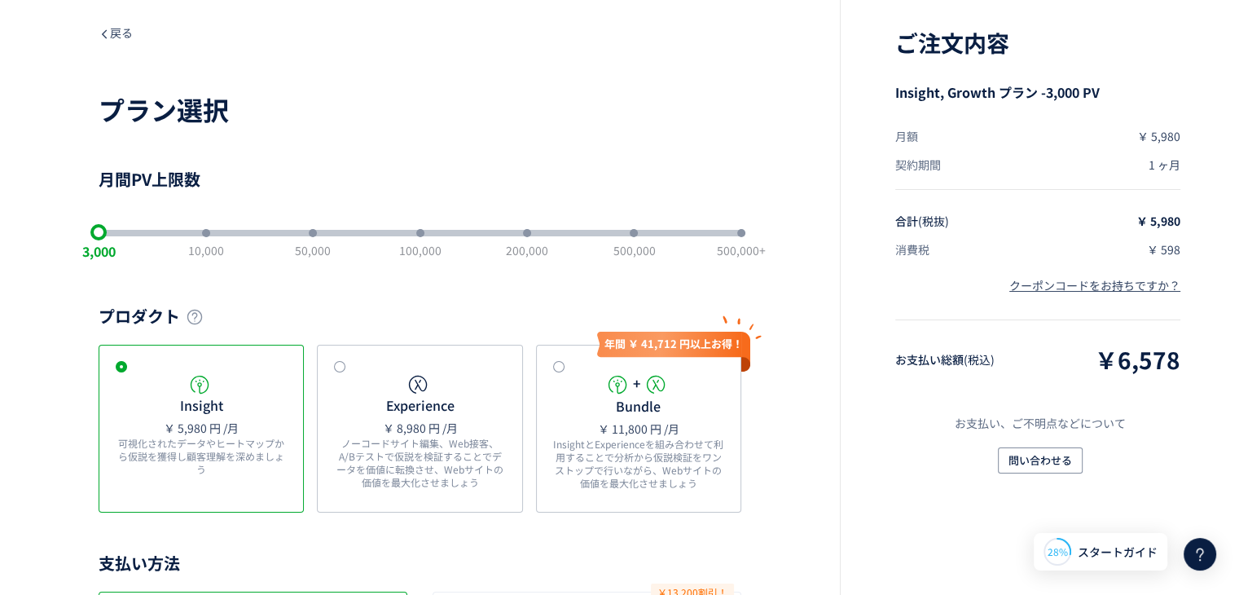
click at [148, 222] on div "3,000 10,000 50,000 100,000 200,000 500,000 500,000+" at bounding box center [420, 233] width 643 height 33
click at [148, 236] on div "3,000 10,000 50,000 100,000 200,000 500,000 500,000+" at bounding box center [420, 233] width 643 height 33
click at [148, 235] on div "3,000 10,000 50,000 100,000 200,000 500,000 500,000+" at bounding box center [420, 233] width 643 height 7
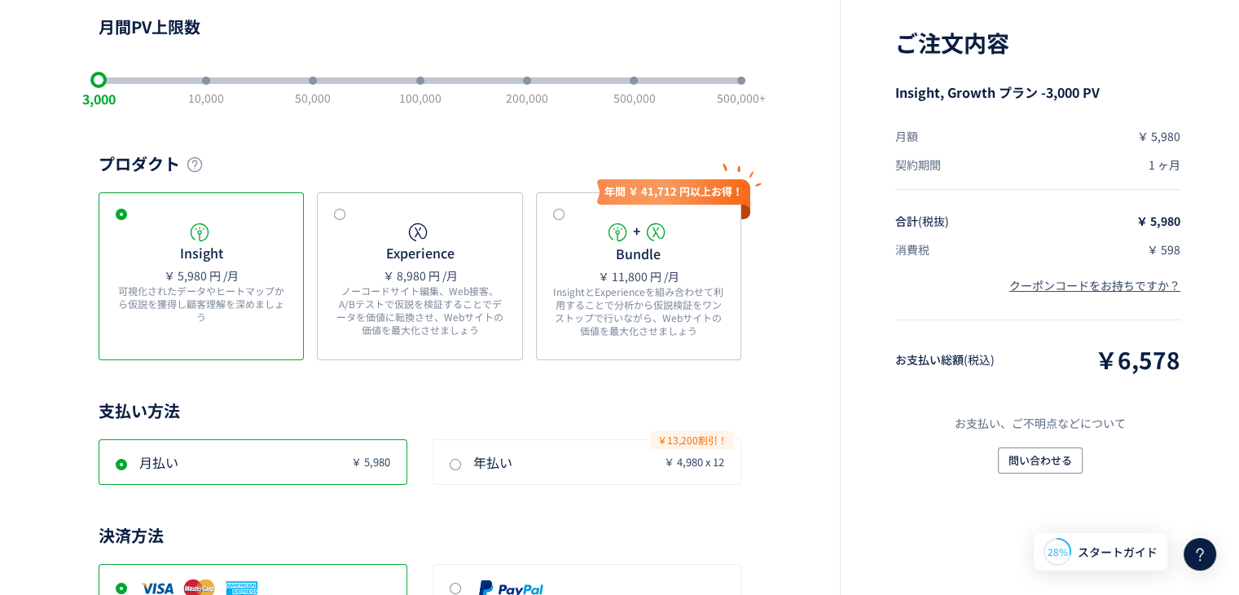
scroll to position [163, 0]
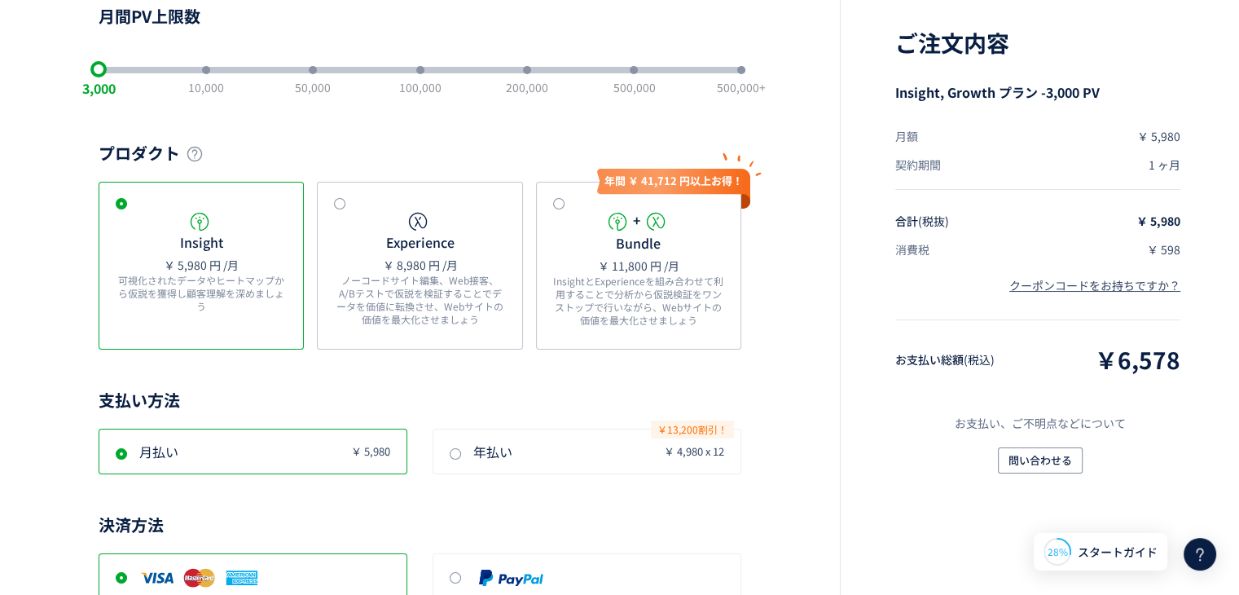
click at [204, 78] on div "3,000 10,000 50,000 100,000 200,000 500,000 500,000+" at bounding box center [420, 70] width 643 height 33
click at [309, 70] on div "slider between 1 and 7" at bounding box center [313, 70] width 8 height 8
click at [104, 73] on div "3,000 10,000 50,000 100,000 200,000 500,000 500,000+" at bounding box center [420, 70] width 643 height 33
click at [131, 71] on div "slider between 1 and 7" at bounding box center [153, 70] width 108 height 7
click at [169, 70] on div "3,000 10,000 50,000 100,000 200,000 500,000 500,000+" at bounding box center [420, 70] width 643 height 7
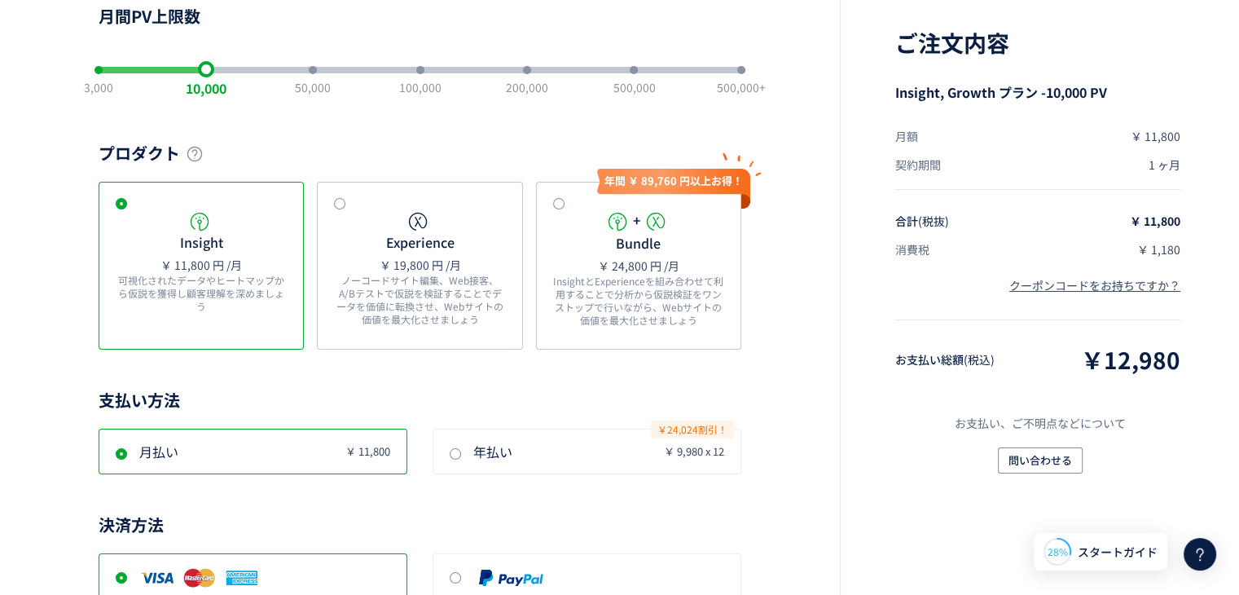
click at [112, 73] on div "slider between 1 and 7" at bounding box center [153, 70] width 108 height 7
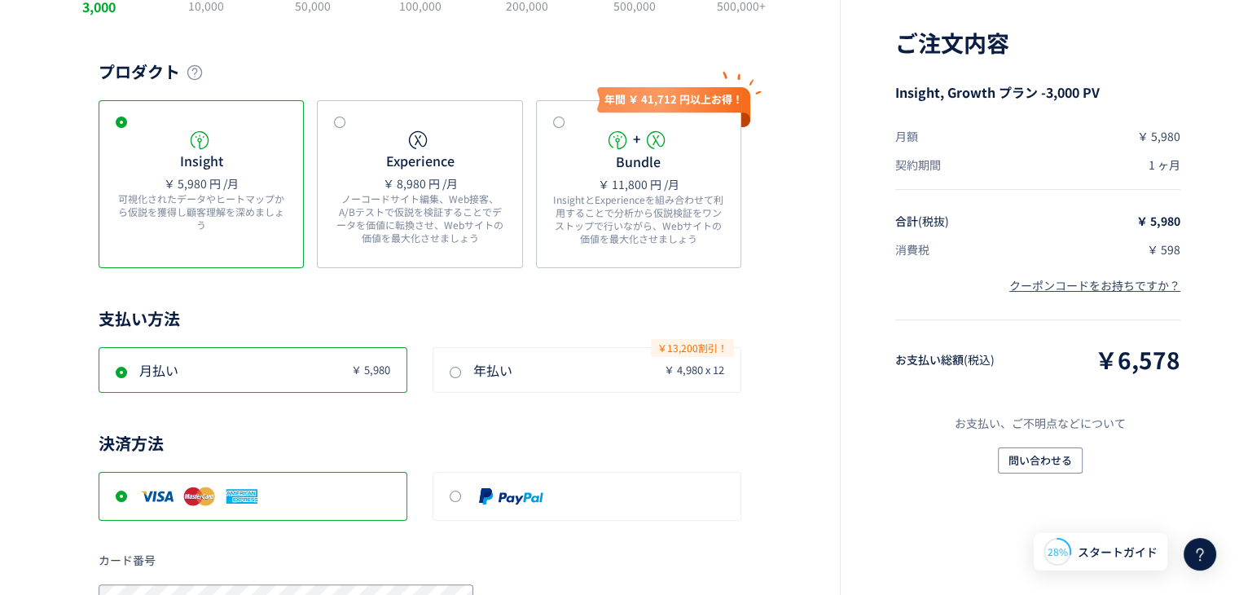
scroll to position [0, 0]
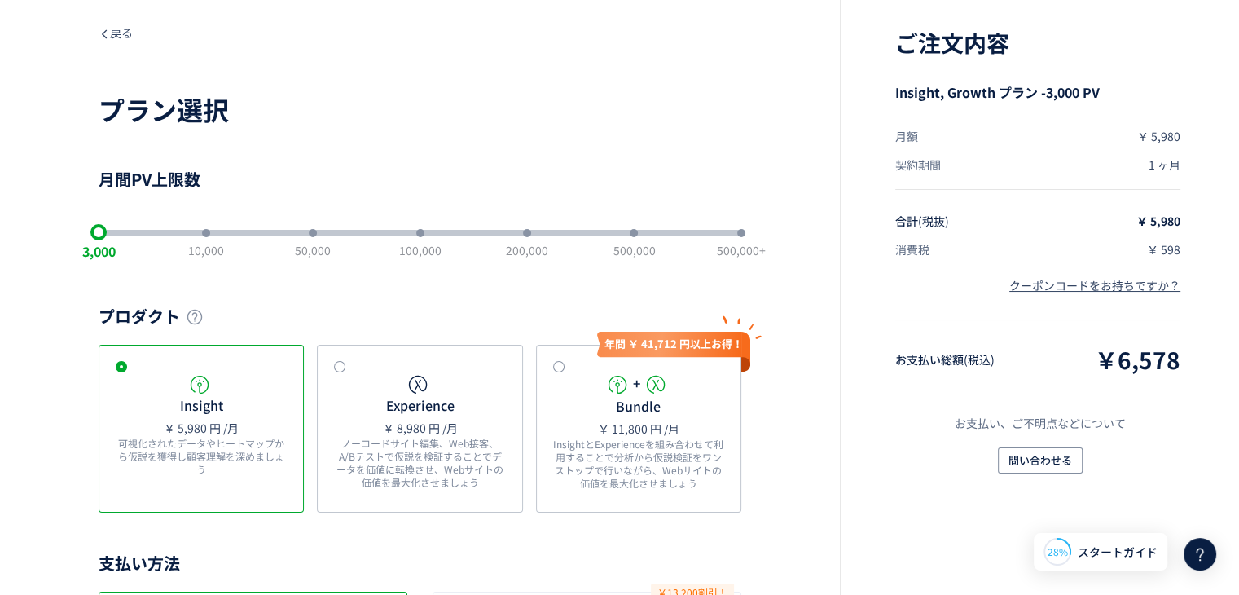
click at [186, 232] on div "3,000 10,000 50,000 100,000 200,000 500,000 500,000+" at bounding box center [420, 233] width 643 height 7
click at [416, 232] on div "slider between 1 and 7" at bounding box center [420, 233] width 8 height 8
click at [414, 230] on div "3,000 10,000 50,000 100,000 200,000 500,000 500,000+" at bounding box center [420, 233] width 643 height 7
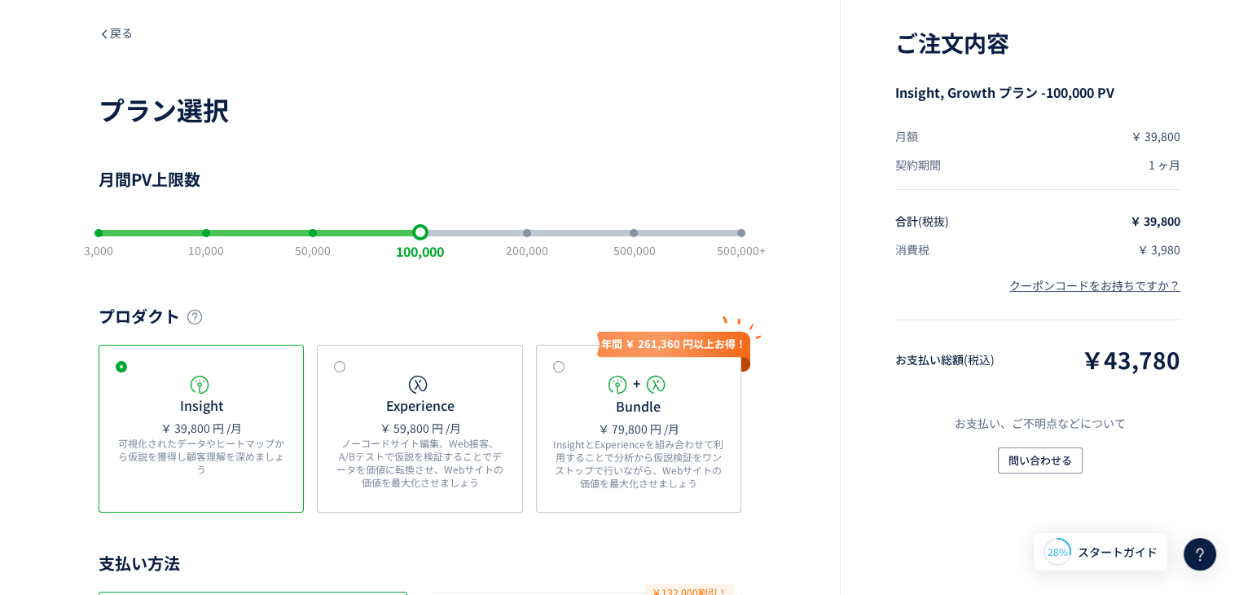
click at [323, 234] on div "slider between 1 and 7" at bounding box center [260, 233] width 322 height 7
click at [309, 234] on div "slider between 1 and 7" at bounding box center [313, 233] width 8 height 8
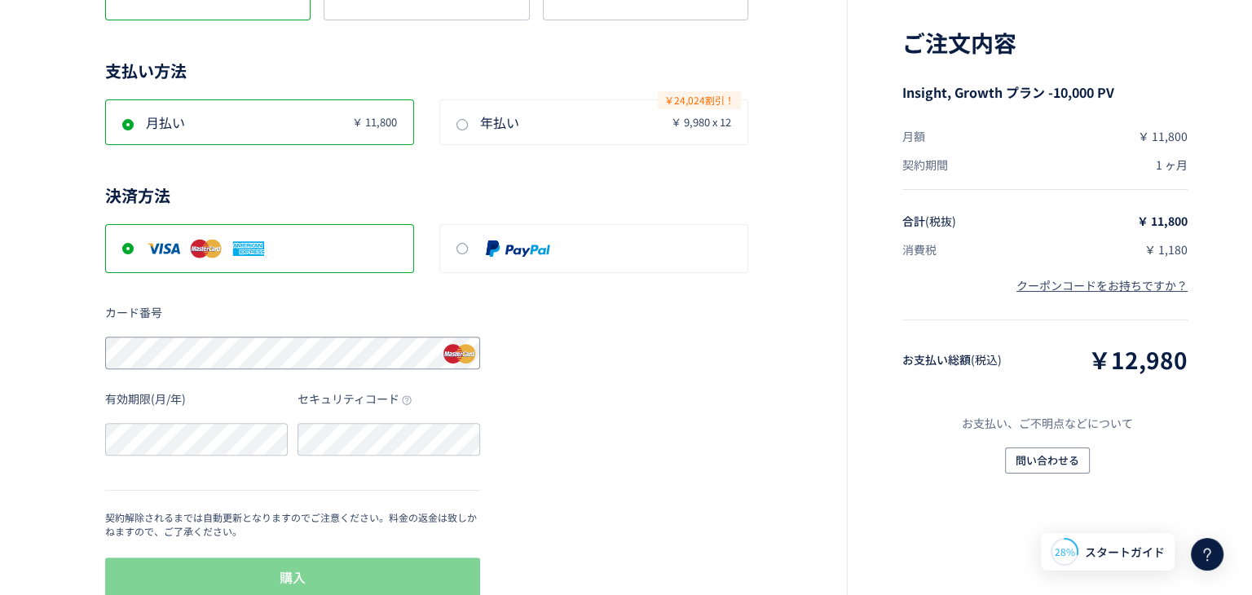
scroll to position [528, 0]
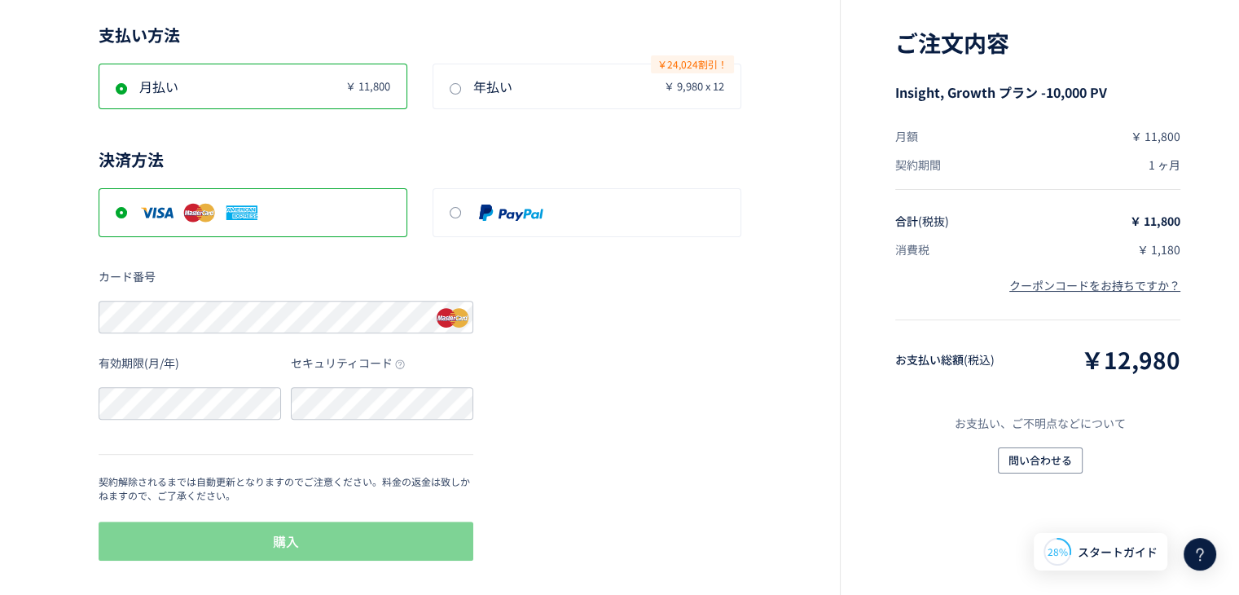
click at [479, 412] on div "決済方法 カード番号 有効期限(月/年) セキュリティコード 契約解除されるまでは自動更新となりますのでご注意ください。料金の返金は致しかねますので、ご了承く…" at bounding box center [420, 355] width 643 height 415
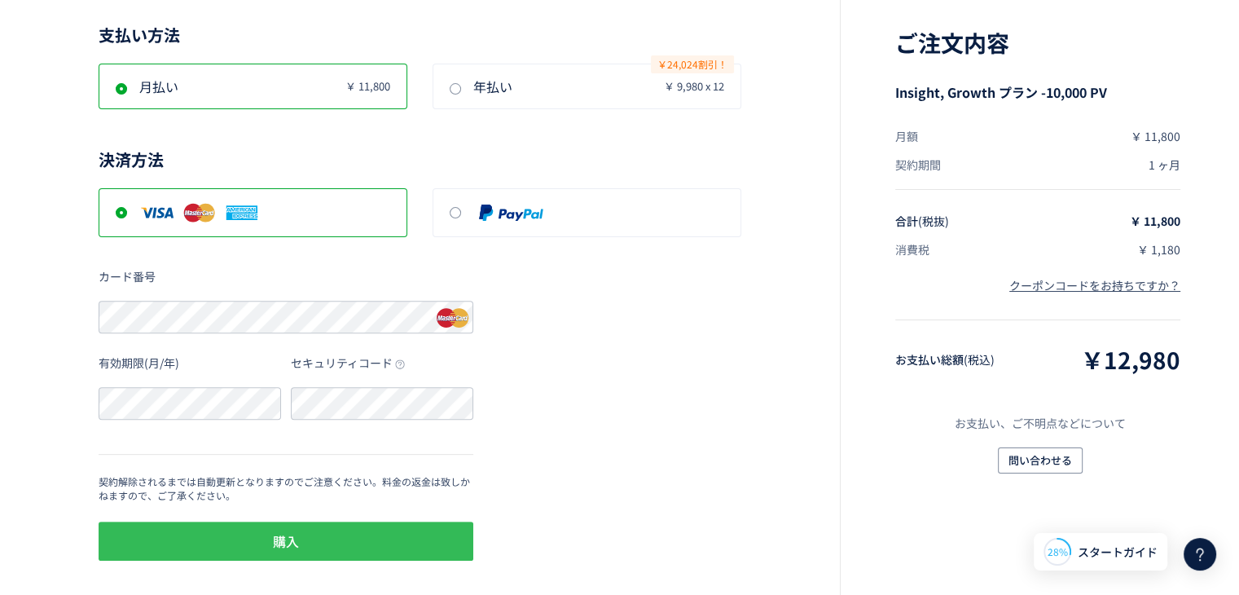
click at [350, 541] on button "購入" at bounding box center [286, 540] width 375 height 39
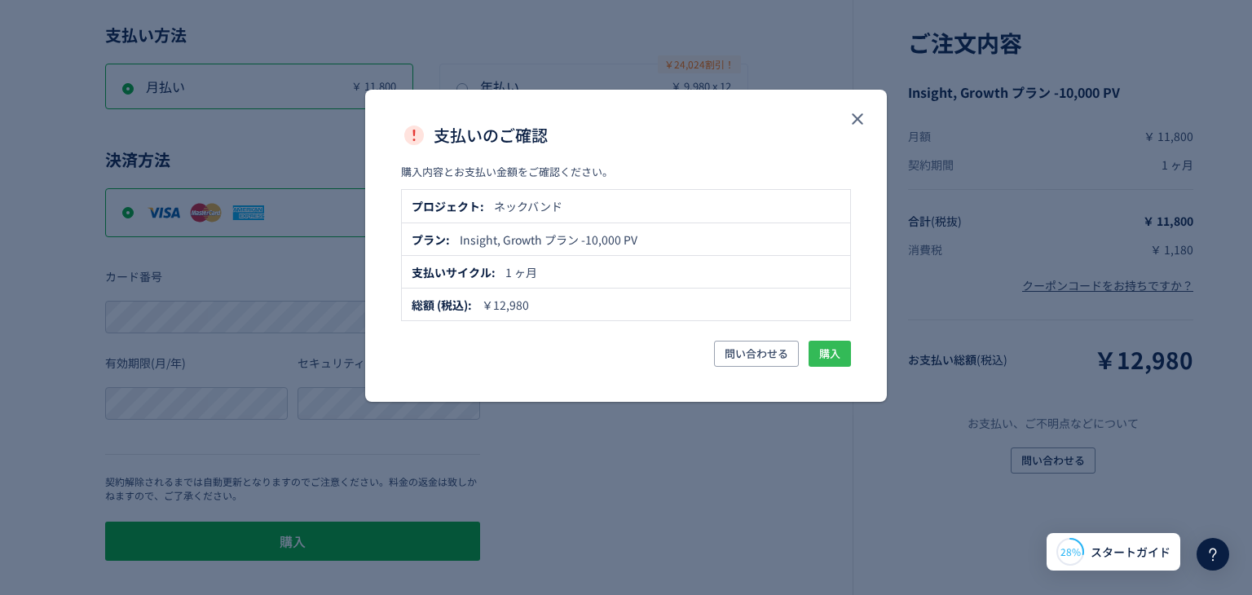
click at [829, 350] on span "購入" at bounding box center [829, 354] width 21 height 26
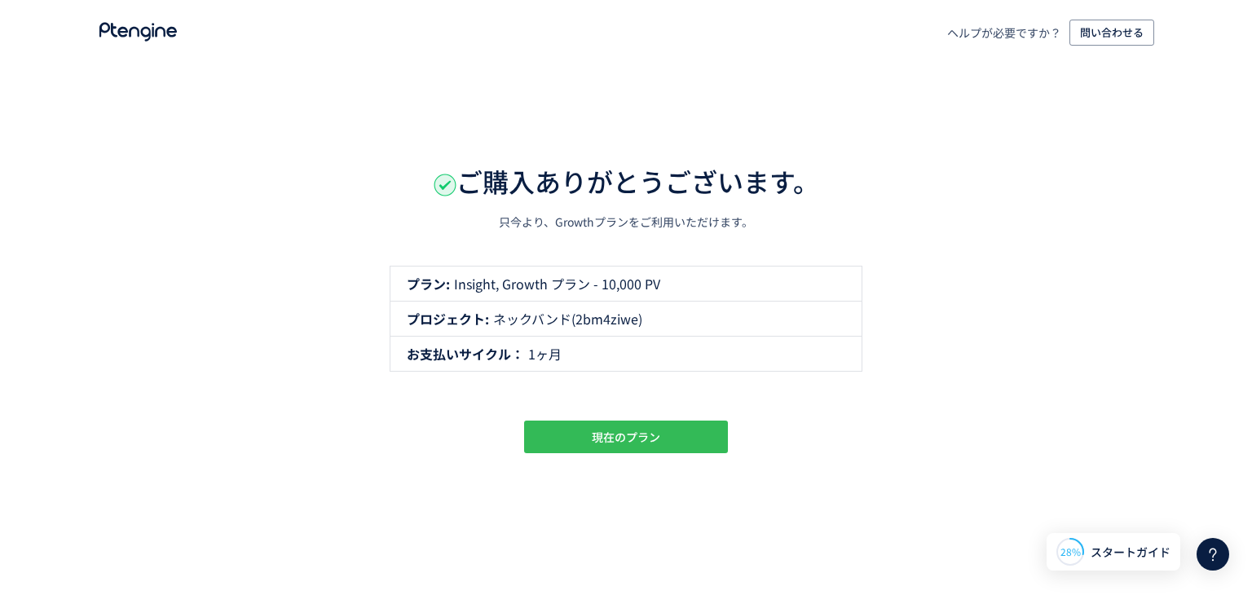
click at [647, 433] on span "現在のプラン" at bounding box center [626, 436] width 68 height 33
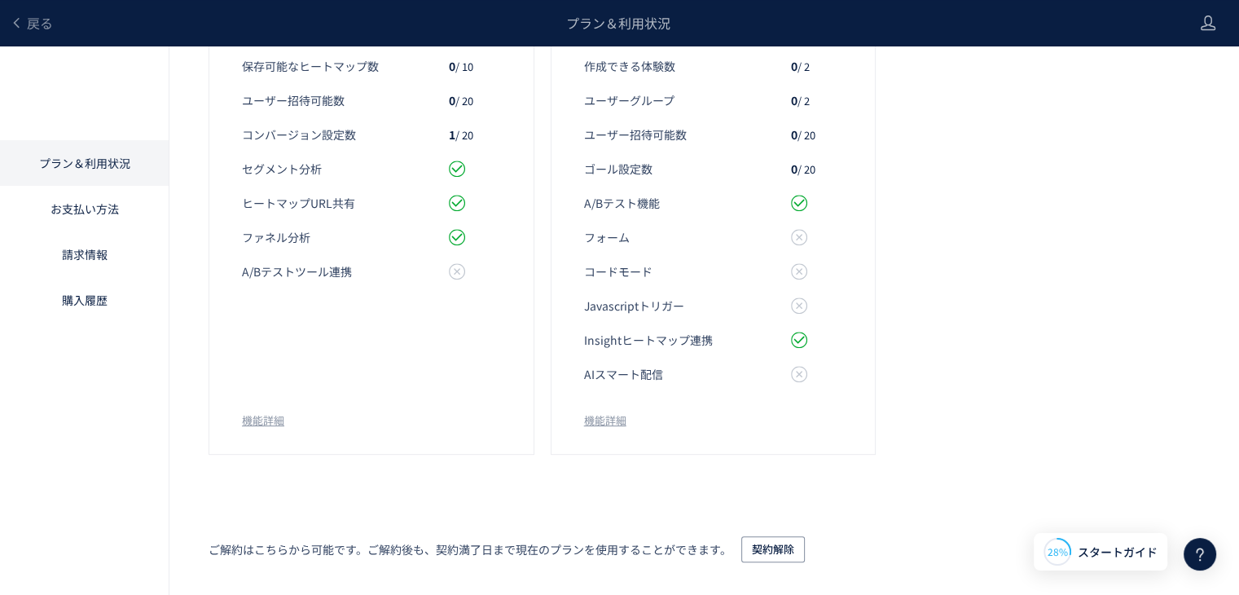
scroll to position [675, 0]
click at [96, 156] on link "プラン＆利用状況" at bounding box center [84, 163] width 169 height 46
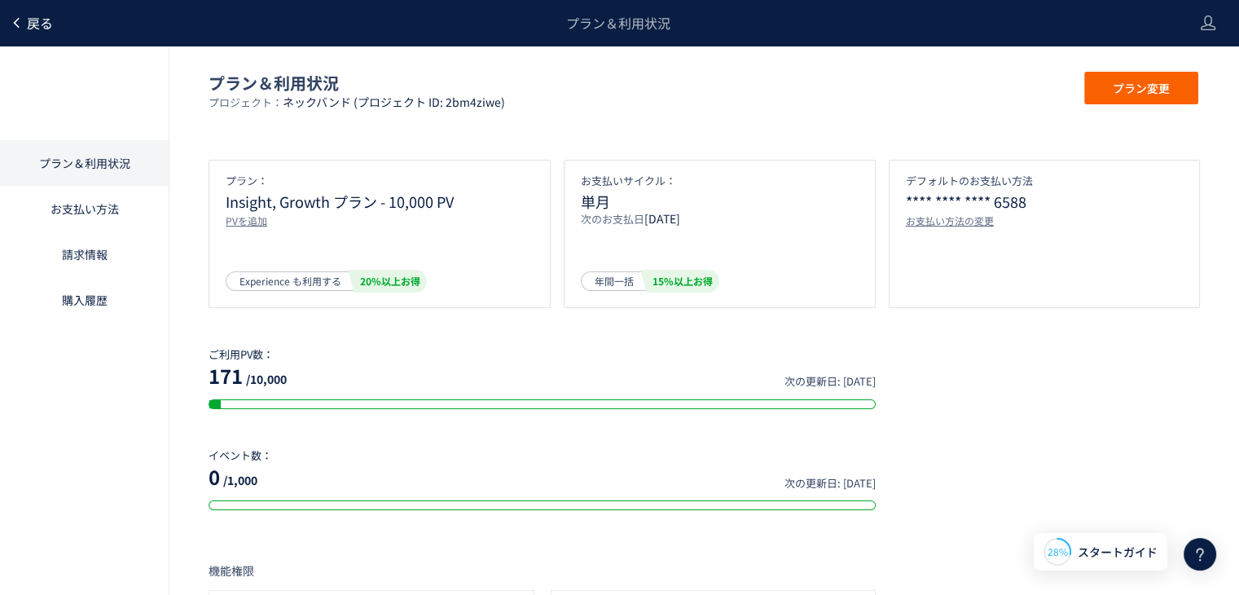
click at [41, 26] on span "戻る" at bounding box center [40, 23] width 26 height 20
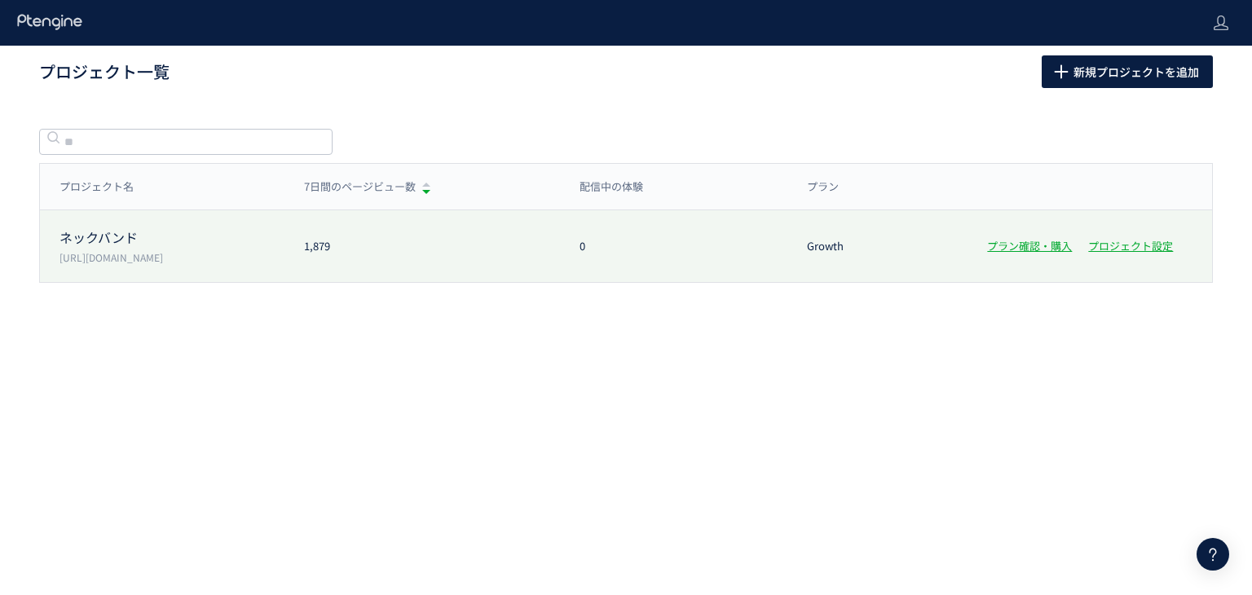
click at [200, 248] on div "ネックバンド [URL][DOMAIN_NAME]" at bounding box center [162, 246] width 244 height 36
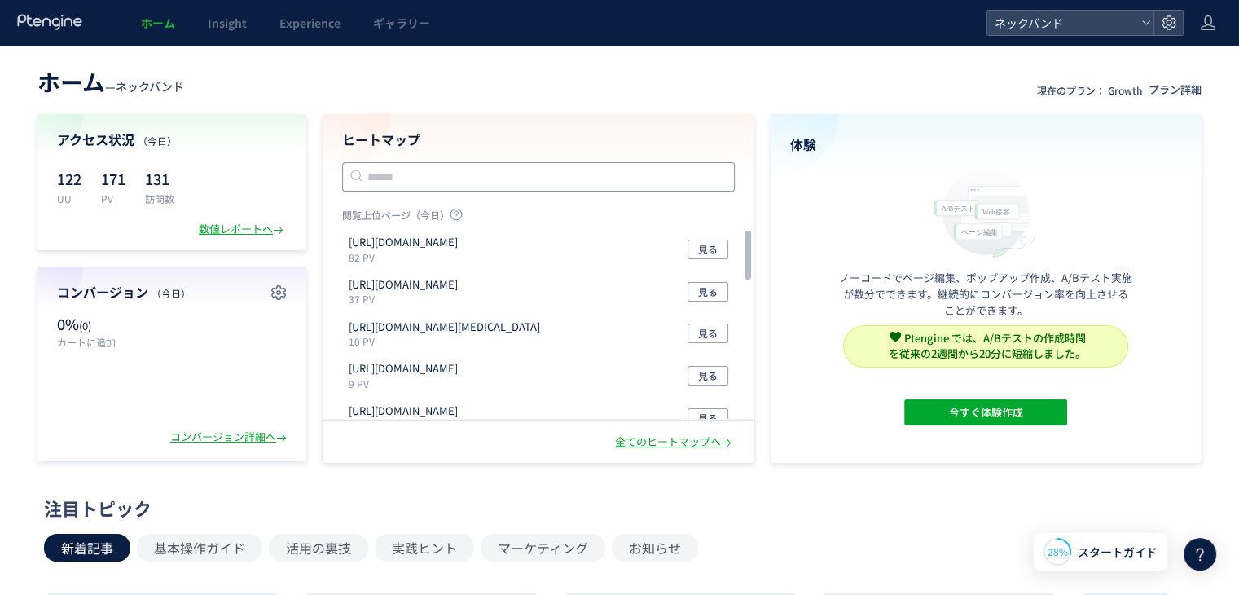
click at [416, 175] on input "text" at bounding box center [538, 176] width 393 height 29
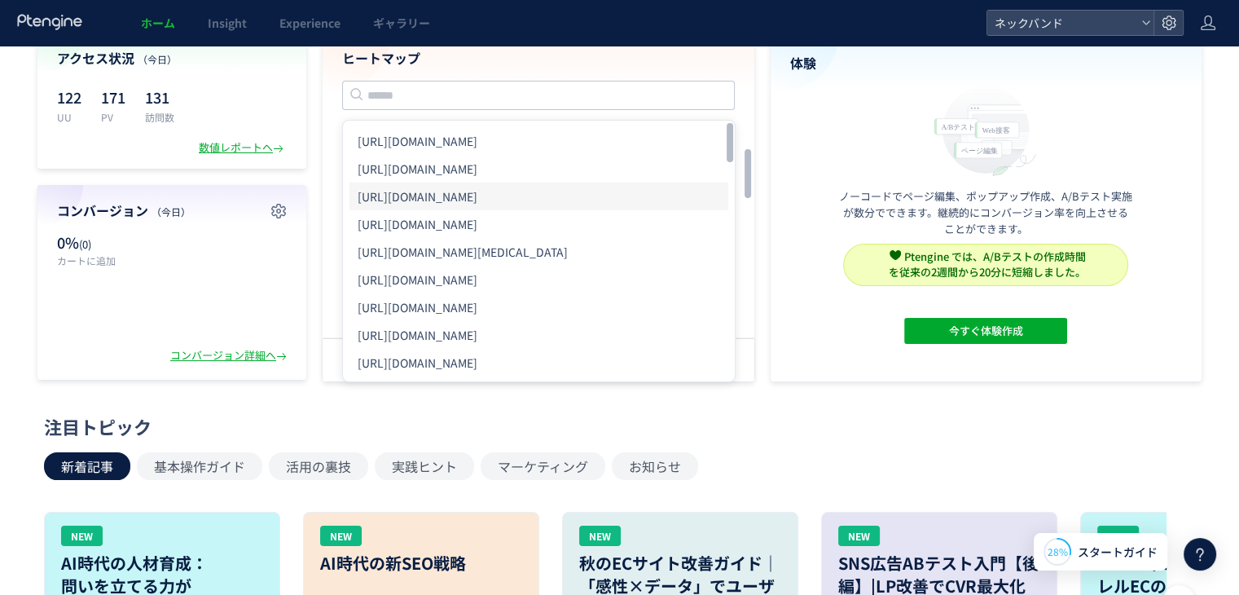
click at [430, 196] on li "[URL][DOMAIN_NAME]" at bounding box center [539, 197] width 379 height 28
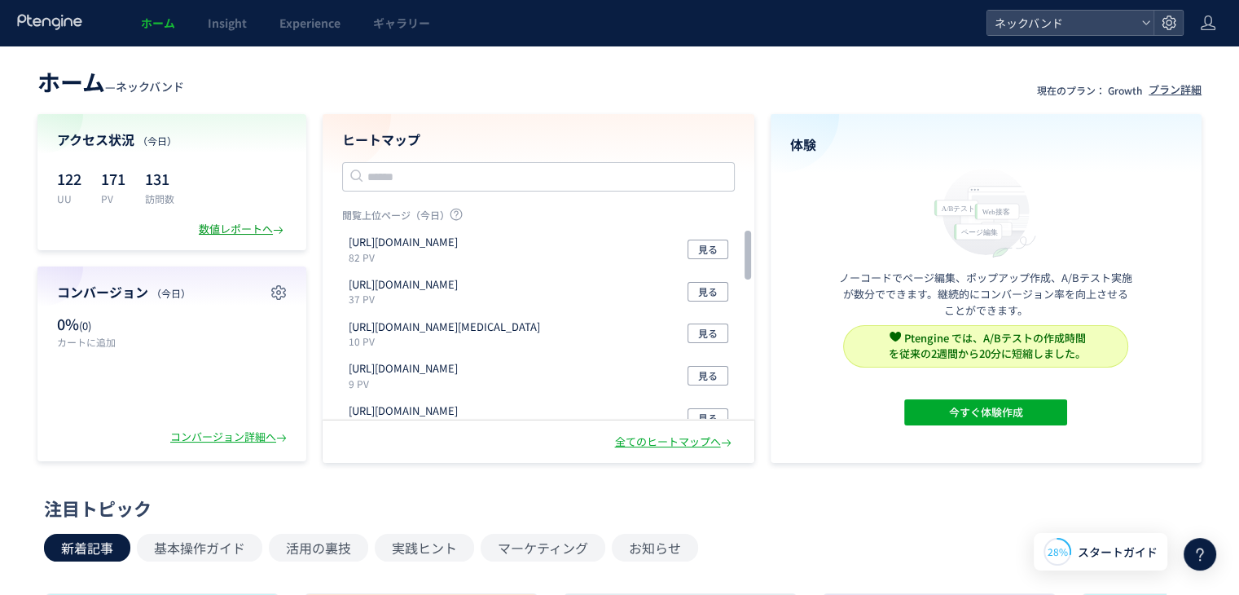
click at [229, 226] on div "数値レポートへ" at bounding box center [243, 229] width 88 height 15
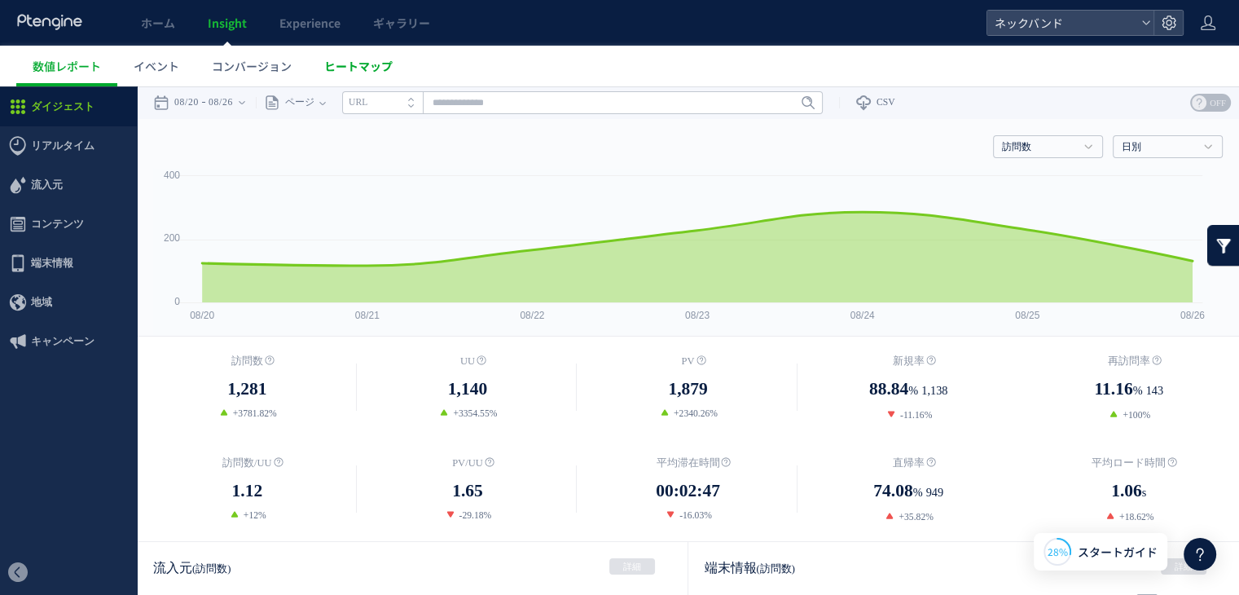
click at [349, 64] on span "ヒートマップ" at bounding box center [358, 66] width 68 height 16
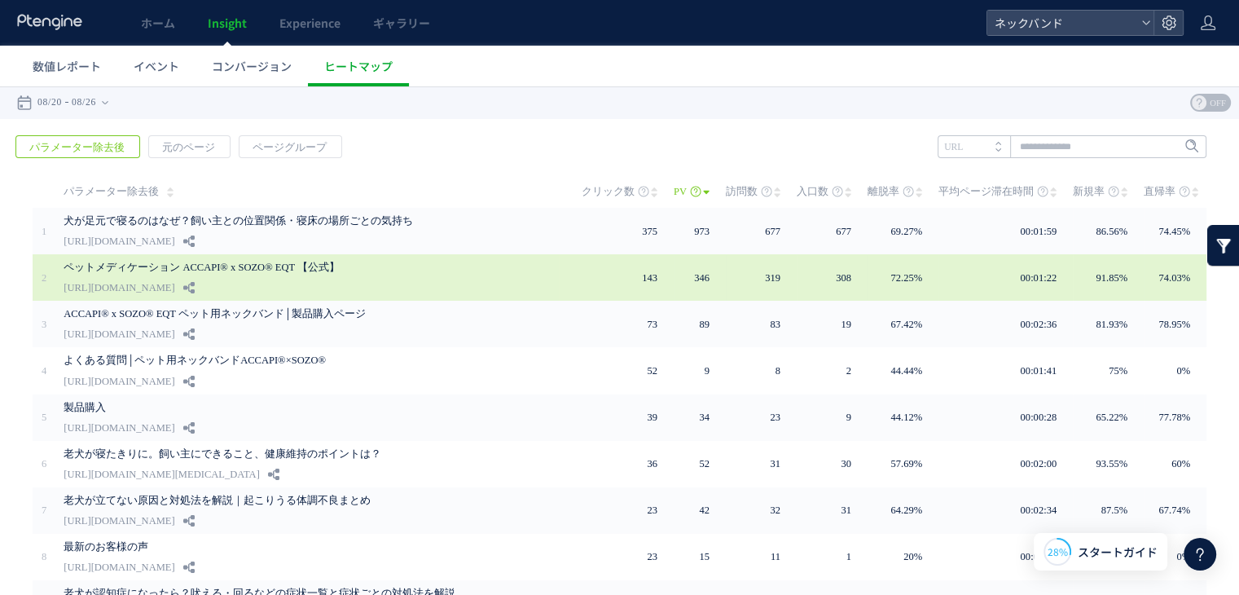
click at [363, 273] on link "ペットメディケーション ACCAPI® x SOZO® EQT 【公式】" at bounding box center [304, 267] width 481 height 20
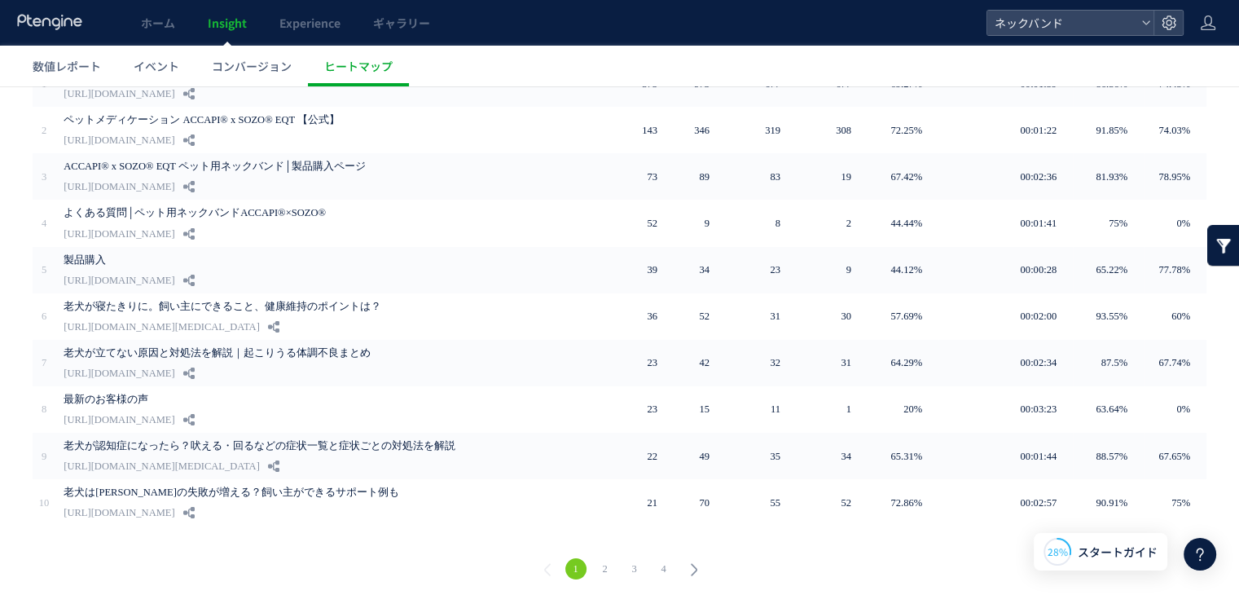
click at [600, 571] on link "2" at bounding box center [605, 568] width 21 height 21
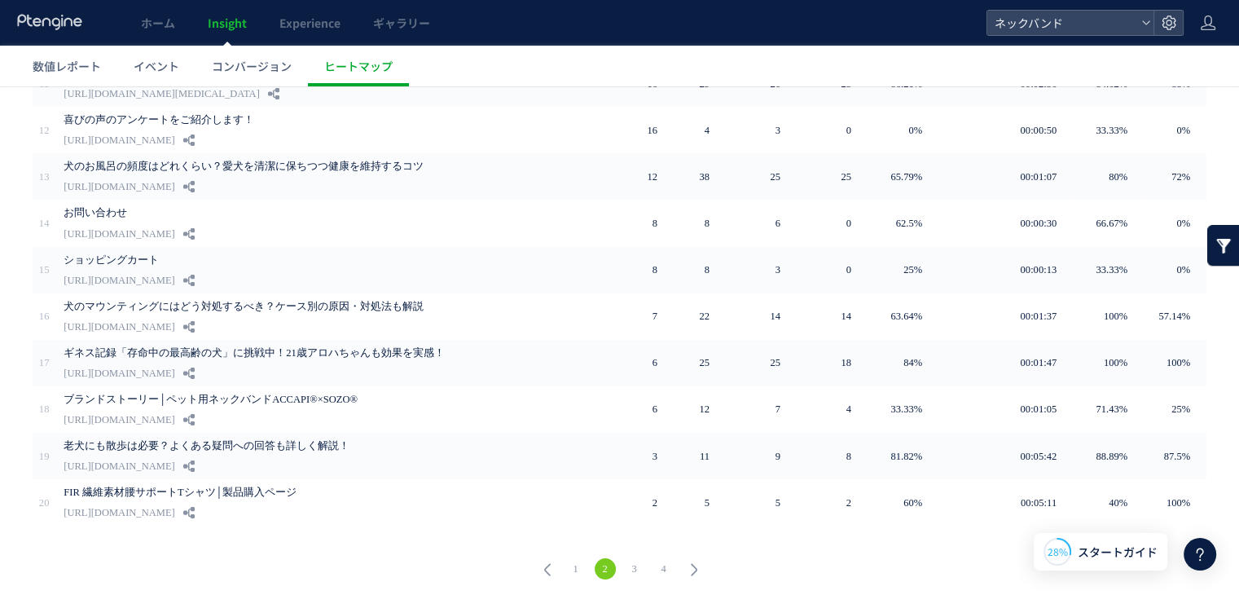
click at [629, 566] on link "3" at bounding box center [634, 568] width 21 height 21
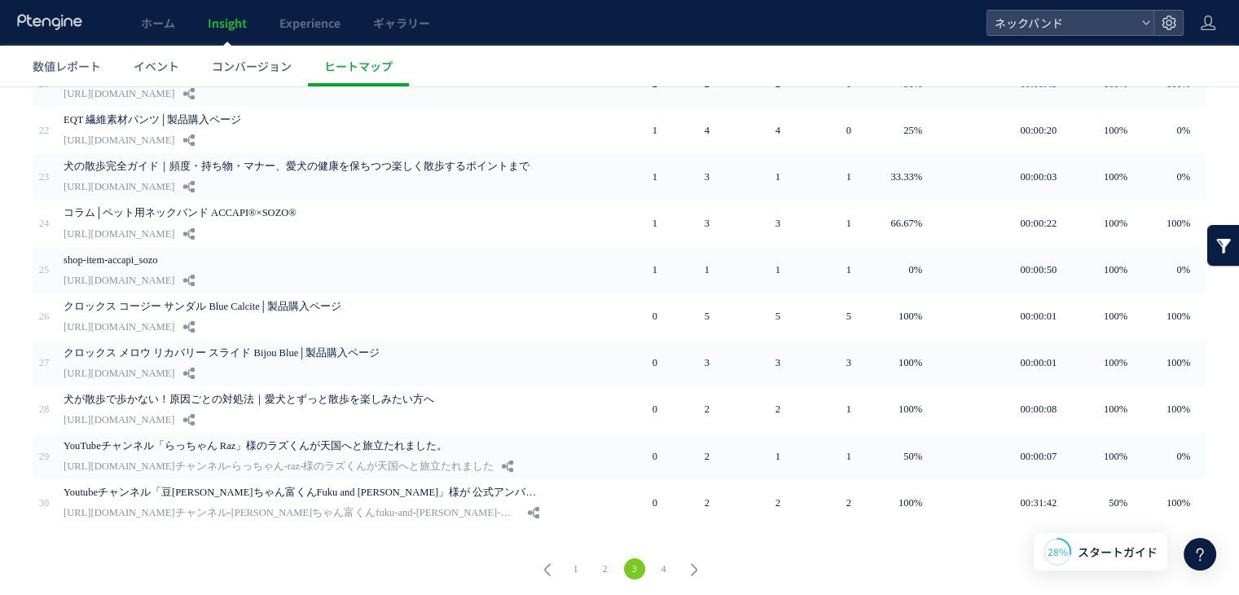
click at [658, 565] on link "4" at bounding box center [663, 568] width 21 height 21
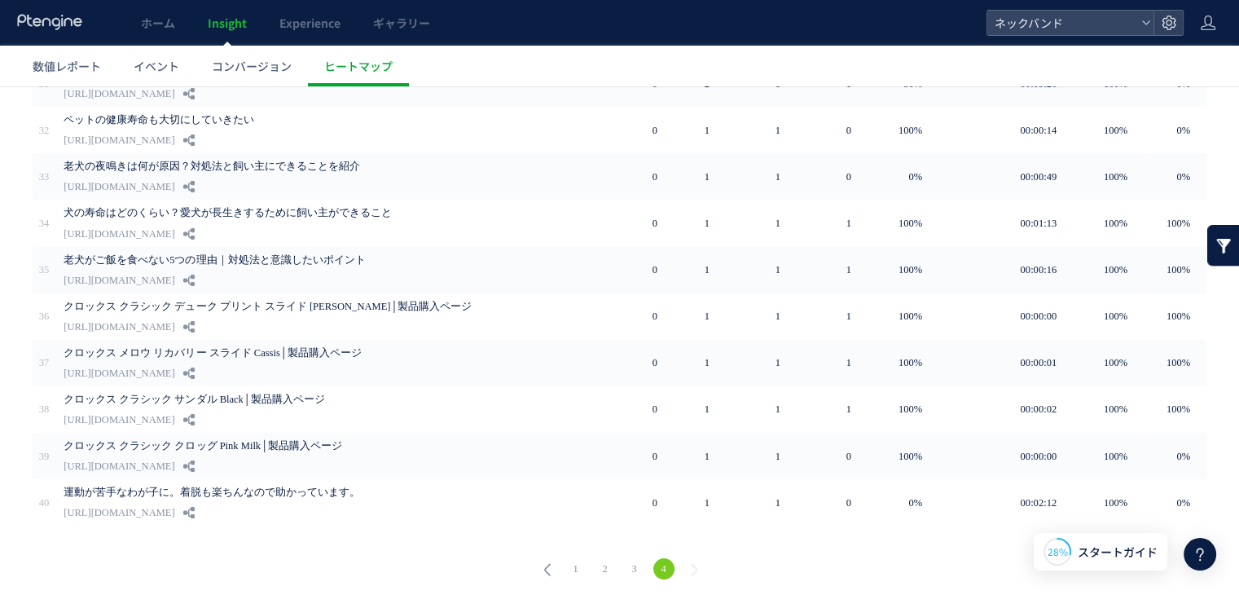
click at [567, 565] on link "1" at bounding box center [575, 568] width 21 height 21
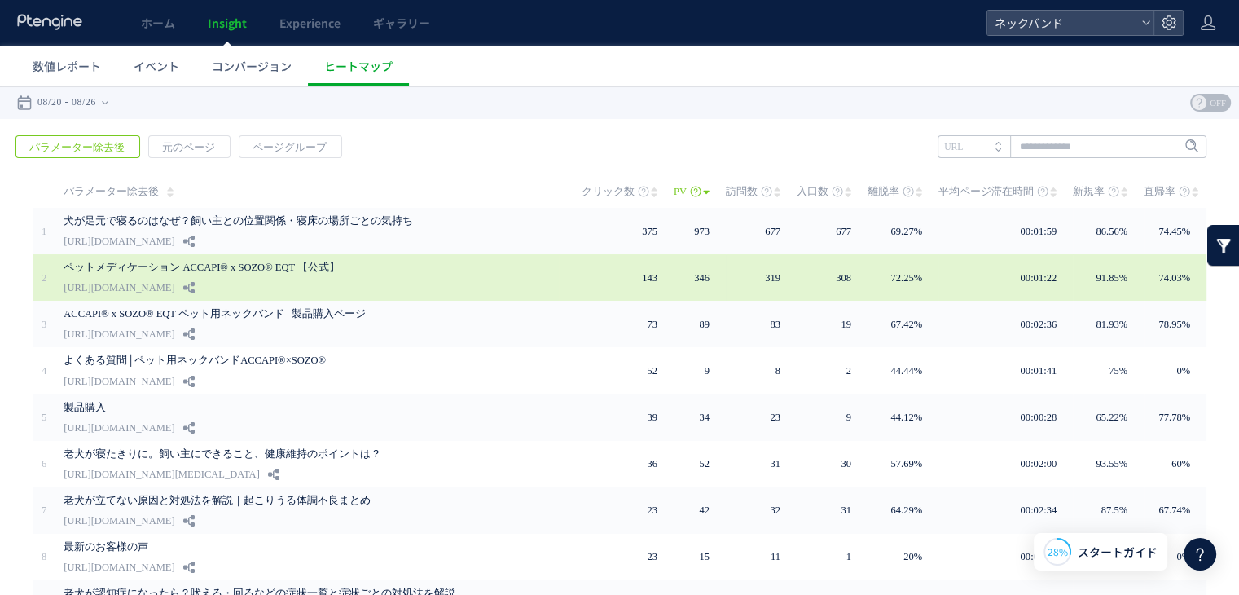
click at [315, 284] on div "ペットメディケーション ACCAPI® x SOZO® EQT 【公式】 https://pet-med.jp" at bounding box center [311, 277] width 495 height 46
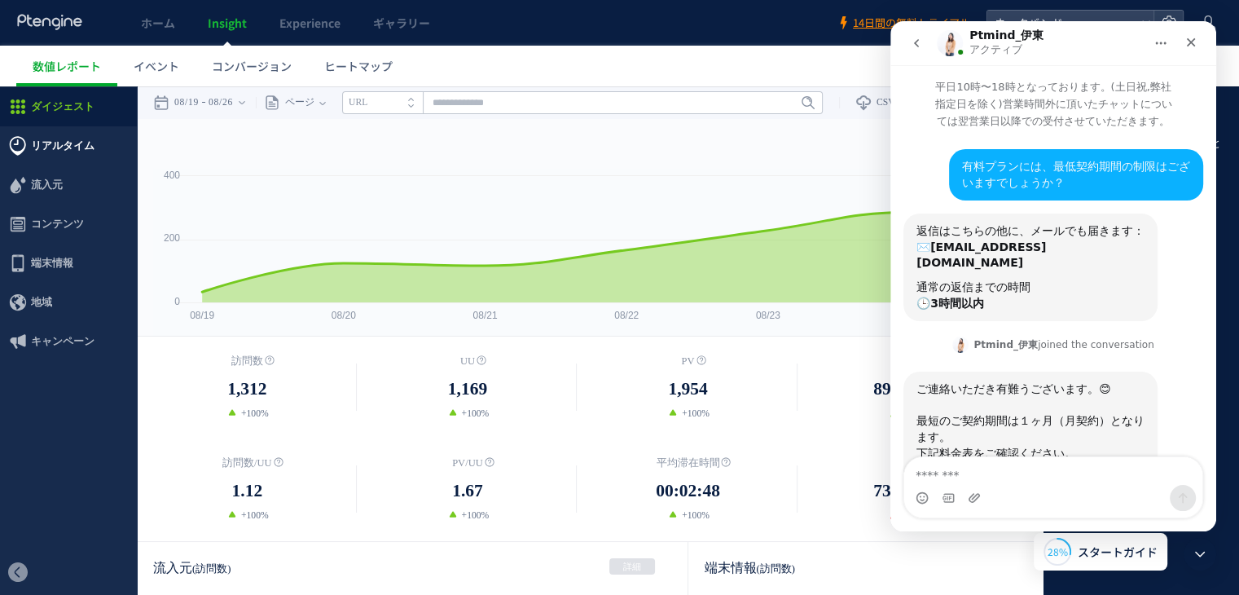
scroll to position [2, 0]
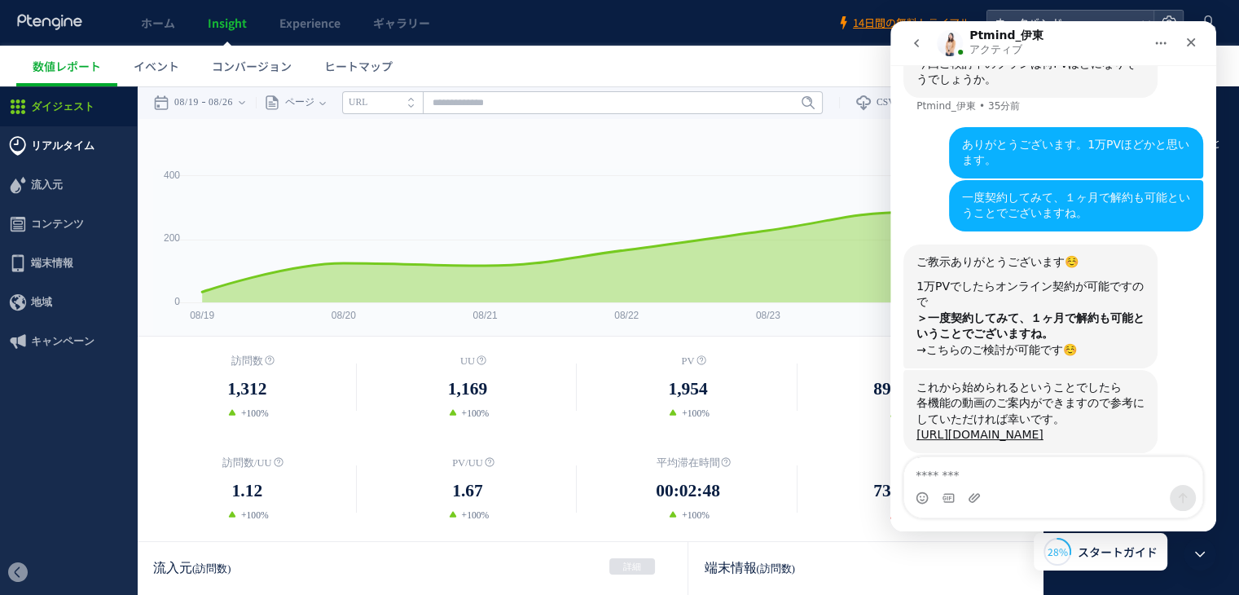
click at [73, 145] on span "リアルタイム" at bounding box center [63, 145] width 64 height 39
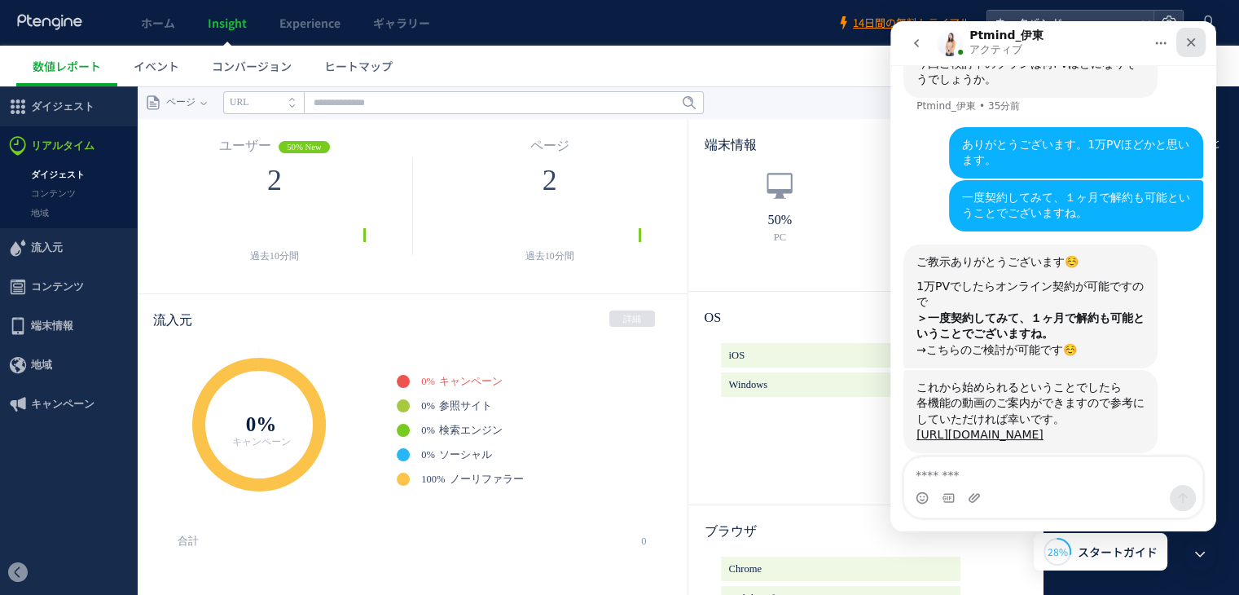
click at [1187, 45] on icon "クローズ" at bounding box center [1191, 42] width 13 height 13
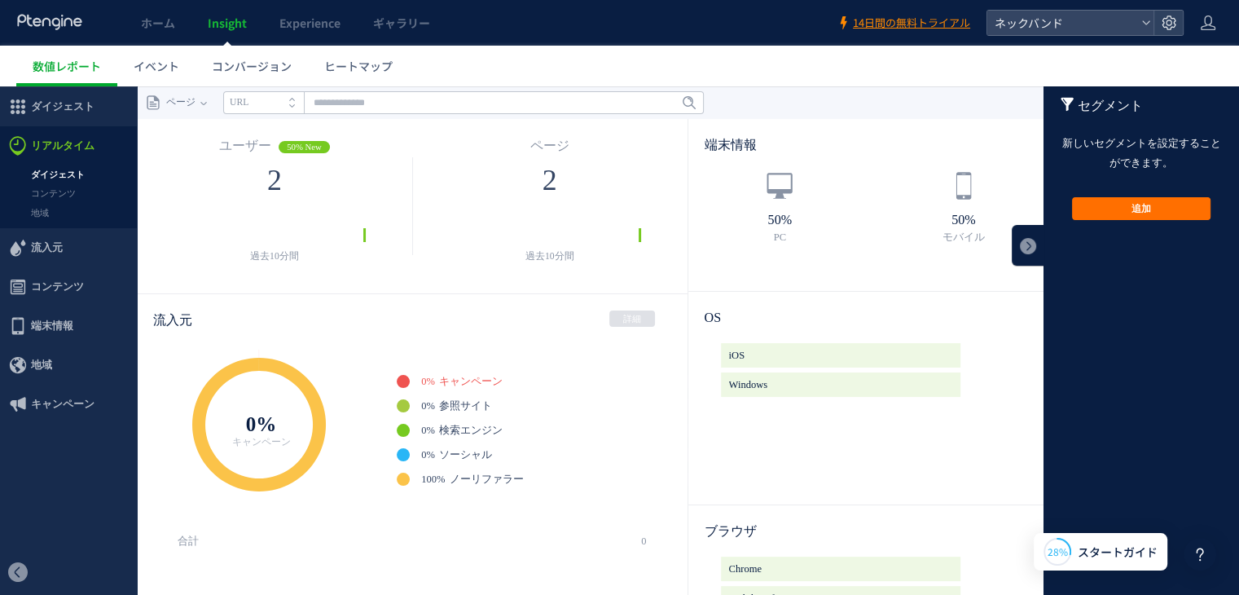
click at [975, 138] on div "端末情報 詳細" at bounding box center [965, 144] width 552 height 51
click at [155, 77] on link "イベント" at bounding box center [156, 66] width 78 height 41
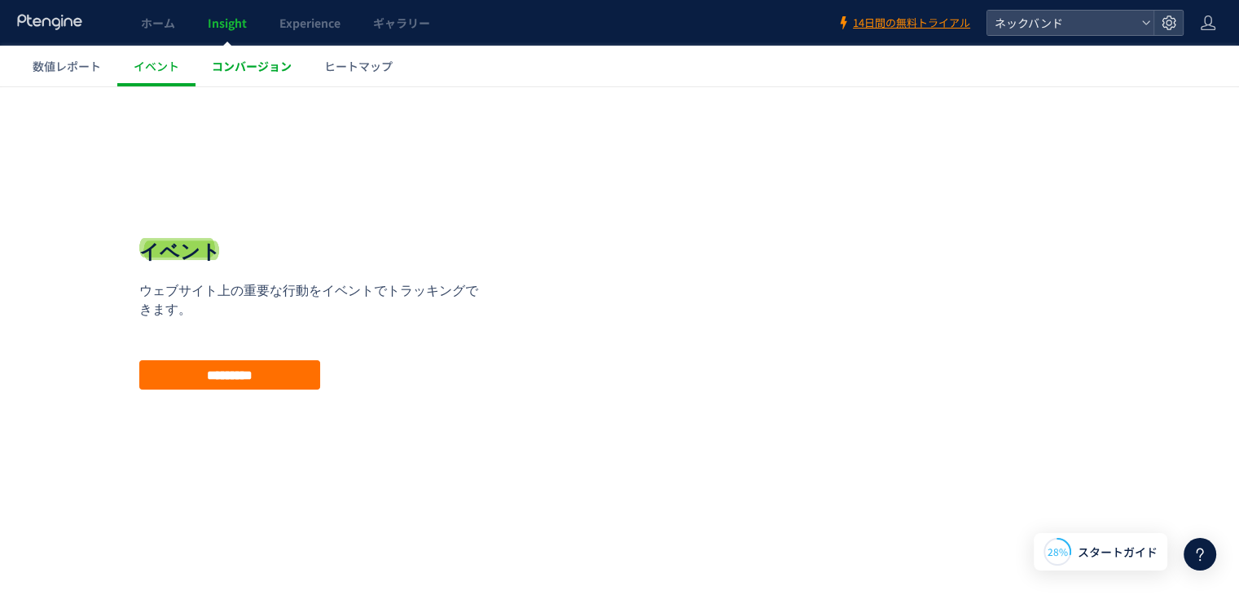
click at [270, 69] on span "コンバージョン" at bounding box center [252, 66] width 80 height 16
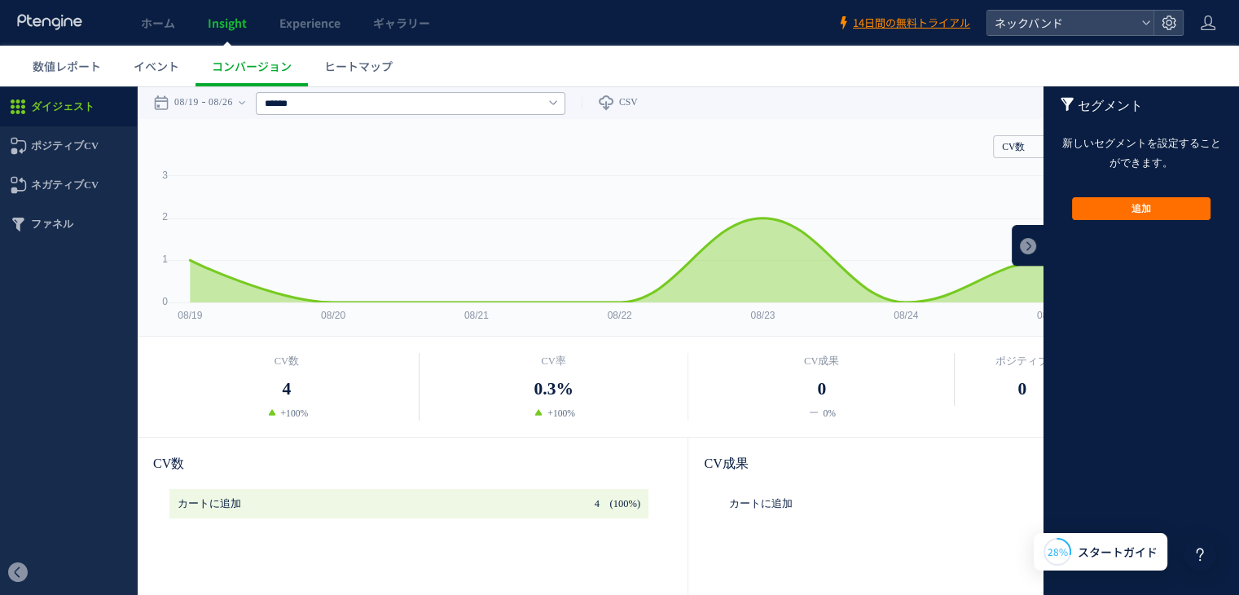
click at [957, 102] on div "戻る デフォルト設定では本日のデータを表示しています。 カレンダーでご覧になりたい期間を指定することができます。 08/19 08/26 今日 昨日 先週 先…" at bounding box center [688, 102] width 1102 height 33
click at [1013, 255] on link at bounding box center [1028, 245] width 33 height 41
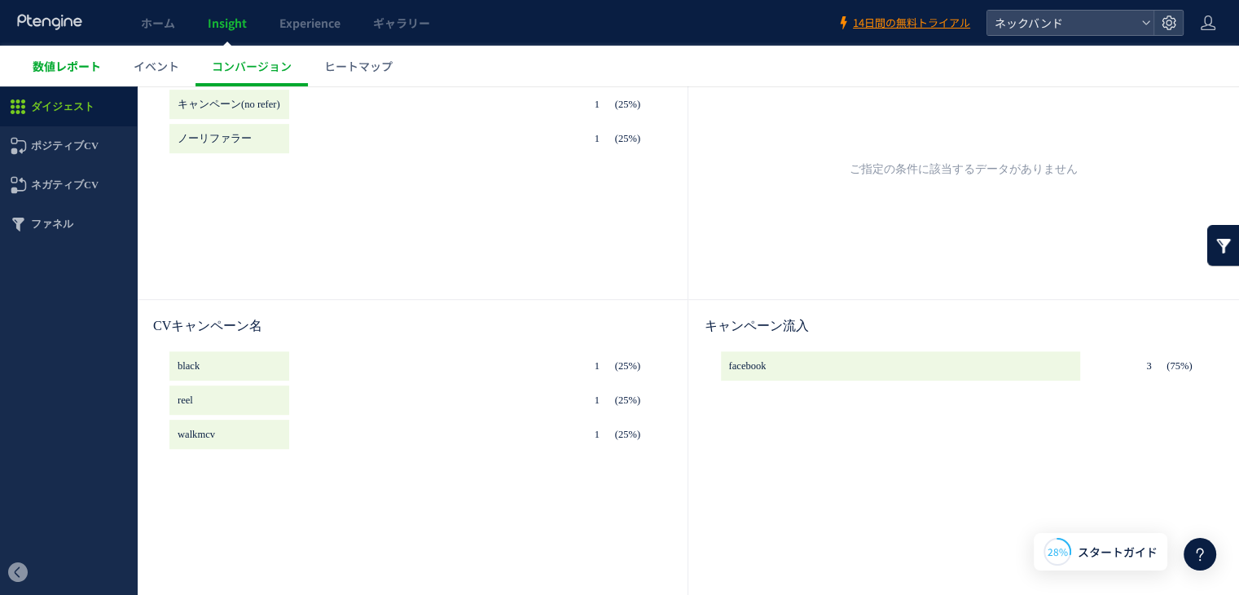
click at [84, 61] on span "数値レポート" at bounding box center [67, 66] width 68 height 16
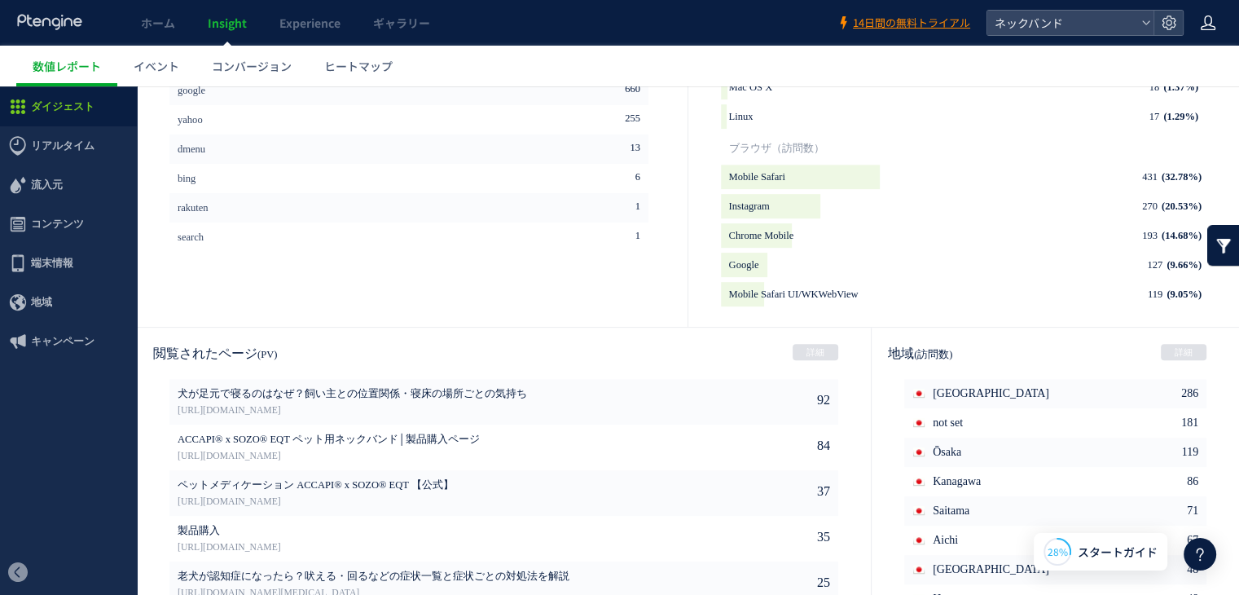
click at [1213, 20] on icon at bounding box center [1208, 23] width 16 height 16
click at [1190, 62] on span "アカウント設定" at bounding box center [1167, 64] width 80 height 16
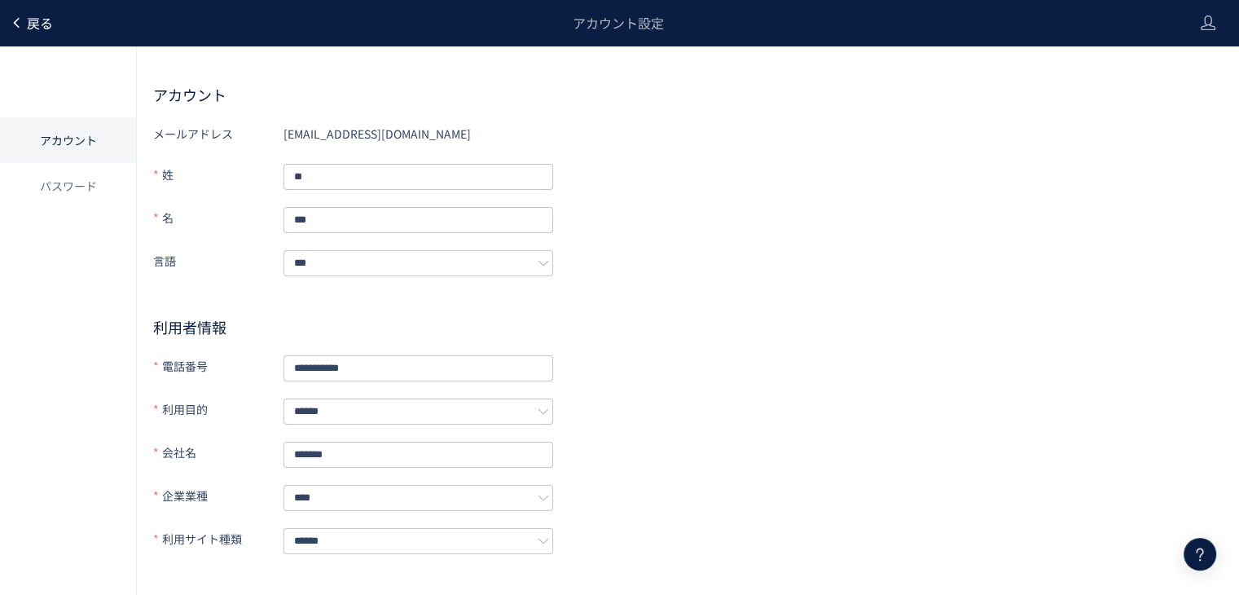
click at [38, 21] on span "戻る" at bounding box center [40, 23] width 26 height 20
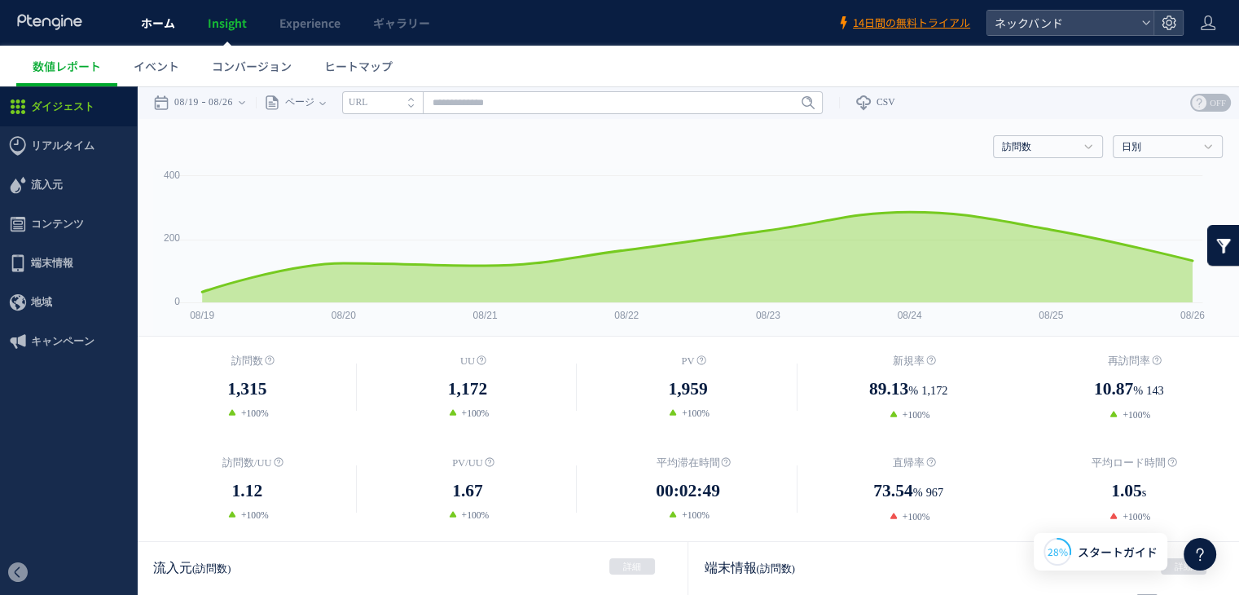
click at [158, 24] on span "ホーム" at bounding box center [158, 23] width 34 height 16
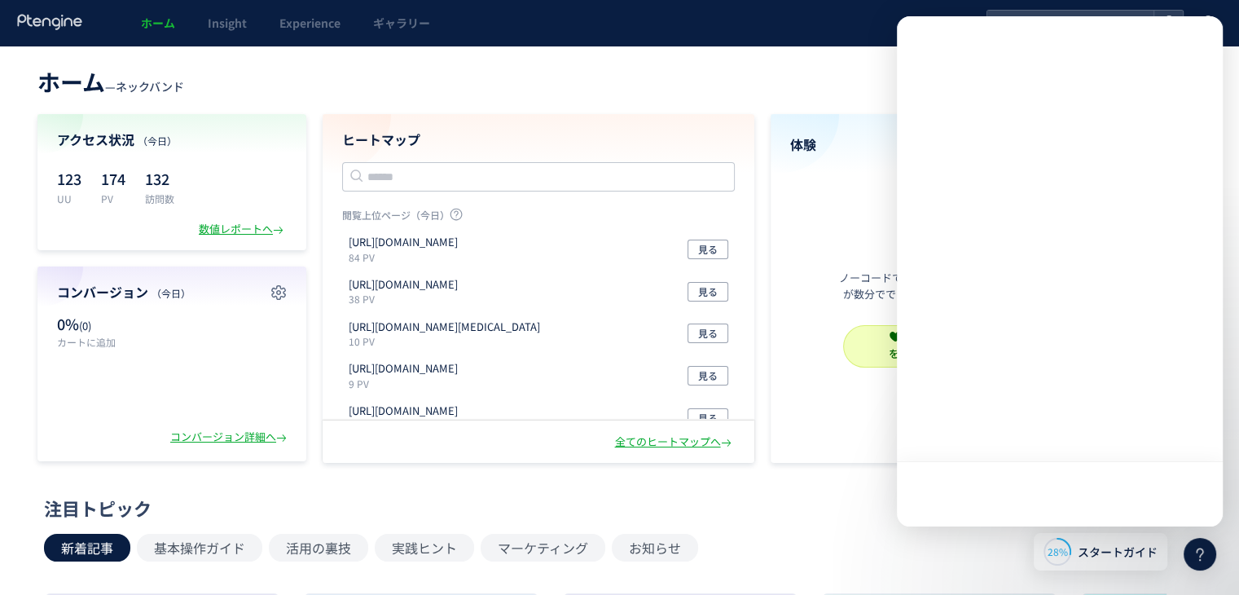
click at [693, 73] on header "ホーム — ネックバンド 現在のプラン： Growth プラン詳細" at bounding box center [619, 80] width 1164 height 36
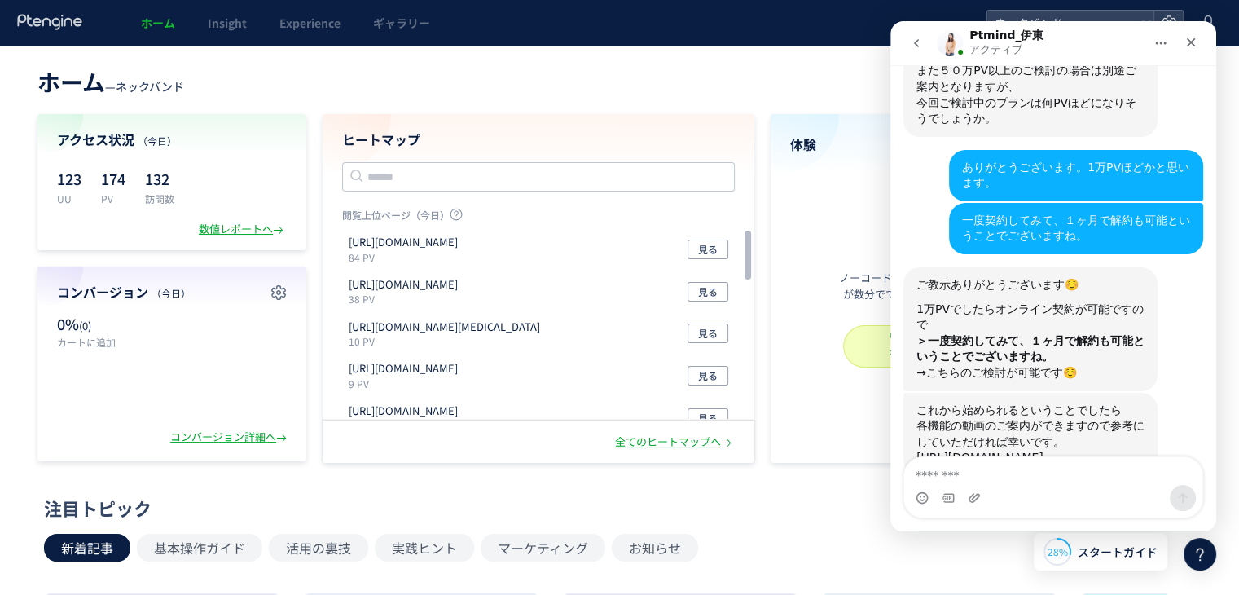
scroll to position [451, 0]
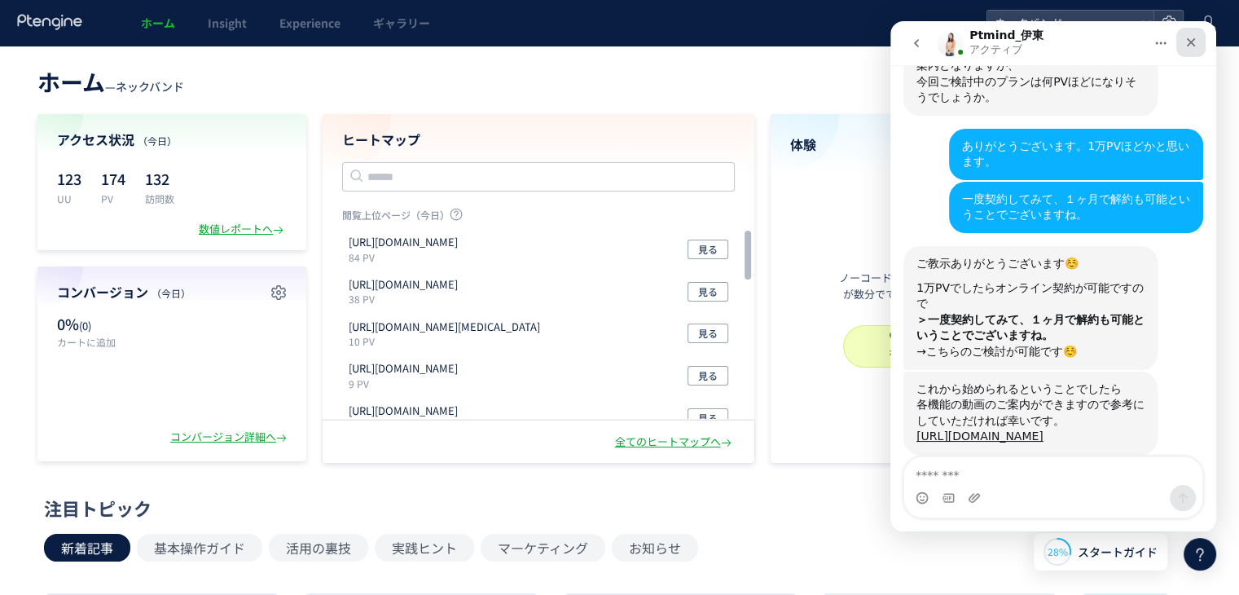
click at [1190, 43] on icon "クローズ" at bounding box center [1191, 42] width 13 height 13
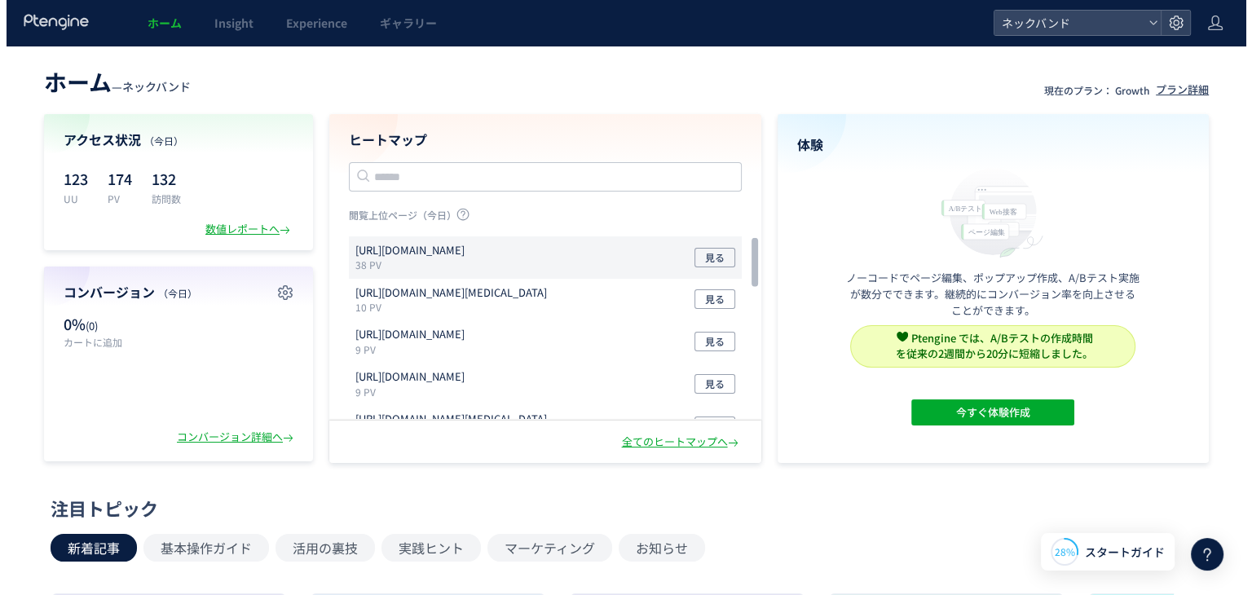
scroll to position [0, 0]
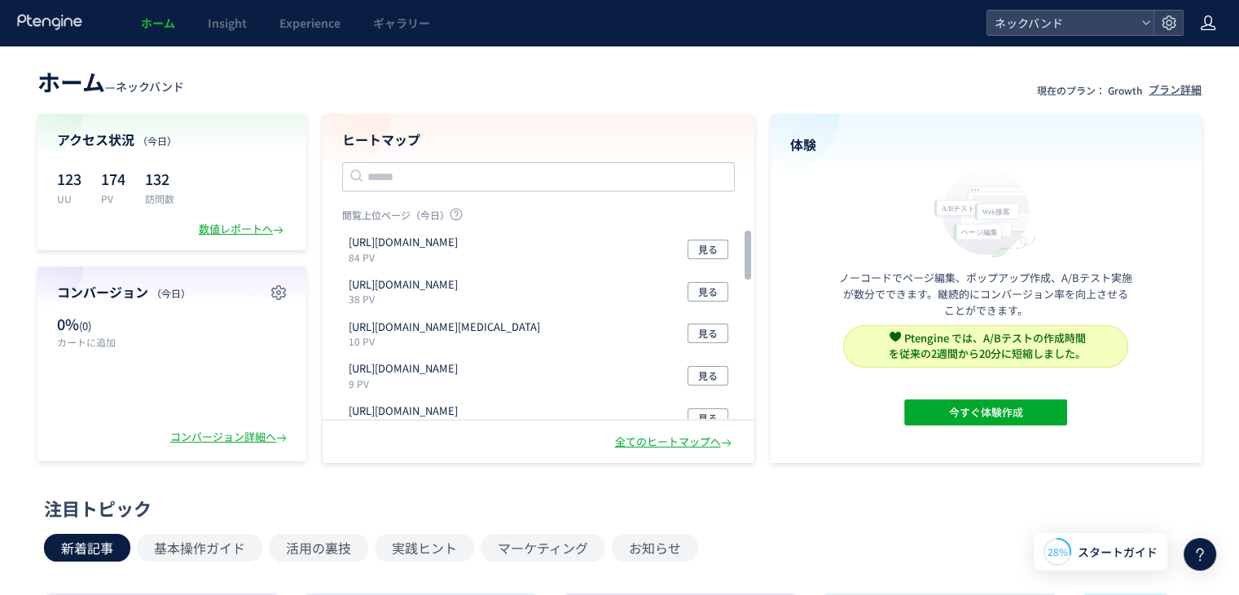
click at [1206, 15] on icon at bounding box center [1208, 23] width 16 height 16
click at [1070, 23] on span "ネックバンド" at bounding box center [1062, 23] width 145 height 24
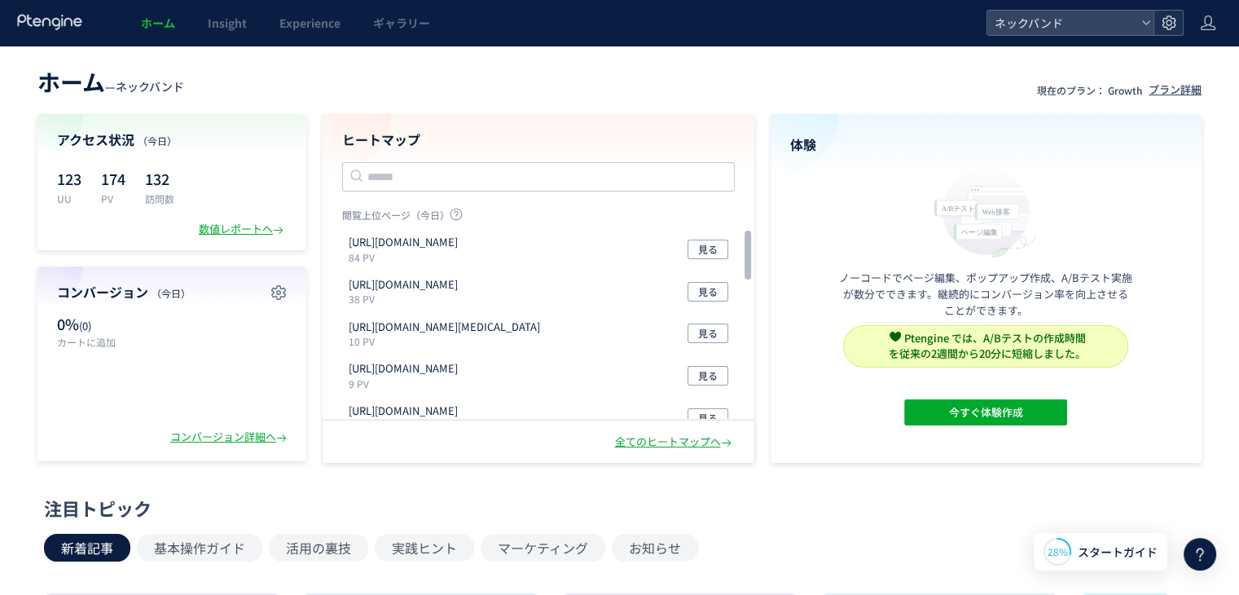
click at [1170, 27] on use at bounding box center [1169, 22] width 14 height 14
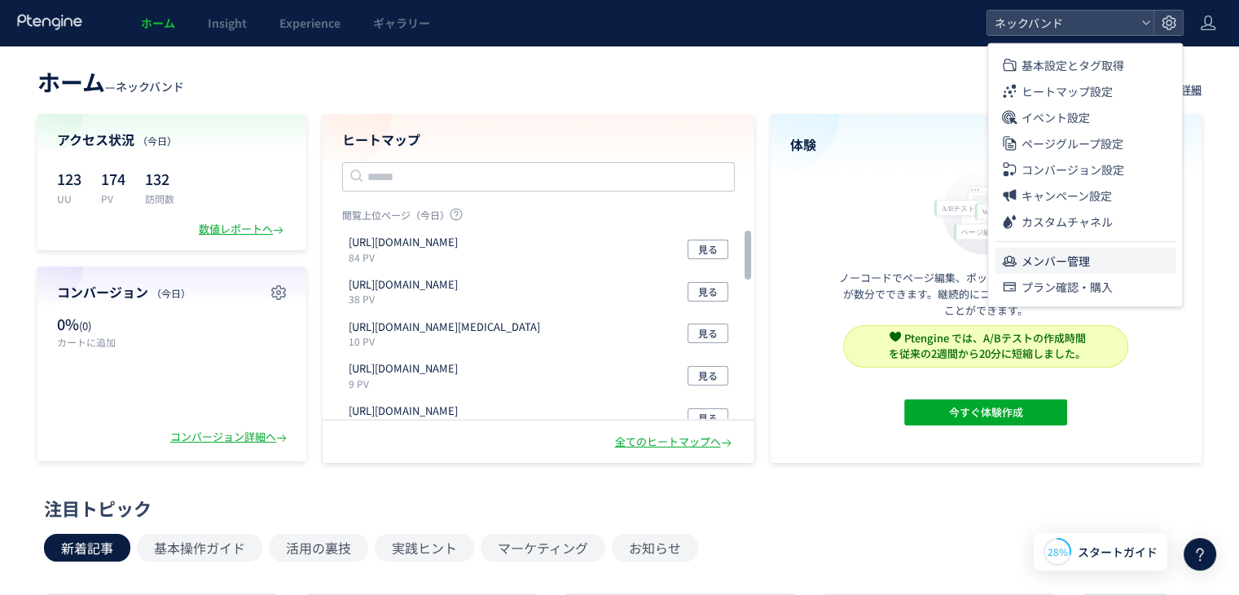
click at [1079, 266] on span "メンバー管理" at bounding box center [1056, 261] width 68 height 26
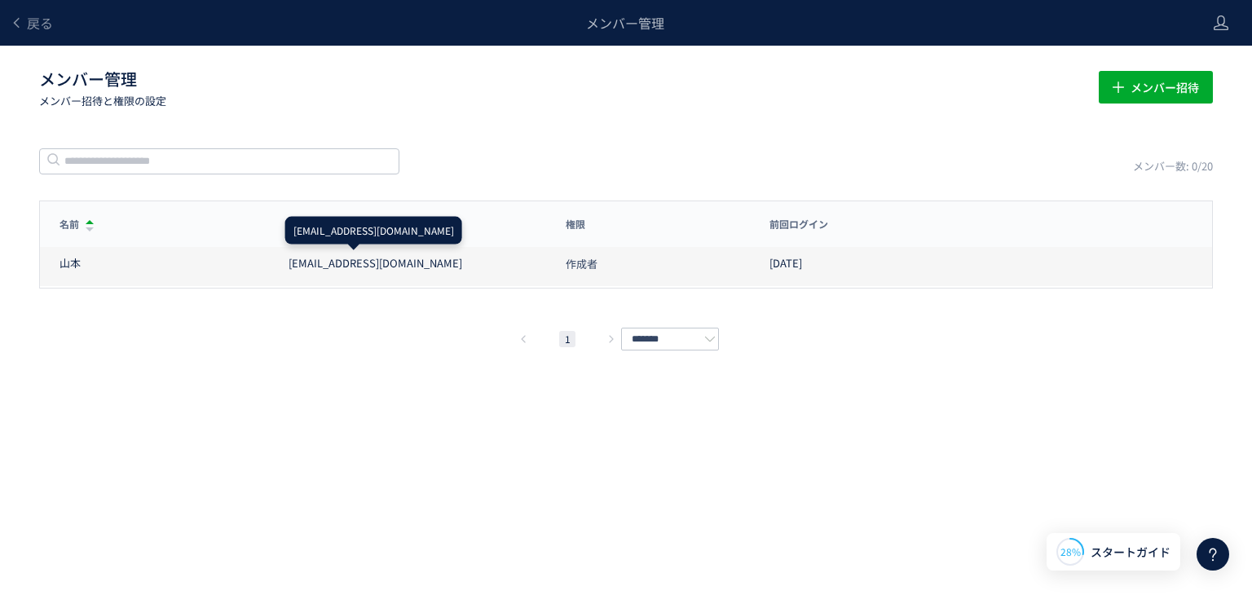
click at [429, 263] on div "[EMAIL_ADDRESS][DOMAIN_NAME]" at bounding box center [417, 263] width 258 height 15
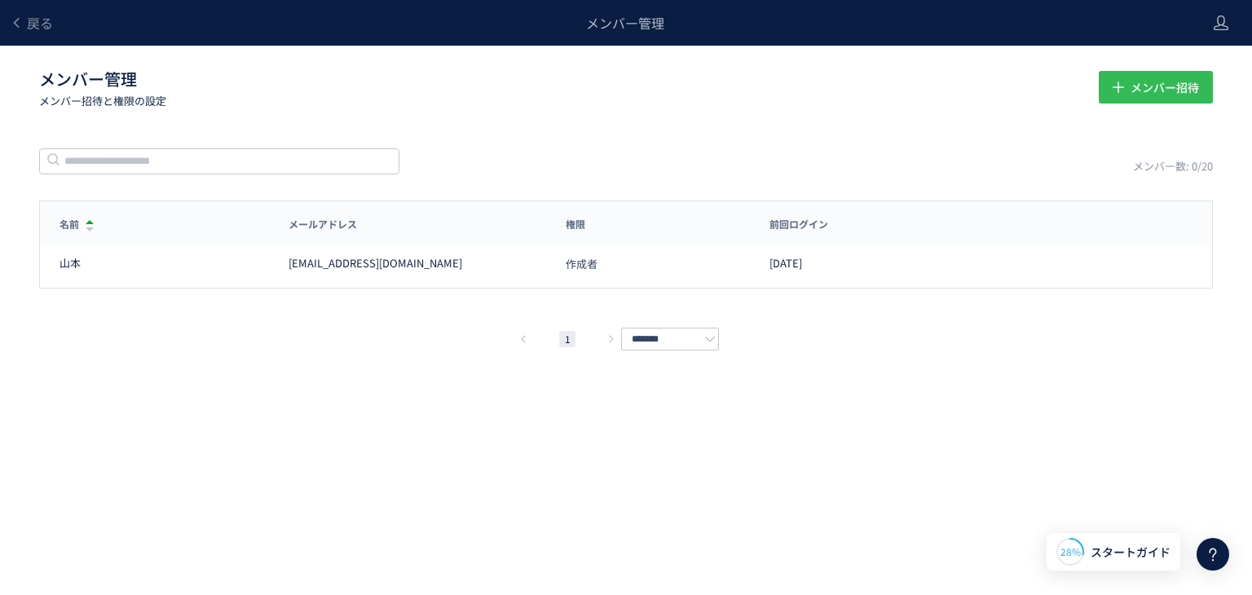
click at [1160, 71] on span "メンバー招待" at bounding box center [1164, 87] width 68 height 33
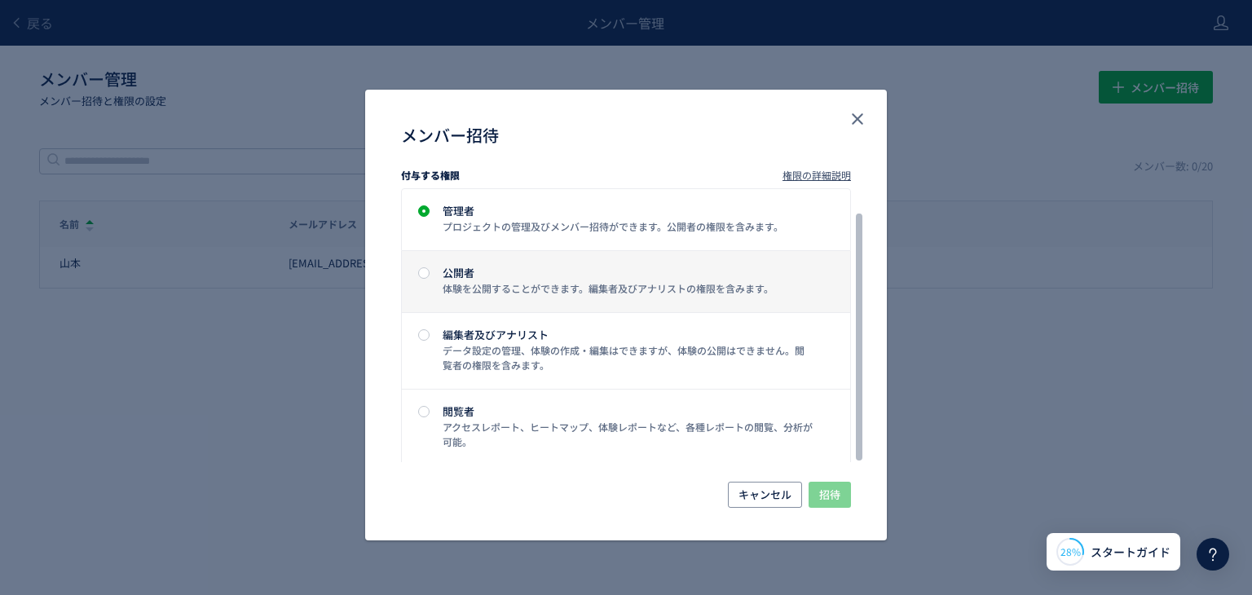
scroll to position [60, 0]
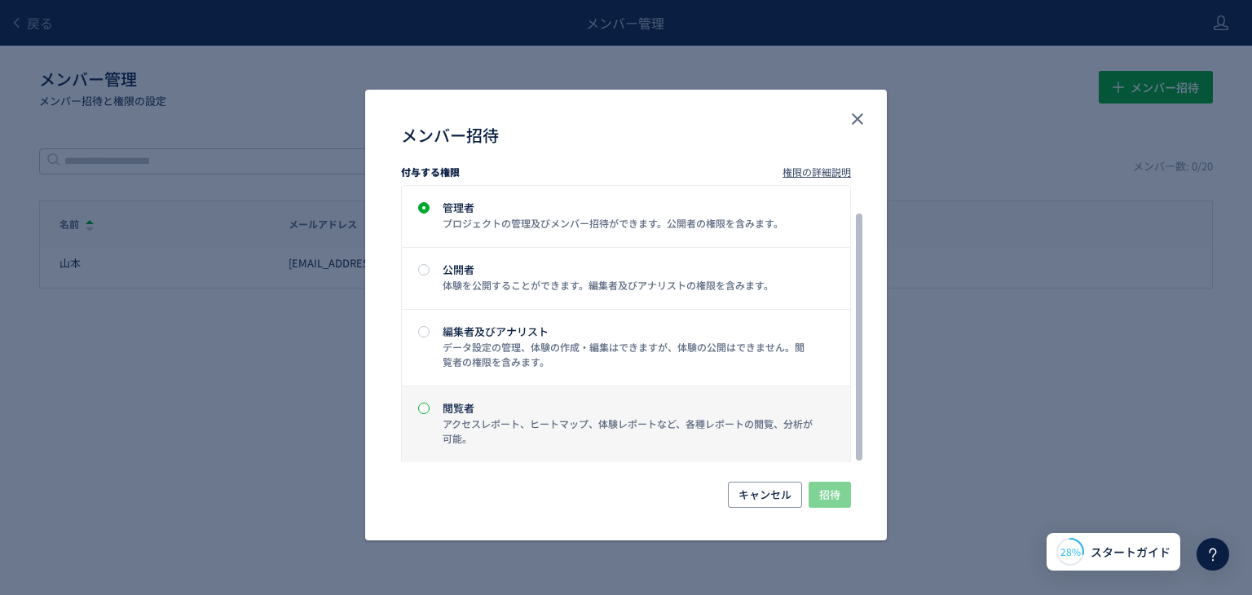
click at [420, 404] on span "メンバー招待" at bounding box center [423, 408] width 11 height 11
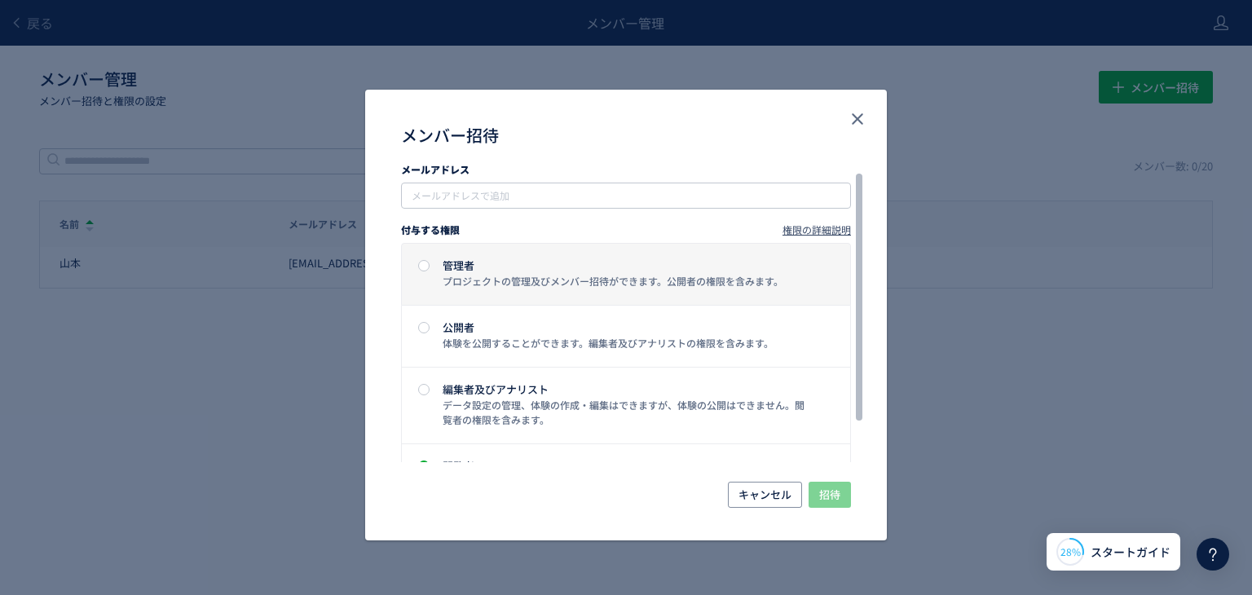
scroll to position [0, 0]
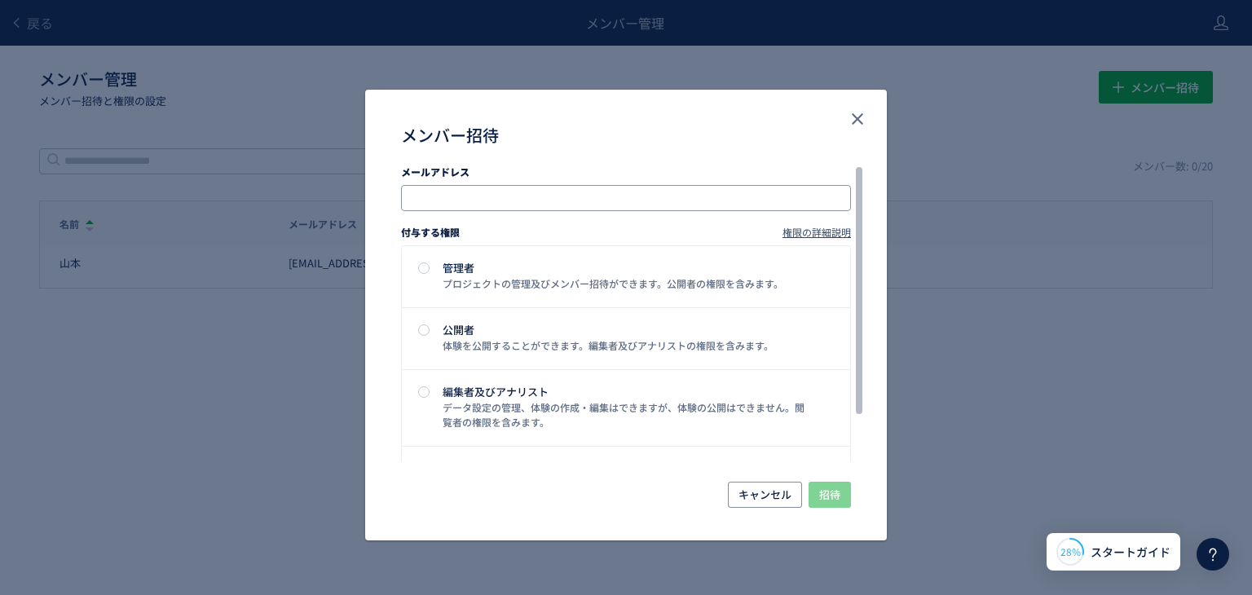
click at [570, 200] on input "メンバー招待" at bounding box center [627, 198] width 437 height 20
click at [852, 122] on use "close" at bounding box center [856, 118] width 11 height 11
